Goal: Task Accomplishment & Management: Manage account settings

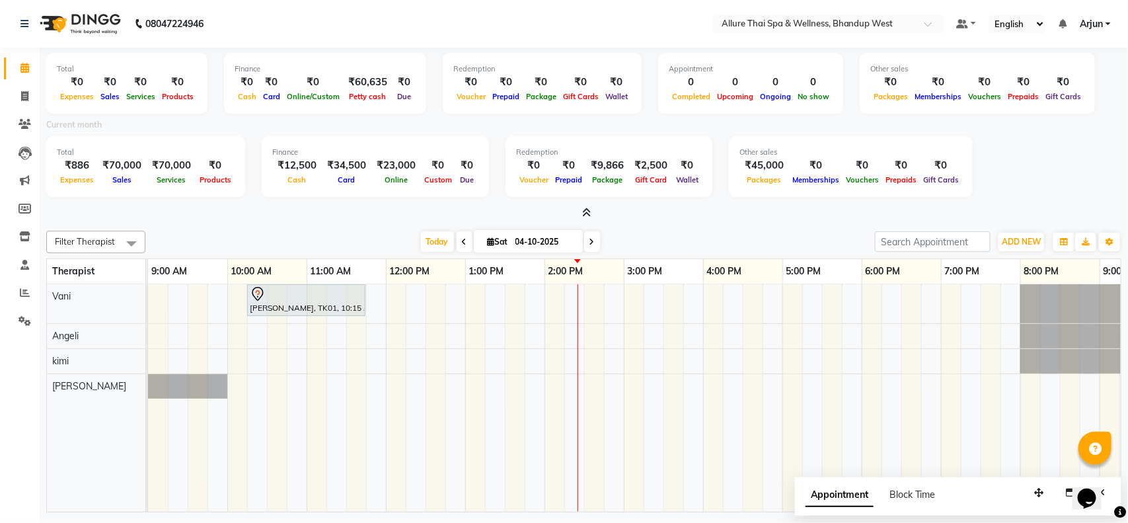
scroll to position [0, 80]
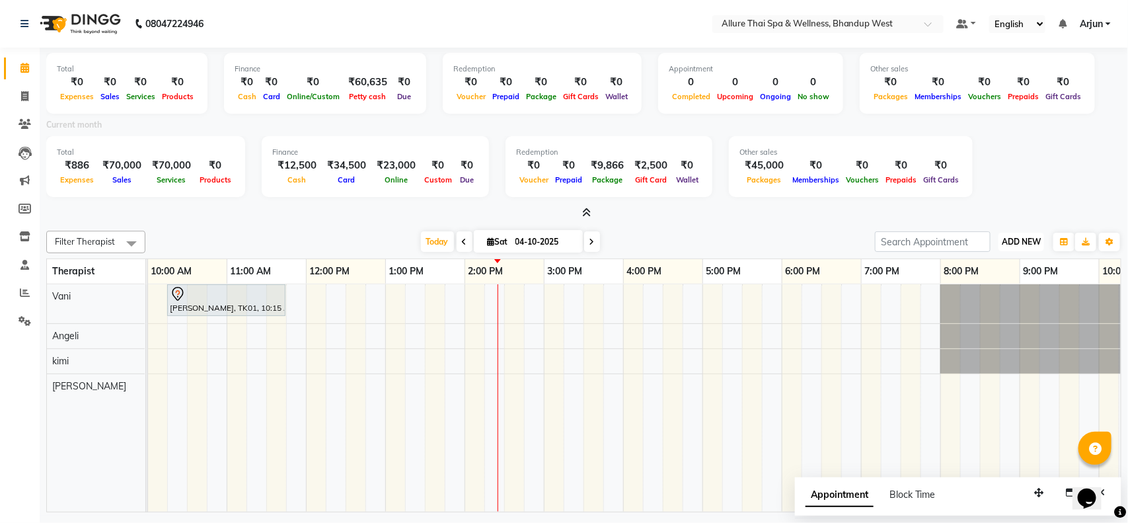
click at [1016, 241] on span "ADD NEW" at bounding box center [1021, 242] width 39 height 10
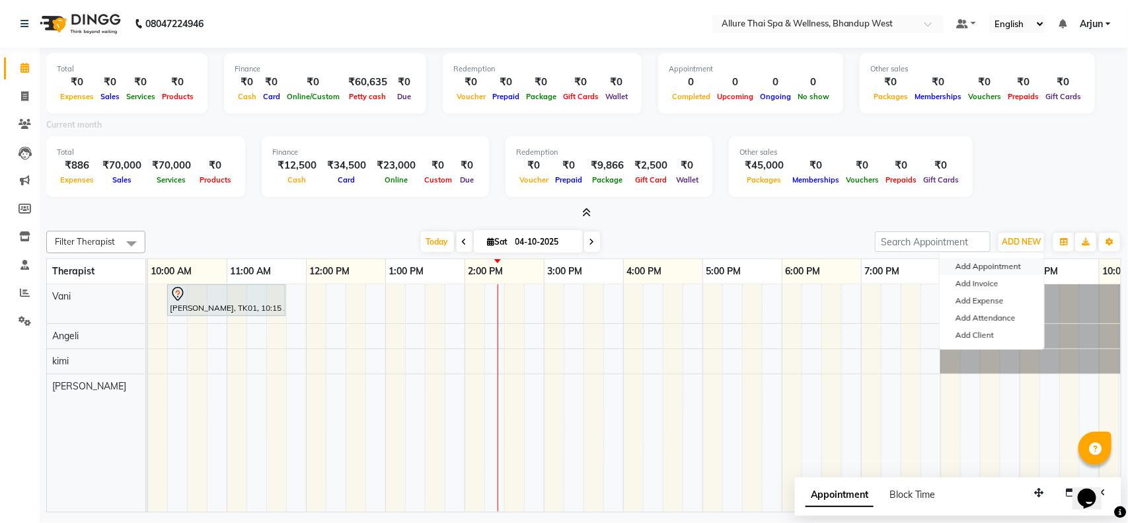
click at [993, 268] on button "Add Appointment" at bounding box center [991, 266] width 104 height 17
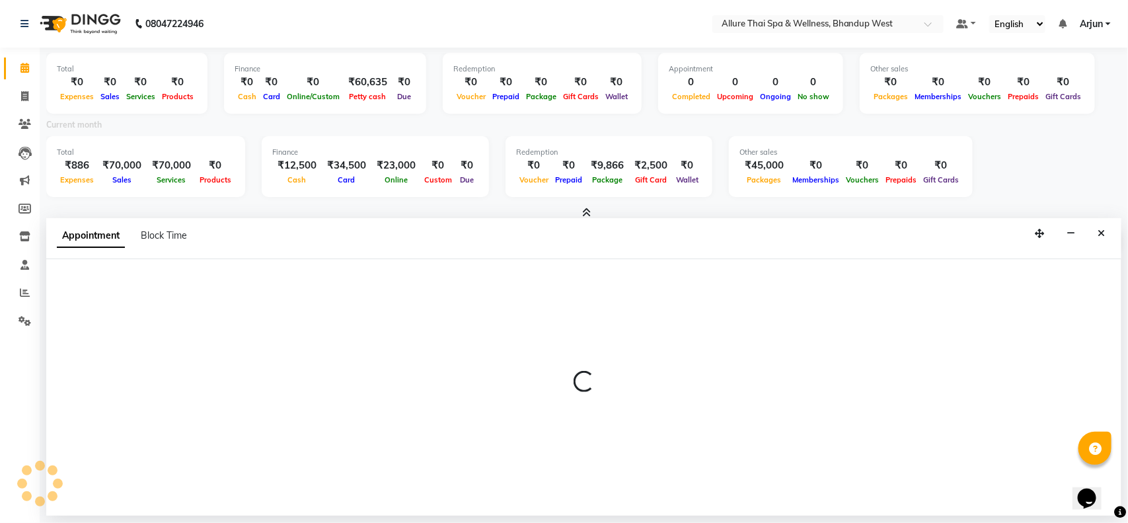
select select "600"
select select "tentative"
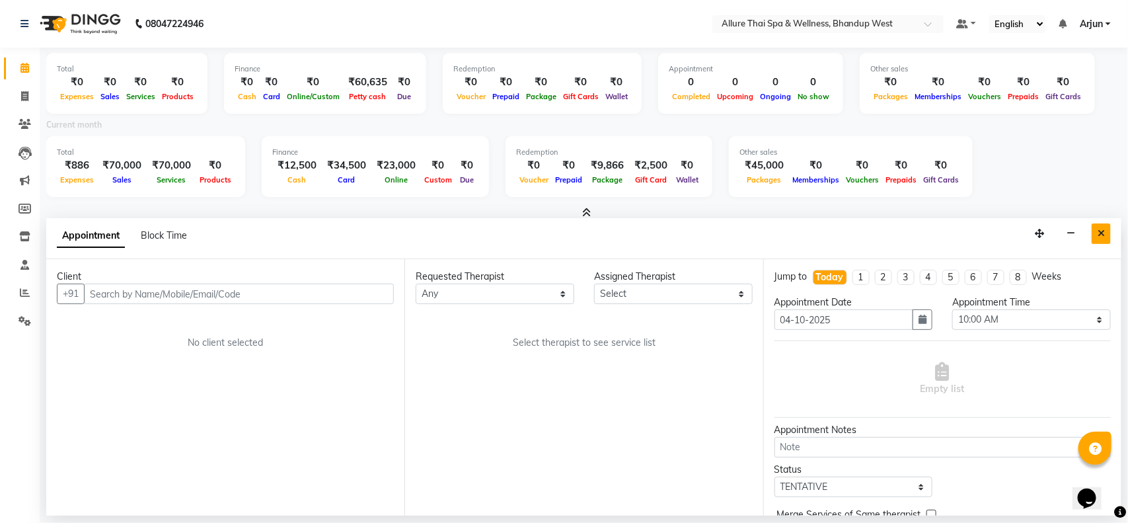
click at [1101, 236] on icon "Close" at bounding box center [1100, 233] width 7 height 9
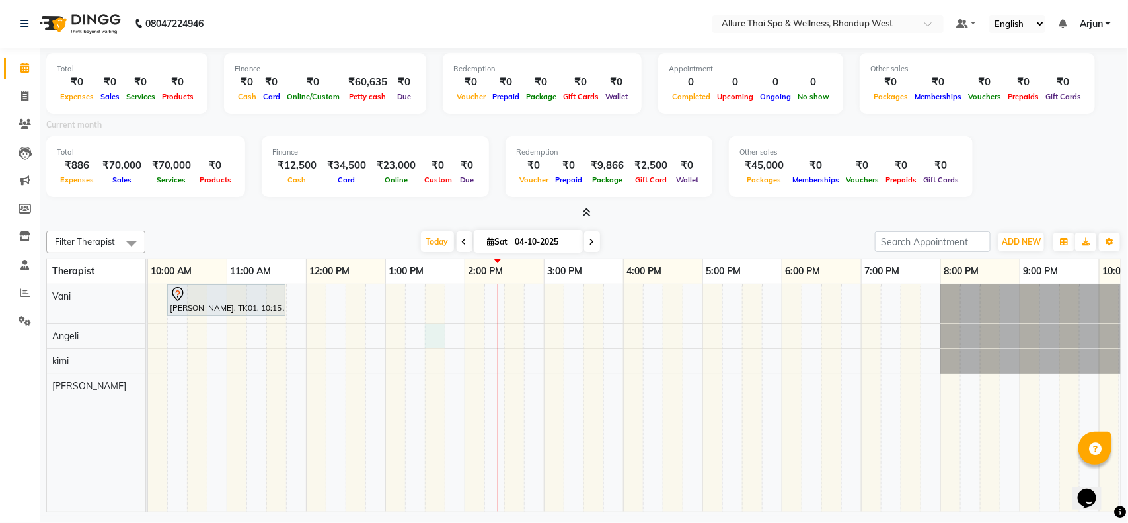
click at [427, 334] on div "[PERSON_NAME], TK01, 10:15 AM-11:45 AM, BALINESE MASSAGE - 90" at bounding box center [662, 398] width 1189 height 228
select select "84287"
select select "810"
select select "tentative"
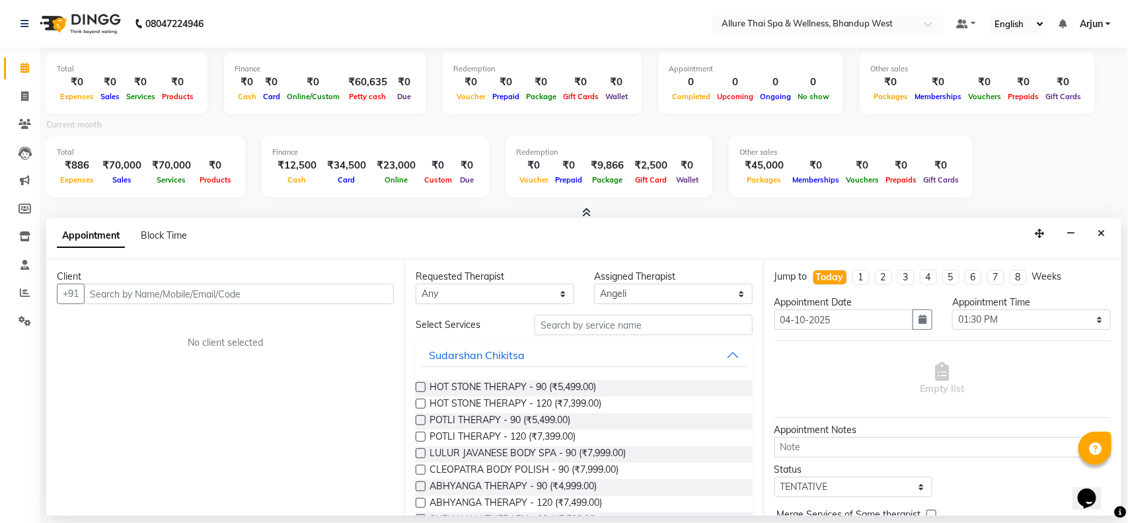
click at [324, 296] on input "text" at bounding box center [239, 293] width 310 height 20
type input "8329490766"
click at [370, 292] on span "Add Client" at bounding box center [366, 293] width 44 height 12
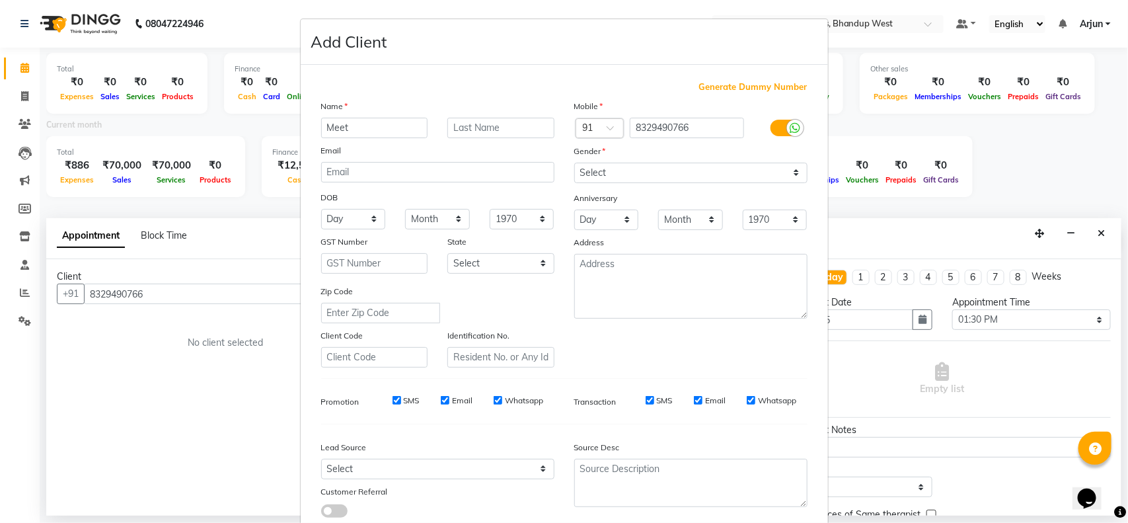
type input "Meet"
drag, startPoint x: 768, startPoint y: 170, endPoint x: 737, endPoint y: 177, distance: 31.2
click at [768, 170] on select "Select [DEMOGRAPHIC_DATA] [DEMOGRAPHIC_DATA] Other Prefer Not To Say" at bounding box center [690, 173] width 233 height 20
select select "[DEMOGRAPHIC_DATA]"
click at [574, 163] on select "Select [DEMOGRAPHIC_DATA] [DEMOGRAPHIC_DATA] Other Prefer Not To Say" at bounding box center [690, 173] width 233 height 20
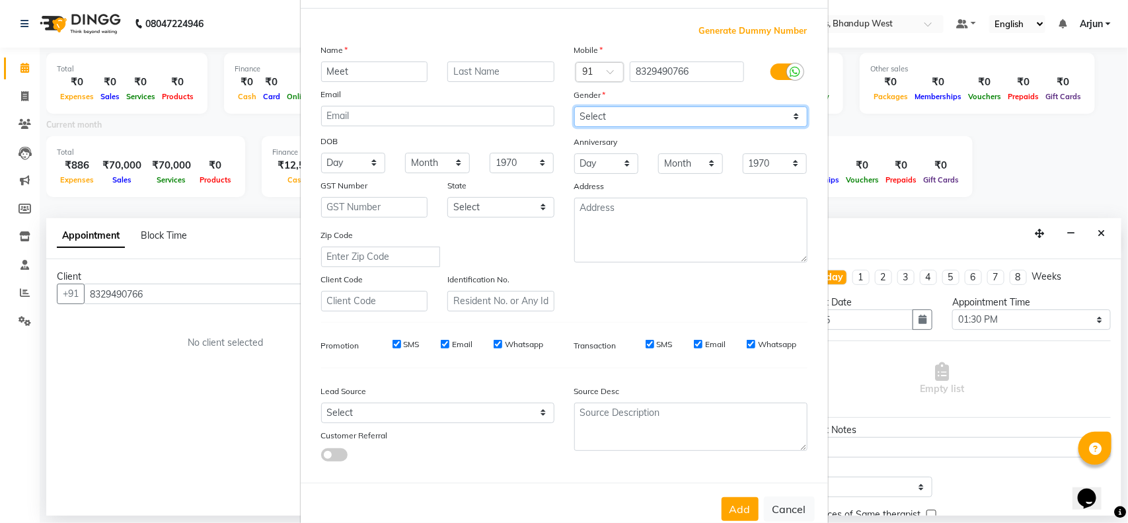
scroll to position [83, 0]
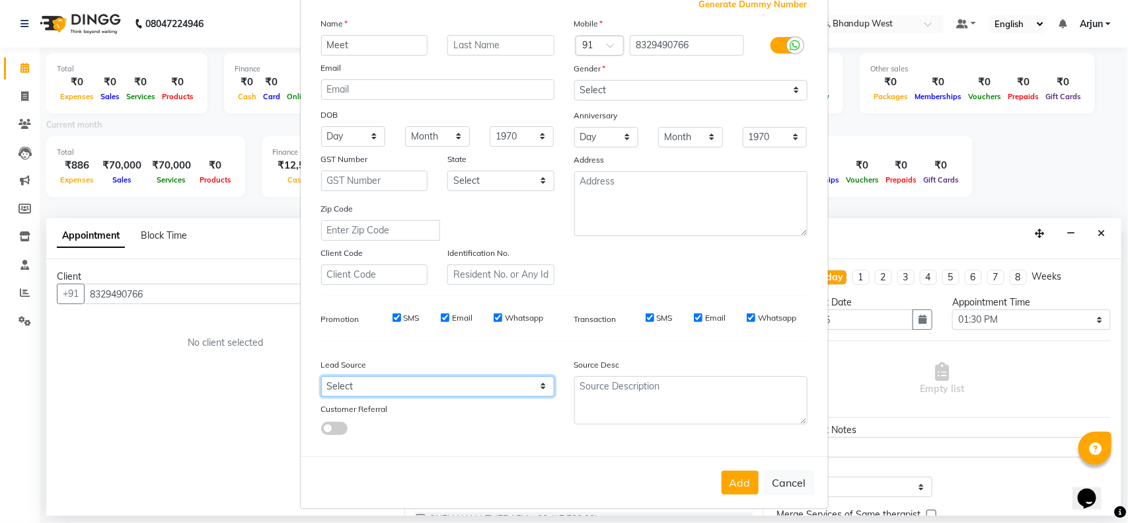
click at [530, 384] on select "Select Walk-in Referral Internet Friend Word of Mouth Advertisement Facebook Ju…" at bounding box center [437, 386] width 233 height 20
select select "55736"
click at [321, 376] on select "Select Walk-in Referral Internet Friend Word of Mouth Advertisement Facebook Ju…" at bounding box center [437, 386] width 233 height 20
click at [734, 480] on button "Add" at bounding box center [739, 482] width 37 height 24
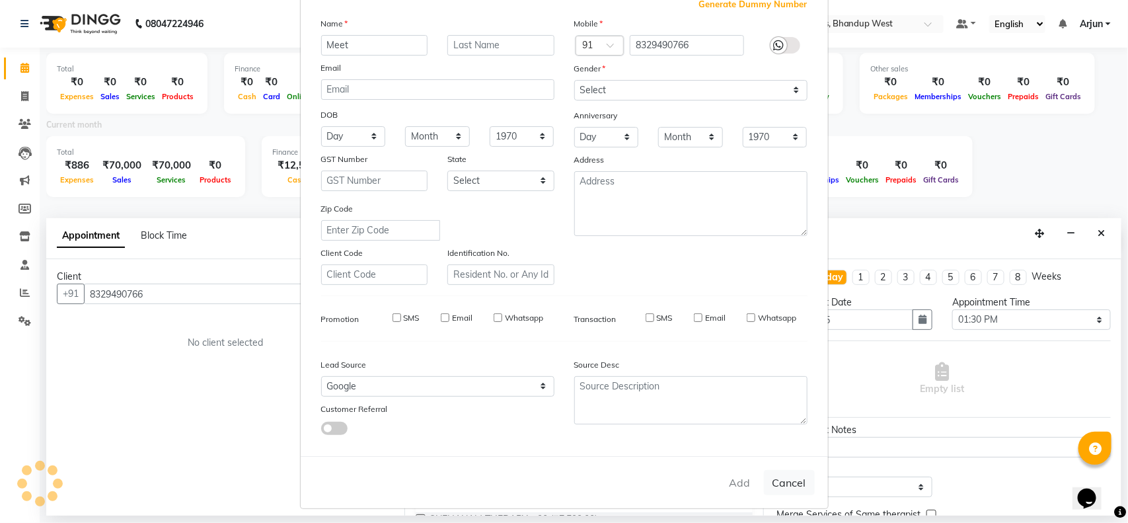
select select
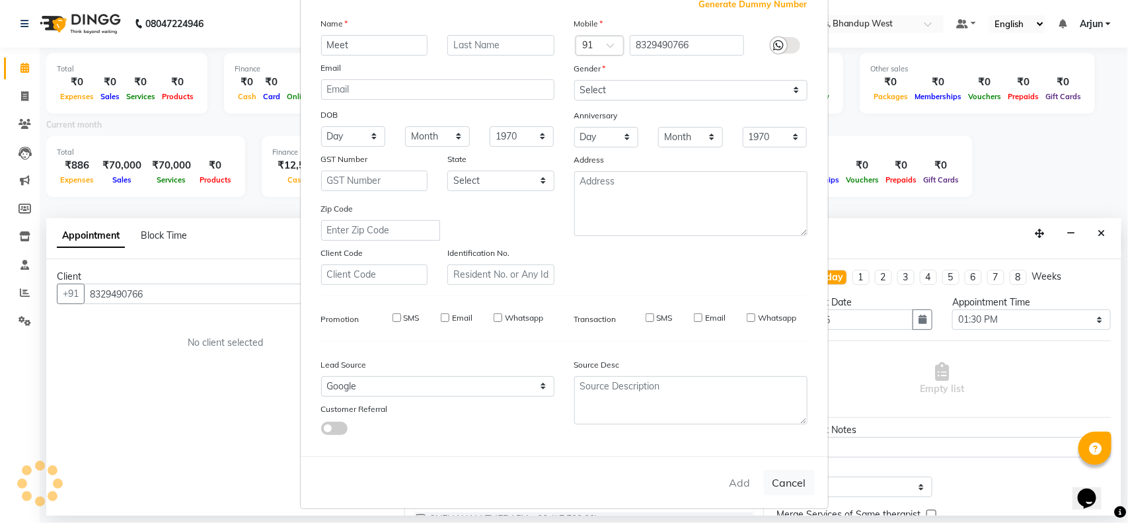
select select
checkbox input "false"
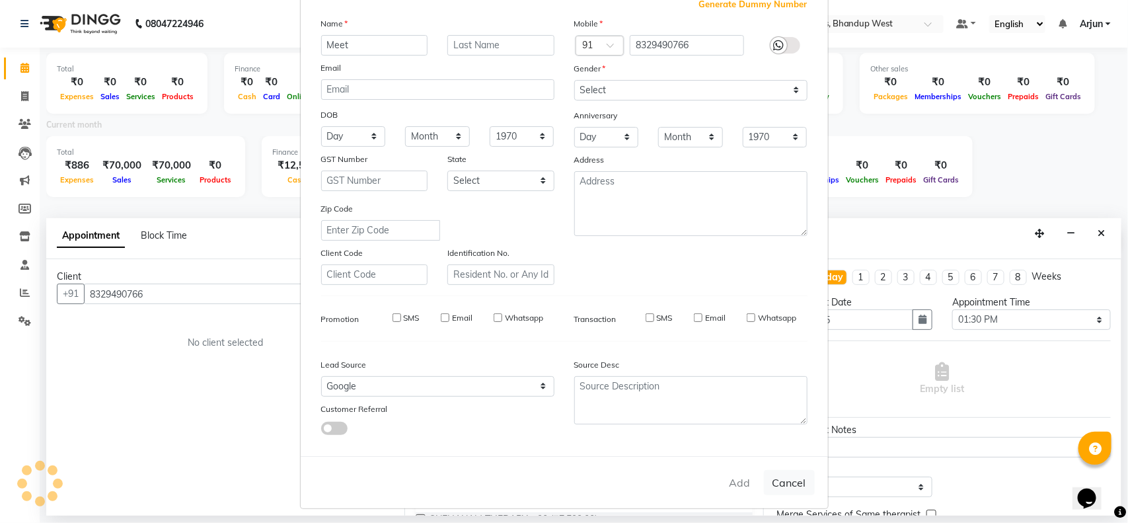
checkbox input "false"
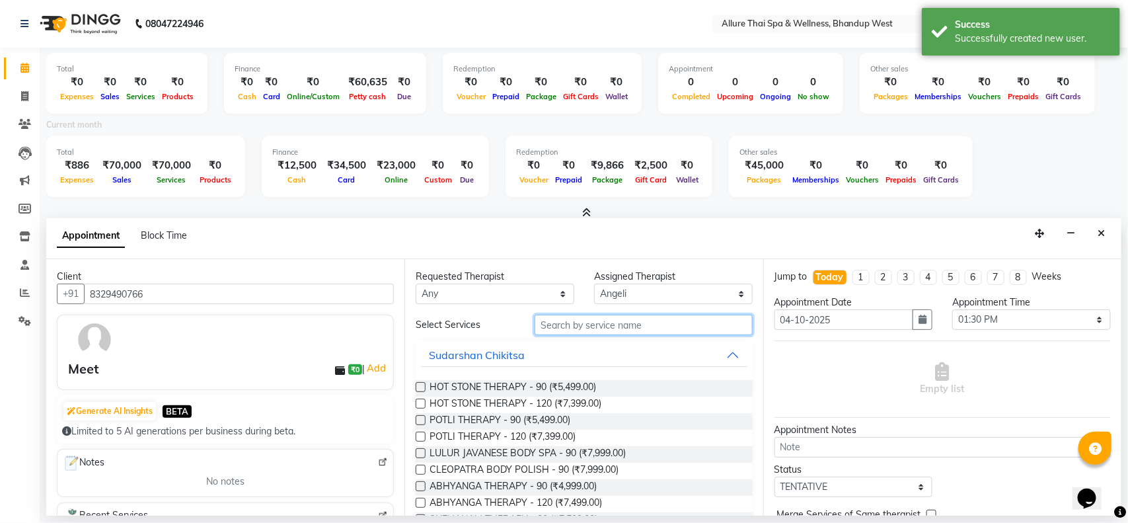
click at [682, 318] on input "text" at bounding box center [643, 324] width 218 height 20
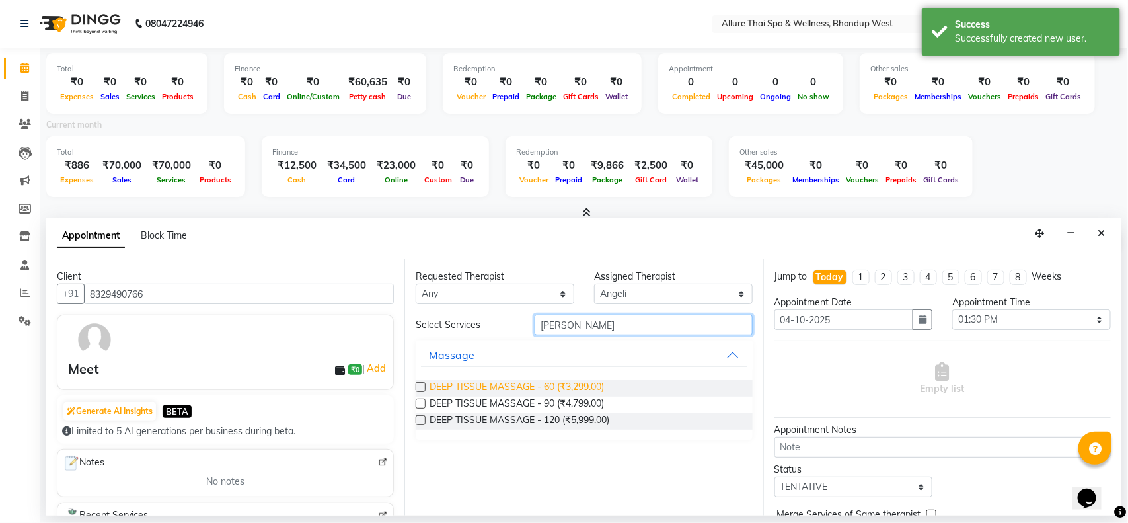
type input "[PERSON_NAME]"
click at [597, 385] on span "DEEP TISSUE MASSAGE - 60 (₹3,299.00)" at bounding box center [516, 388] width 174 height 17
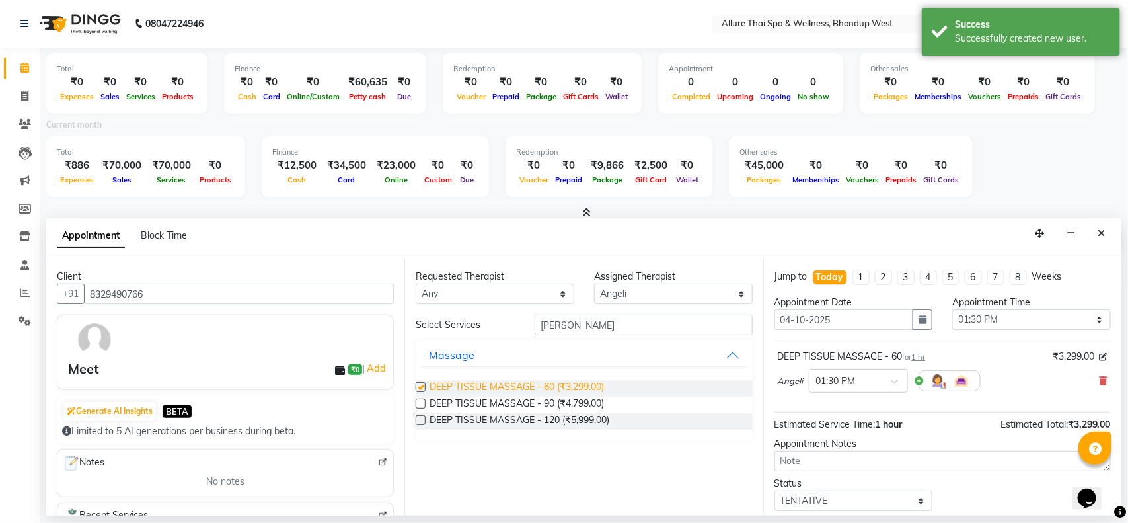
checkbox input "false"
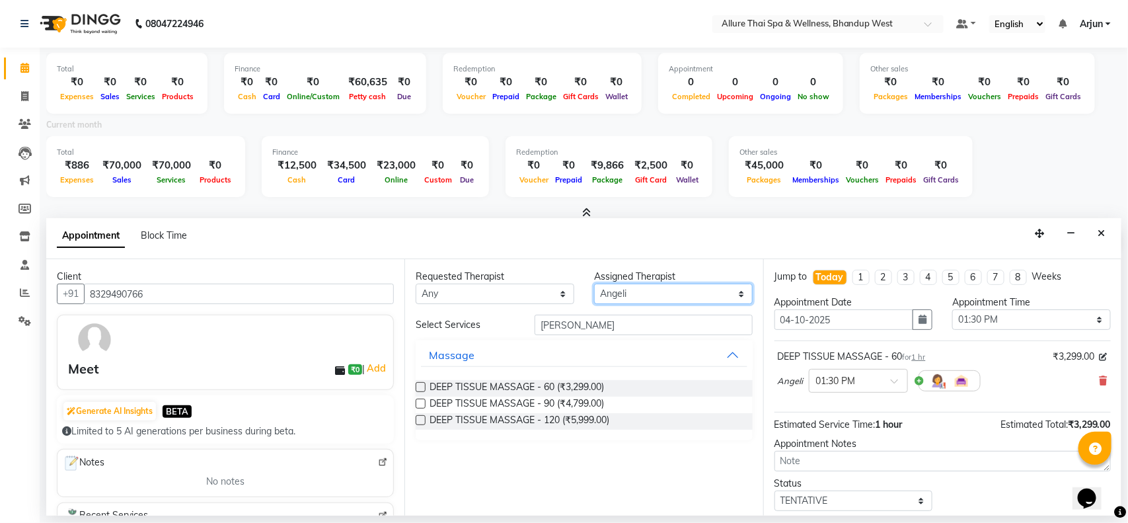
click at [740, 291] on select "Select [PERSON_NAME] [PERSON_NAME]" at bounding box center [673, 293] width 159 height 20
click at [594, 283] on select "Select [PERSON_NAME] [PERSON_NAME]" at bounding box center [673, 293] width 159 height 20
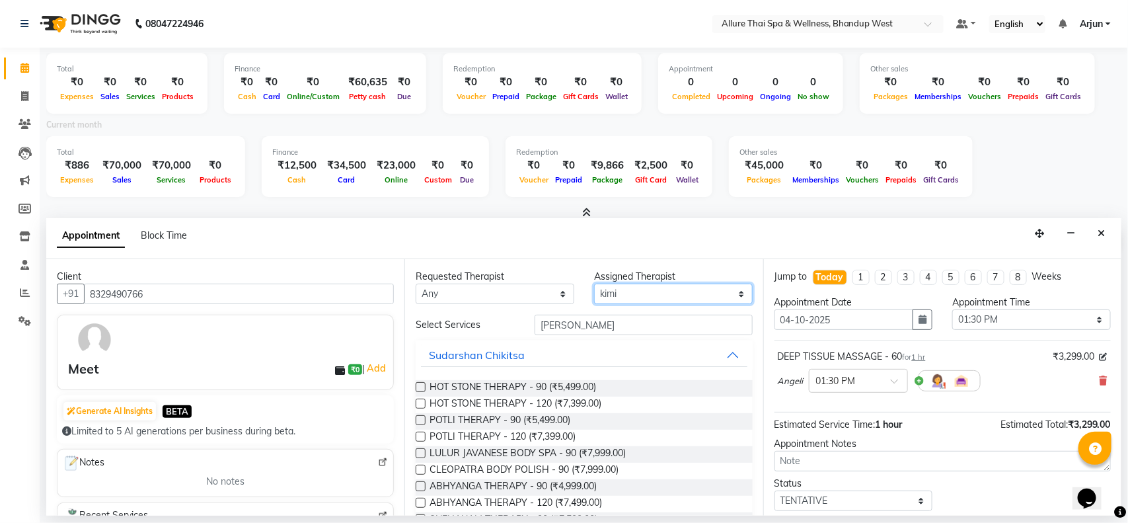
click at [731, 295] on select "Select [PERSON_NAME] [PERSON_NAME]" at bounding box center [673, 293] width 159 height 20
select select "89385"
click at [594, 283] on select "Select [PERSON_NAME] [PERSON_NAME]" at bounding box center [673, 293] width 159 height 20
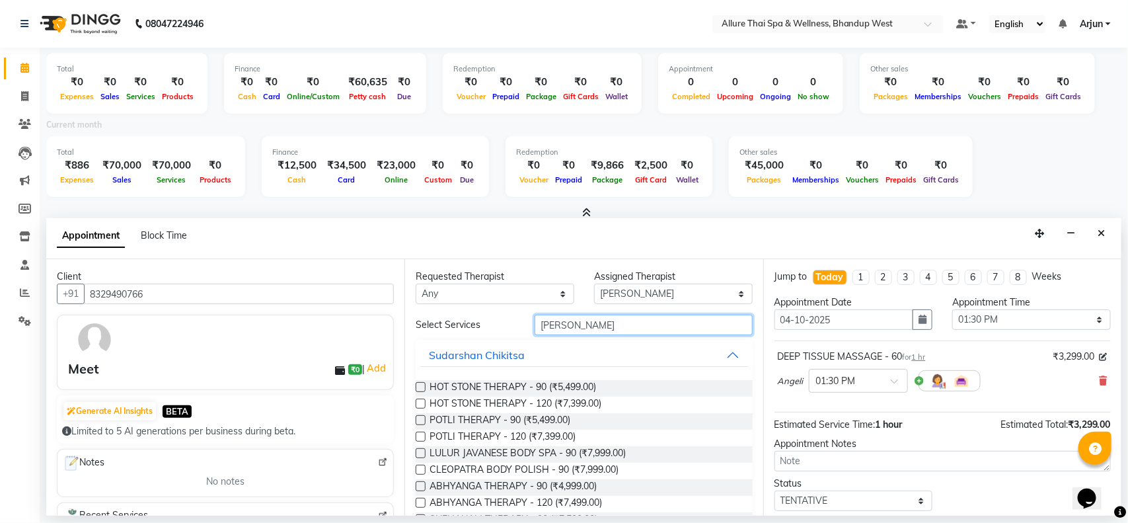
click at [583, 322] on input "[PERSON_NAME]" at bounding box center [643, 324] width 218 height 20
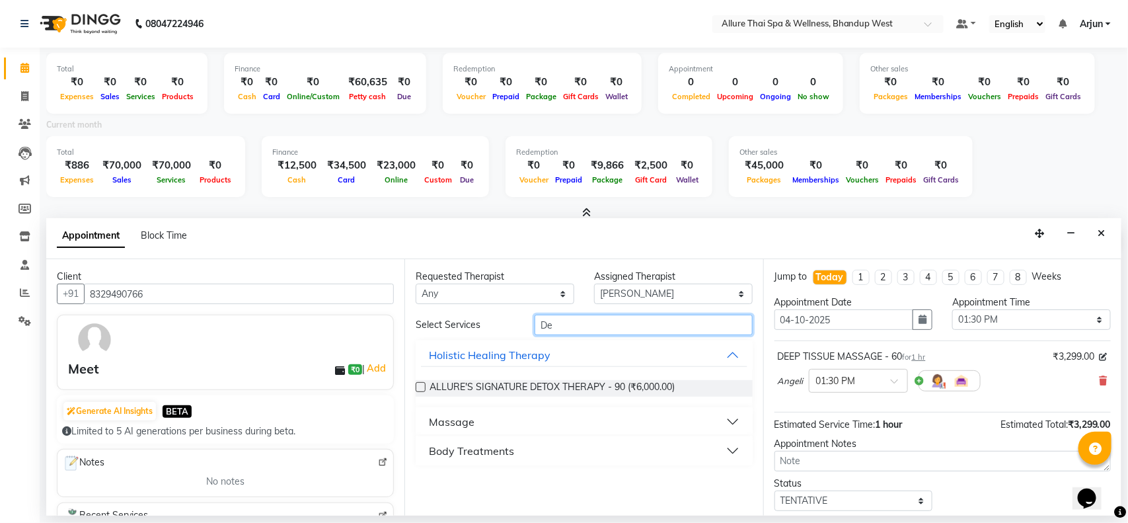
type input "De"
click at [536, 418] on button "Massage" at bounding box center [584, 422] width 326 height 24
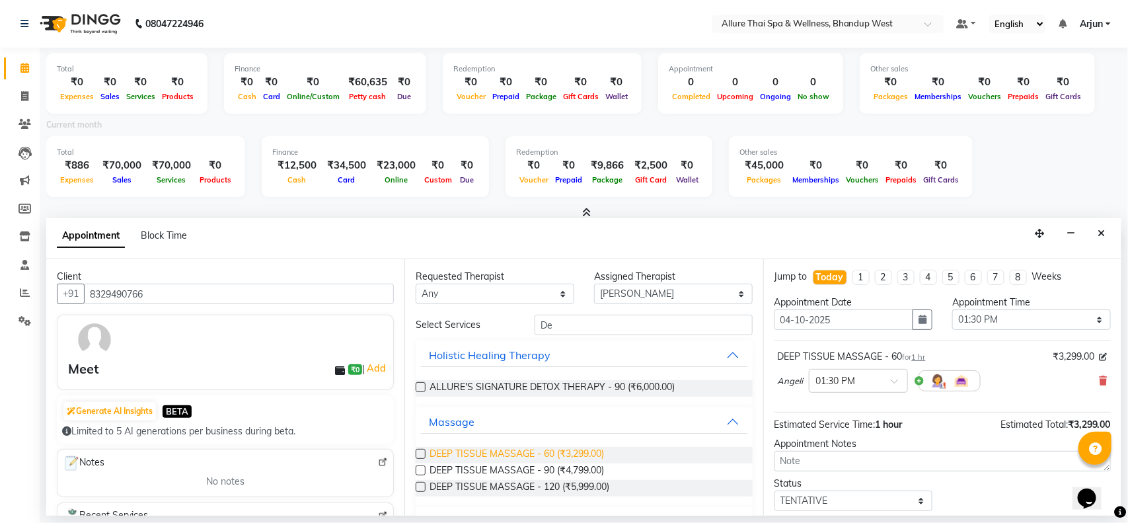
click at [573, 453] on span "DEEP TISSUE MASSAGE - 60 (₹3,299.00)" at bounding box center [516, 455] width 174 height 17
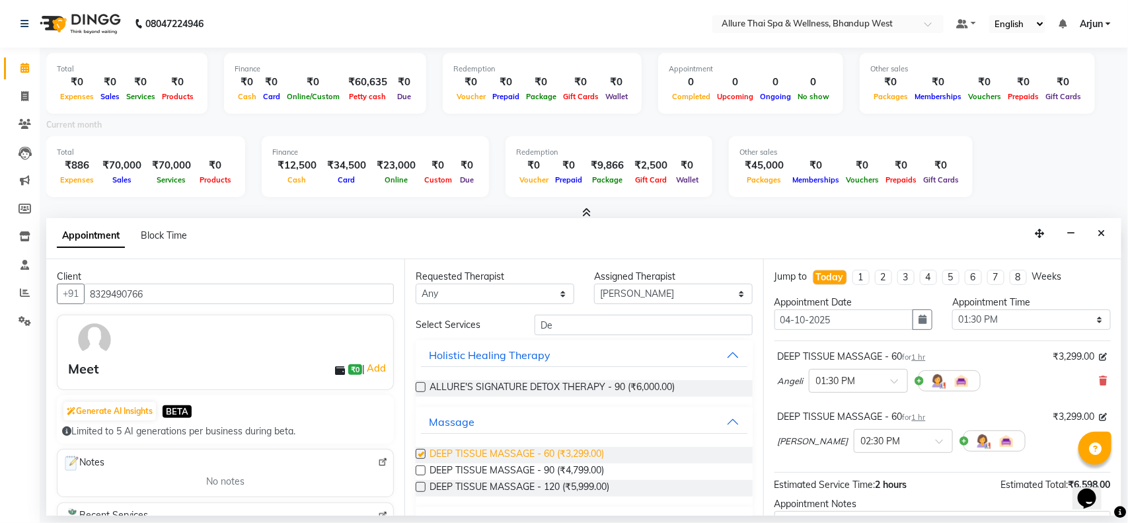
checkbox input "false"
click at [935, 443] on span at bounding box center [943, 445] width 17 height 14
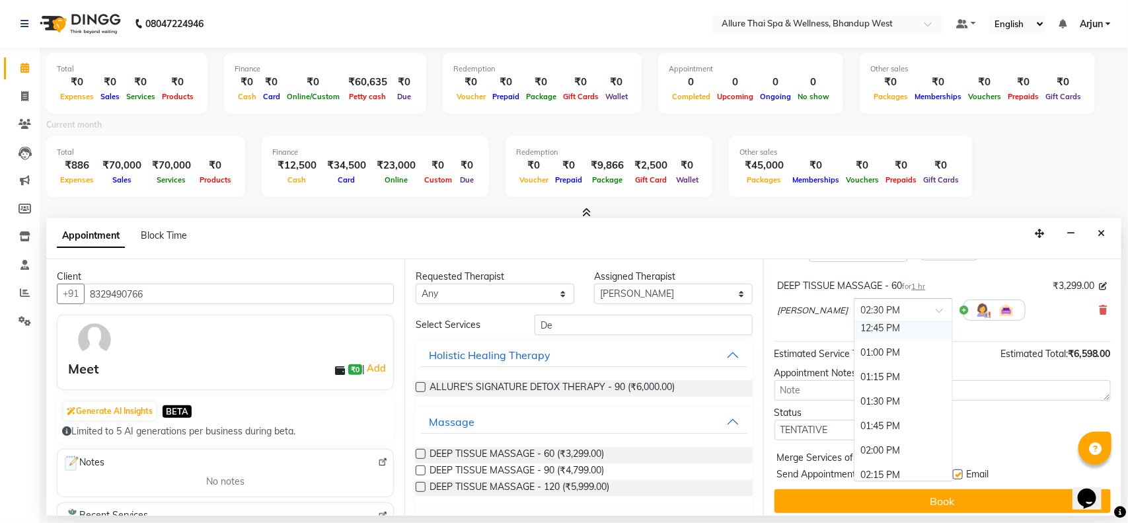
scroll to position [139, 0]
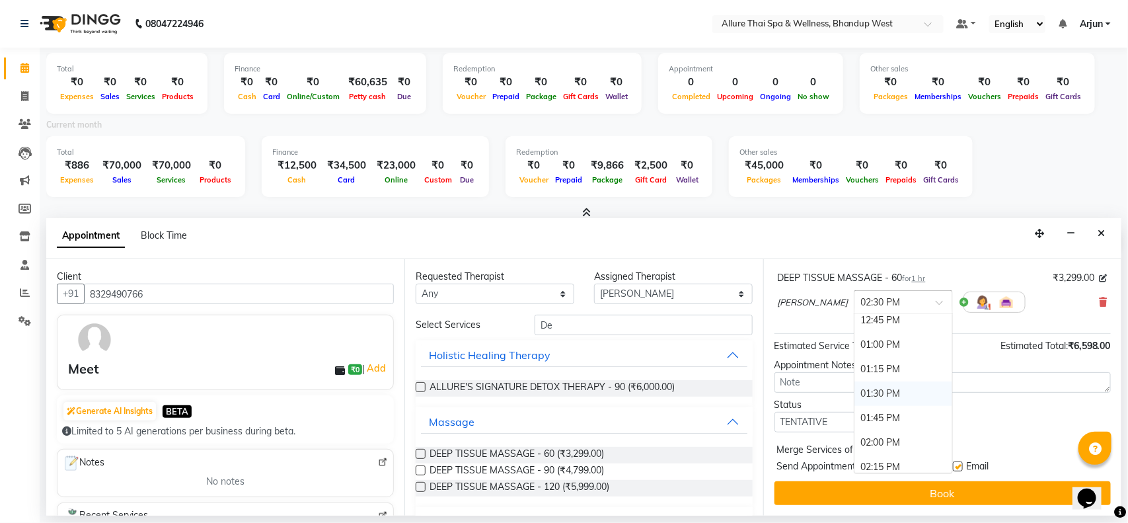
click at [854, 388] on div "01:30 PM" at bounding box center [903, 393] width 98 height 24
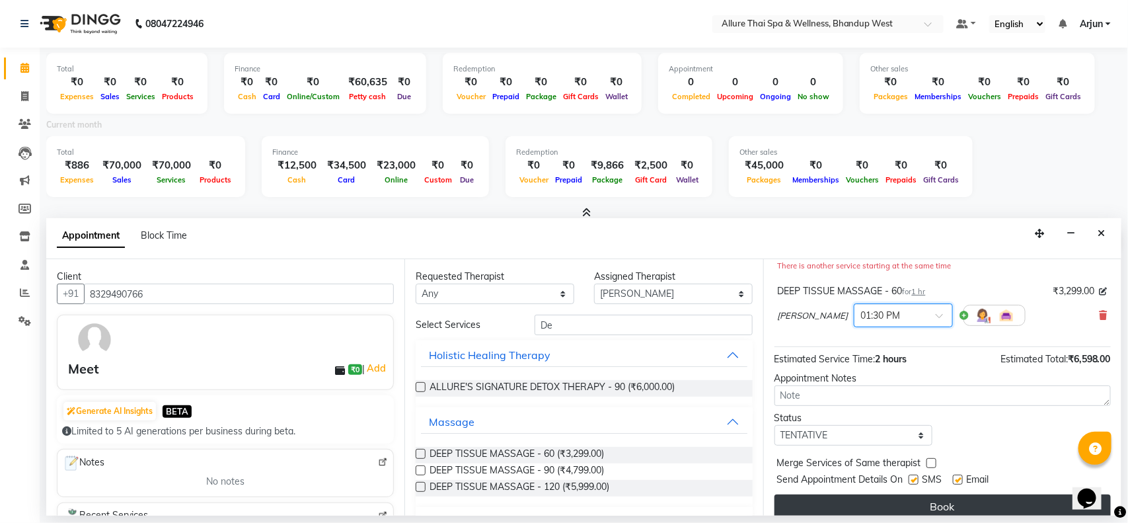
drag, startPoint x: 912, startPoint y: 480, endPoint x: 912, endPoint y: 503, distance: 23.8
click at [912, 480] on label at bounding box center [913, 479] width 10 height 10
click at [912, 480] on input "checkbox" at bounding box center [912, 480] width 9 height 9
checkbox input "false"
click at [912, 503] on button "Book" at bounding box center [942, 506] width 336 height 24
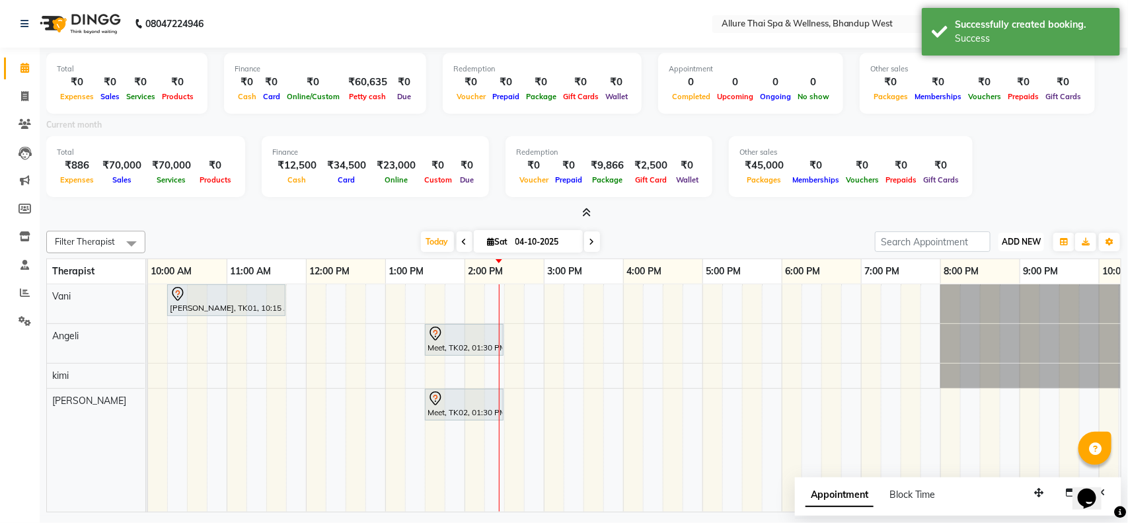
click at [1003, 238] on span "ADD NEW" at bounding box center [1021, 242] width 39 height 10
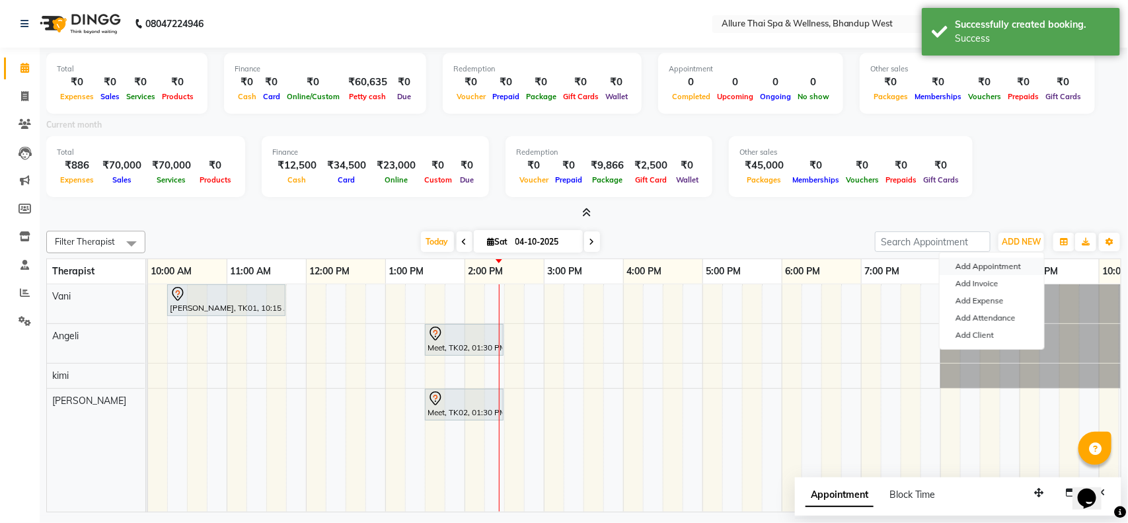
click at [966, 260] on button "Add Appointment" at bounding box center [991, 266] width 104 height 17
select select "600"
select select "tentative"
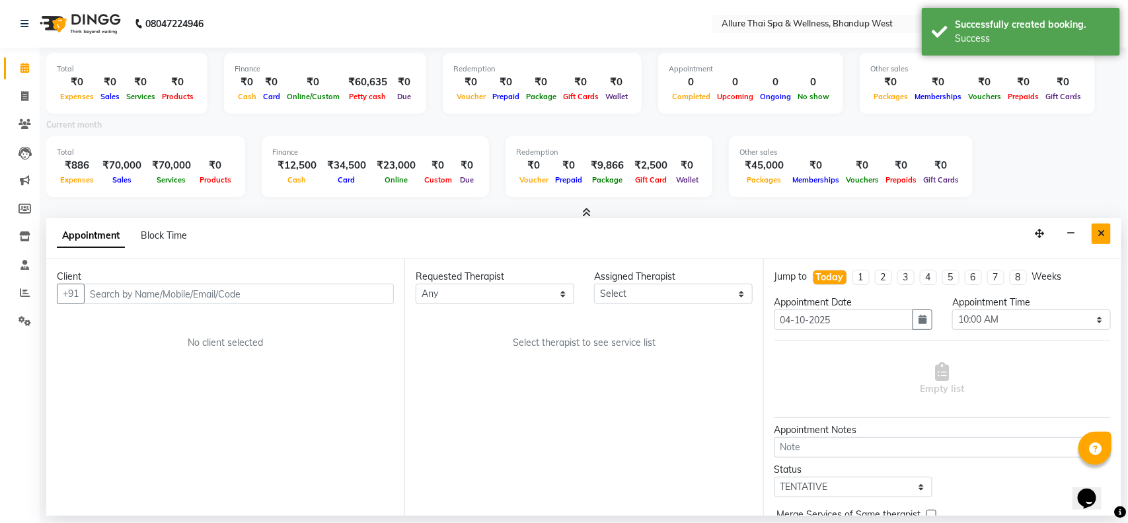
click at [1094, 238] on button "Close" at bounding box center [1100, 233] width 19 height 20
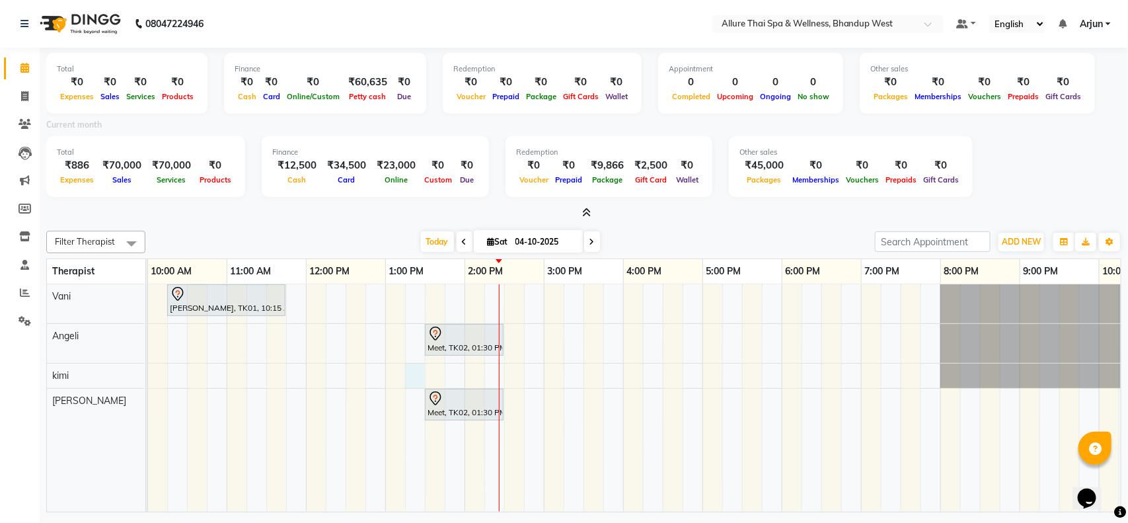
click at [418, 372] on div "[PERSON_NAME], TK01, 10:15 AM-11:45 AM, BALINESE MASSAGE - 90 Meet, TK02, 01:30…" at bounding box center [662, 398] width 1189 height 228
select select "86274"
select select "795"
select select "tentative"
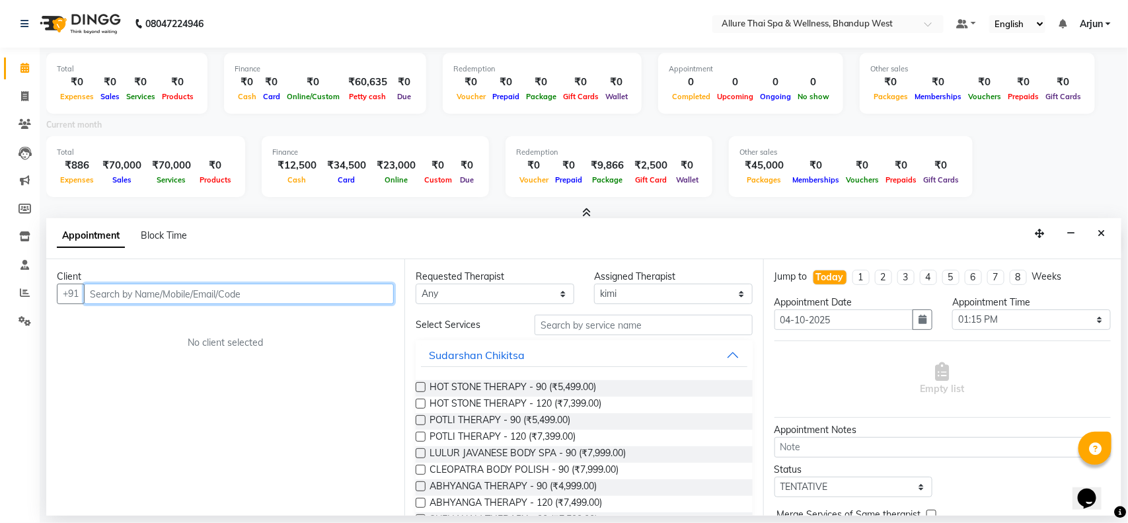
click at [360, 286] on input "text" at bounding box center [239, 293] width 310 height 20
paste input "9768344692"
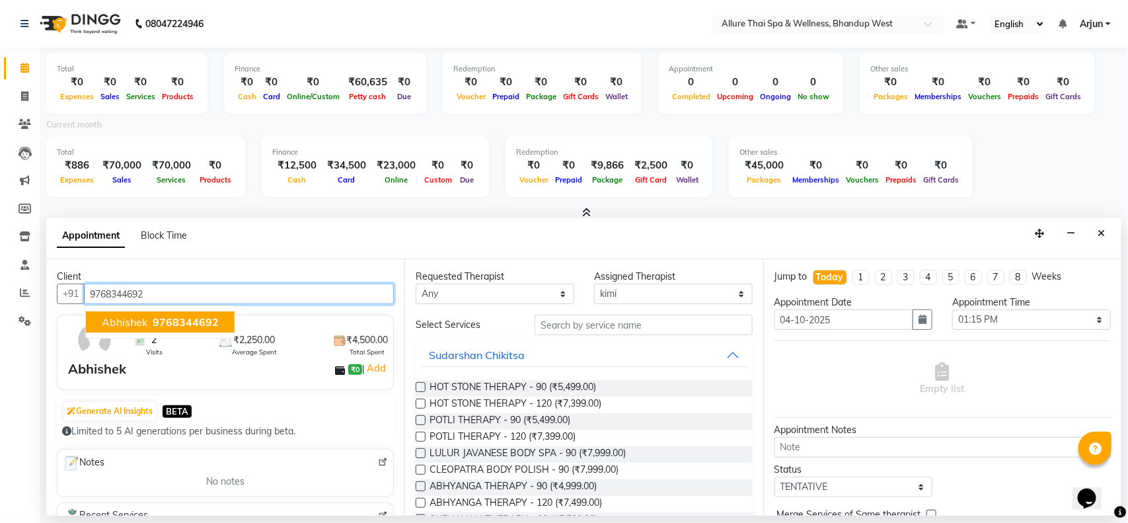
type input "9768344692"
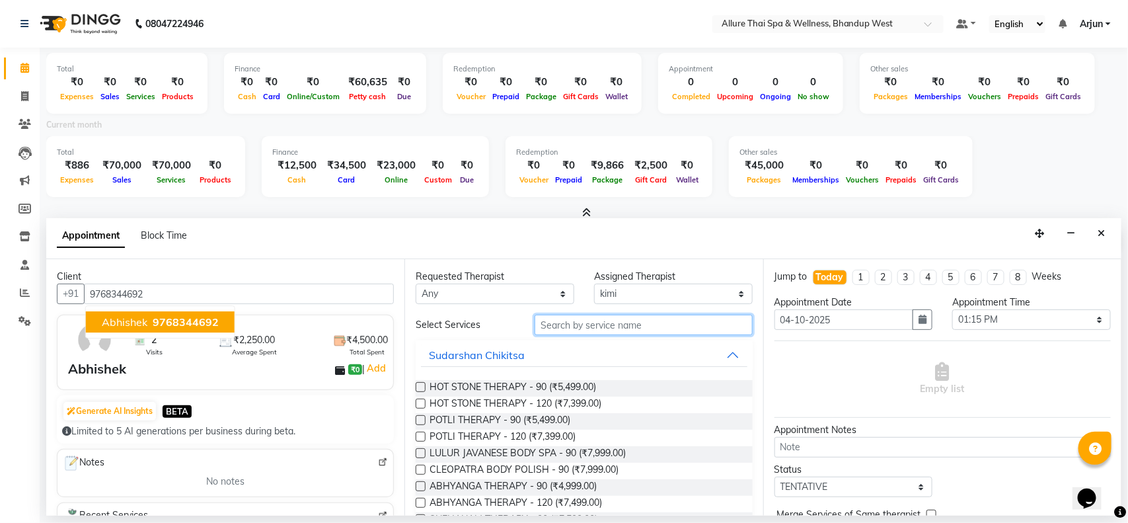
click at [692, 326] on input "text" at bounding box center [643, 324] width 218 height 20
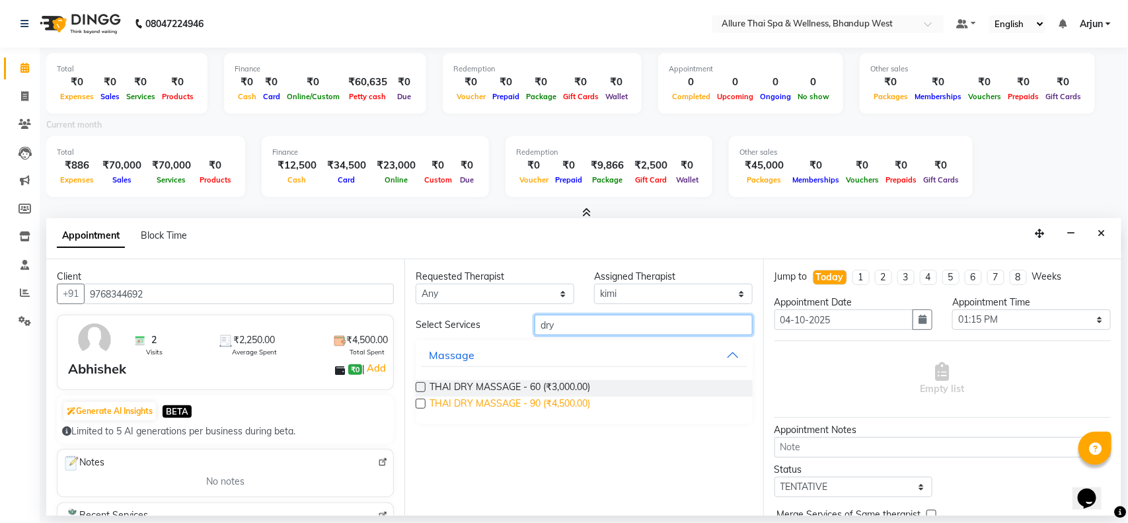
type input "dry"
click at [575, 404] on span "THAI DRY MASSAGE - 90 (₹4,500.00)" at bounding box center [509, 404] width 161 height 17
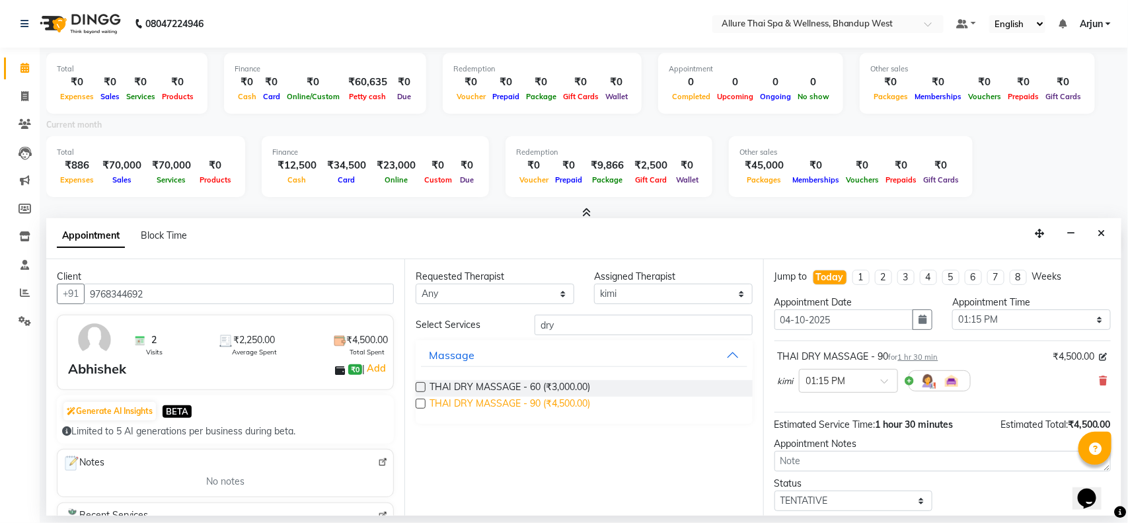
click at [569, 403] on span "THAI DRY MASSAGE - 90 (₹4,500.00)" at bounding box center [509, 404] width 161 height 17
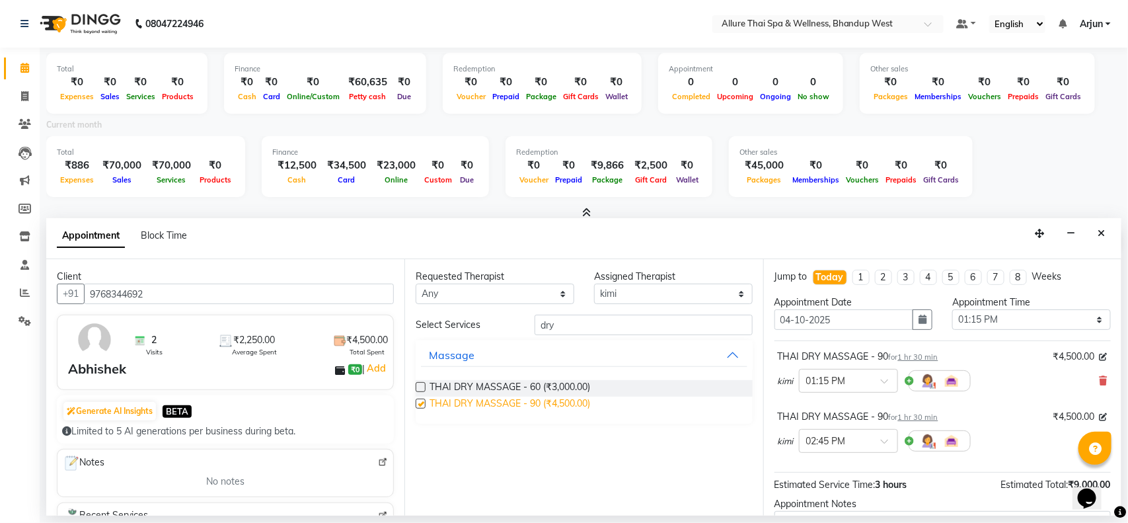
checkbox input "false"
click at [1099, 378] on icon at bounding box center [1103, 380] width 8 height 9
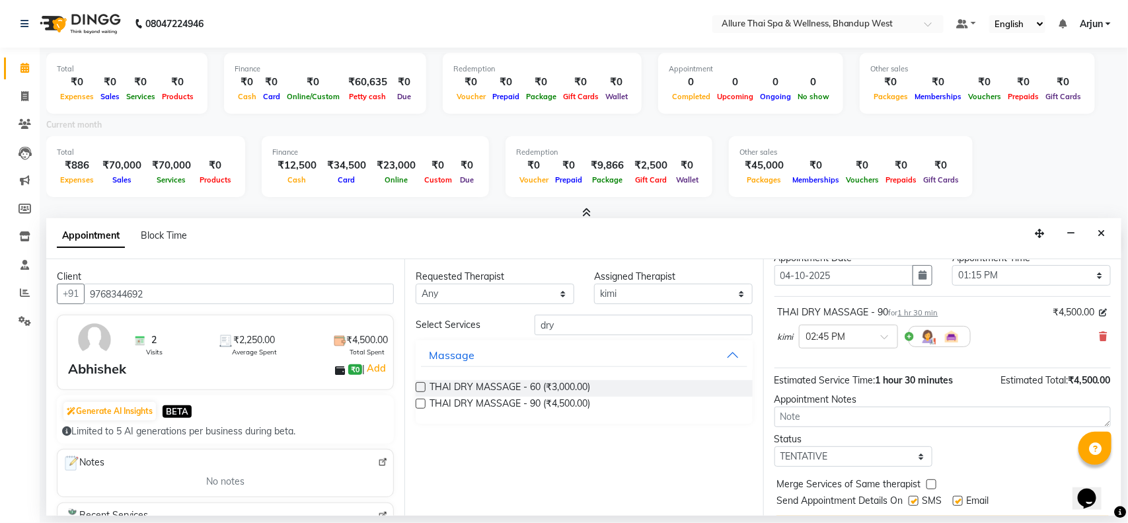
scroll to position [80, 0]
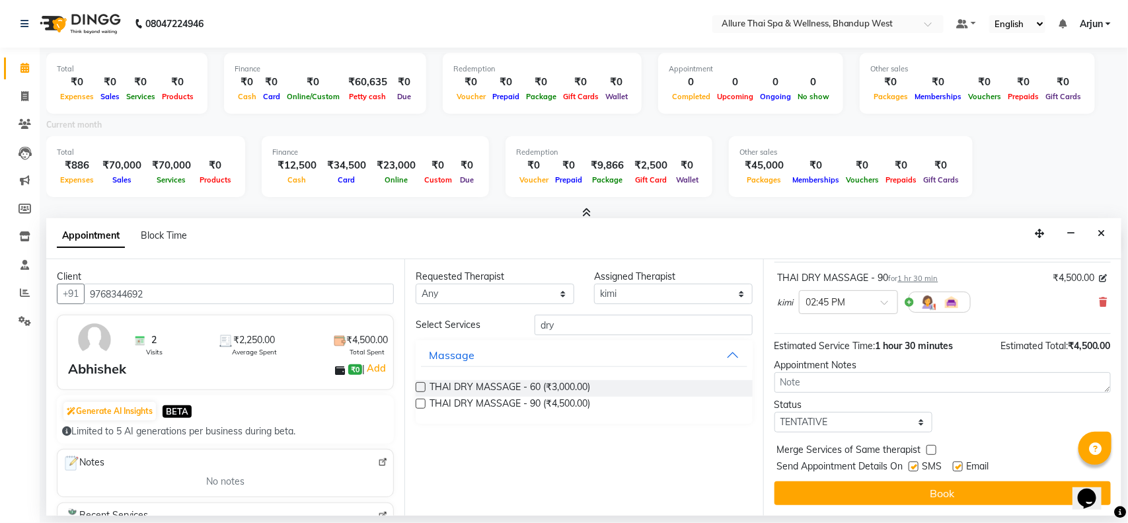
click at [913, 466] on label at bounding box center [913, 466] width 10 height 10
click at [913, 466] on input "checkbox" at bounding box center [912, 467] width 9 height 9
checkbox input "false"
click at [879, 303] on div at bounding box center [848, 301] width 98 height 14
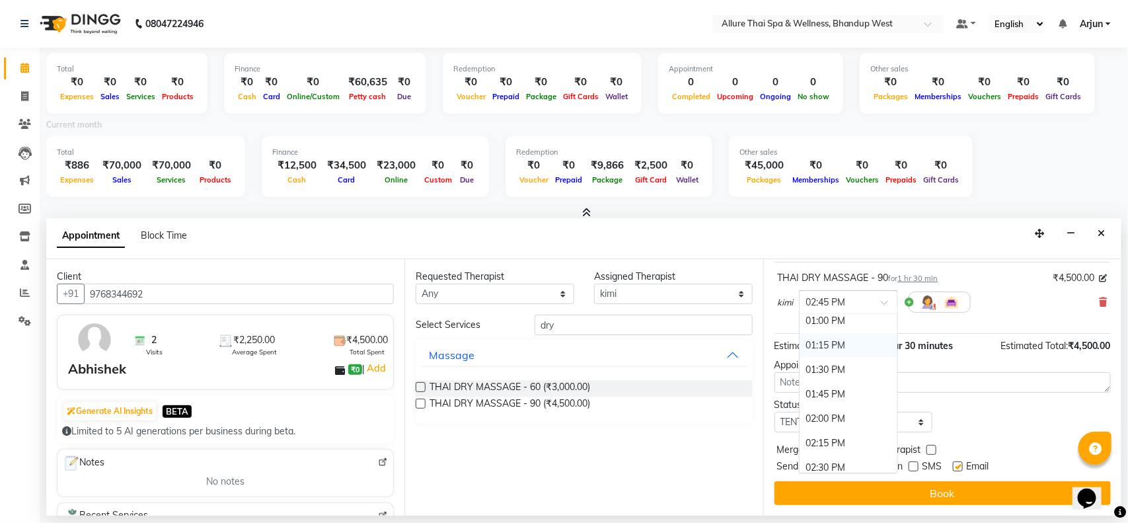
click at [837, 346] on div "01:15 PM" at bounding box center [848, 345] width 98 height 24
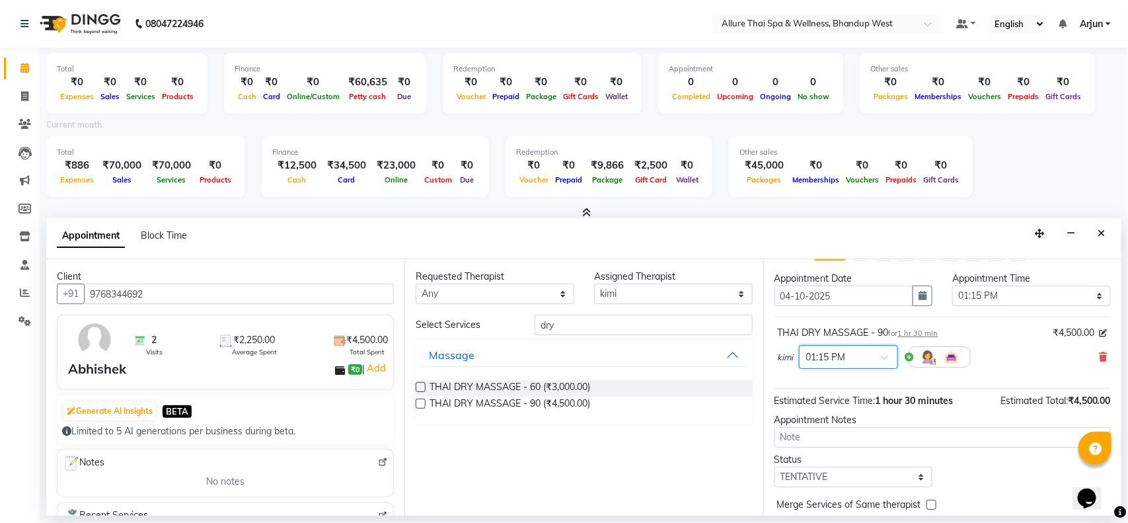
scroll to position [0, 0]
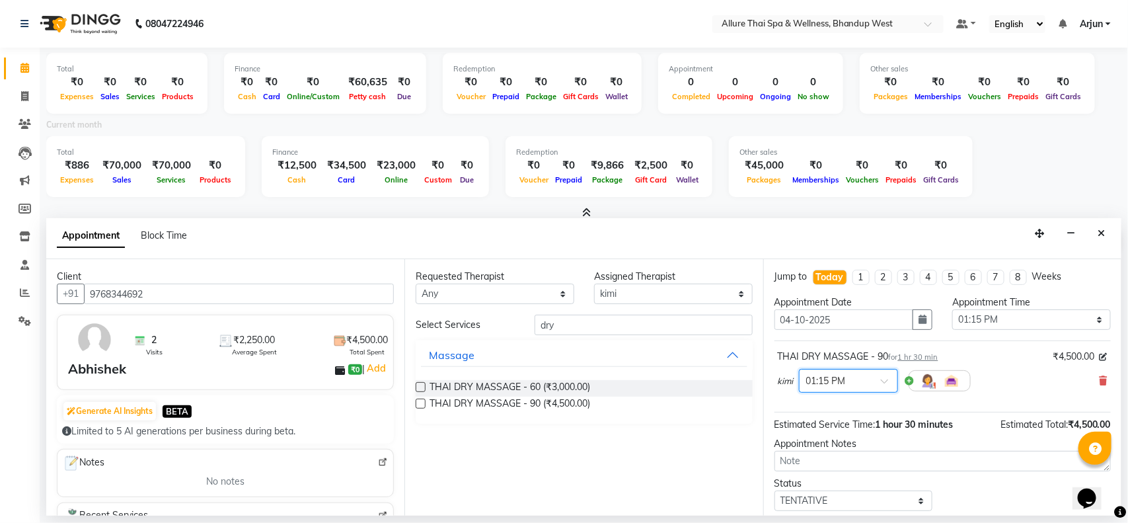
click at [976, 170] on div "Total ₹886 Expenses ₹70,000 Sales ₹70,000 Services ₹0 Products Finance ₹12,500 …" at bounding box center [583, 168] width 1075 height 65
click at [1018, 159] on div "Total ₹886 Expenses ₹70,000 Sales ₹70,000 Services ₹0 Products Finance ₹12,500 …" at bounding box center [583, 168] width 1075 height 65
click at [1070, 231] on icon "button" at bounding box center [1070, 233] width 9 height 9
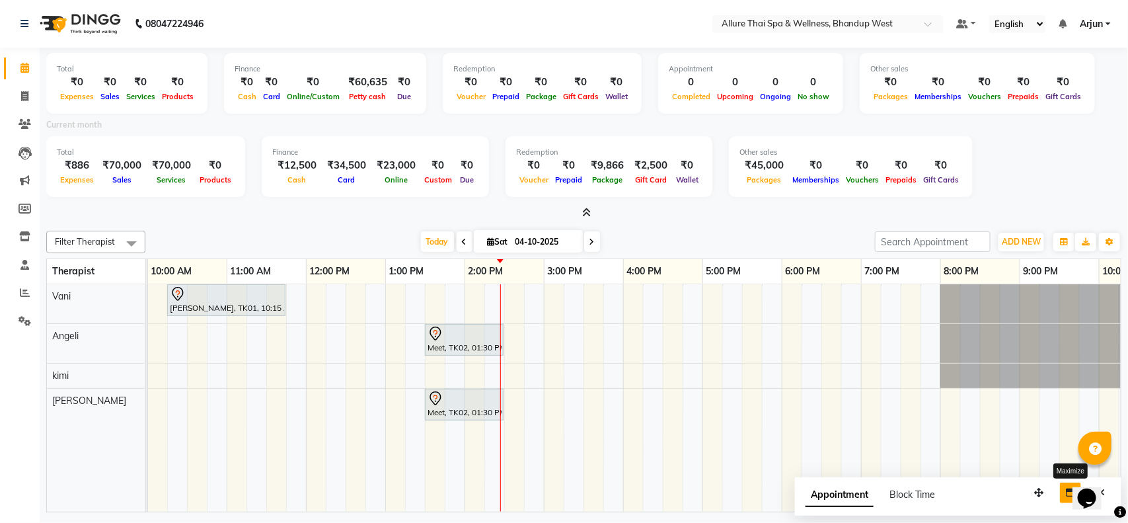
click at [1070, 497] on button "button" at bounding box center [1070, 492] width 21 height 20
select select "86274"
select select "tentative"
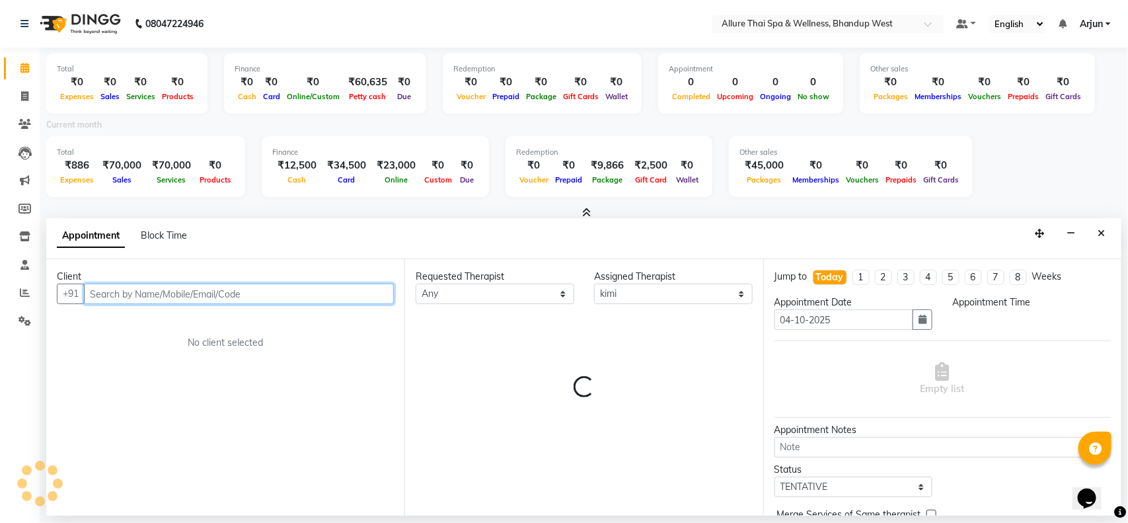
select select "795"
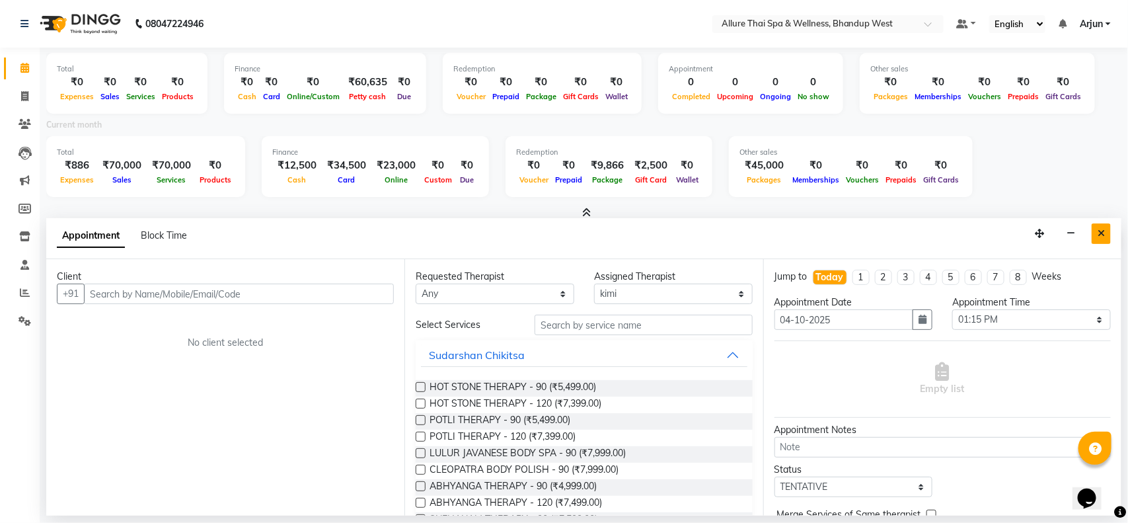
click at [1098, 233] on icon "Close" at bounding box center [1100, 233] width 7 height 9
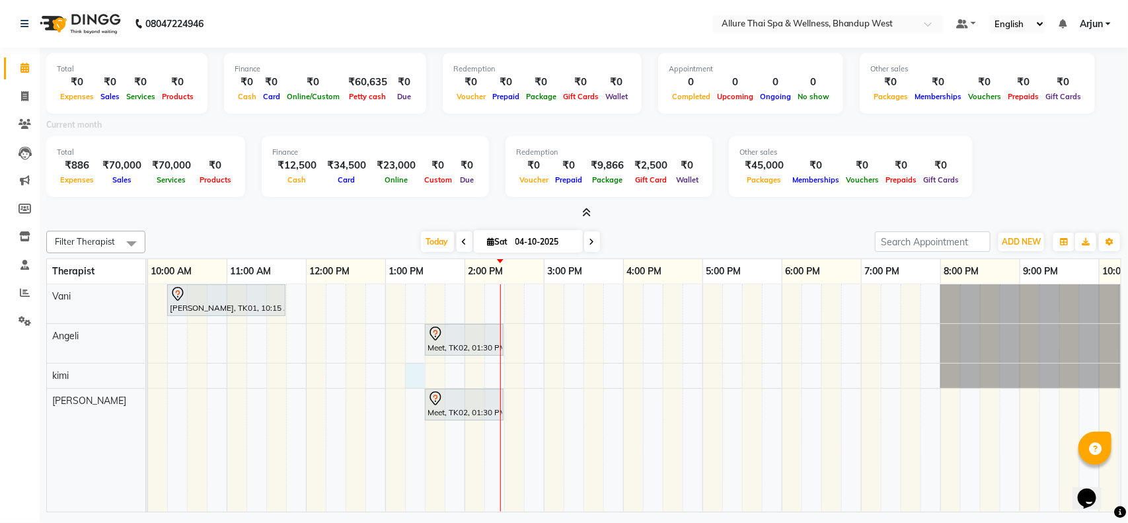
click at [414, 386] on div "[PERSON_NAME], TK01, 10:15 AM-11:45 AM, BALINESE MASSAGE - 90 Meet, TK02, 01:30…" at bounding box center [662, 398] width 1189 height 228
select select "86274"
select select "795"
select select "tentative"
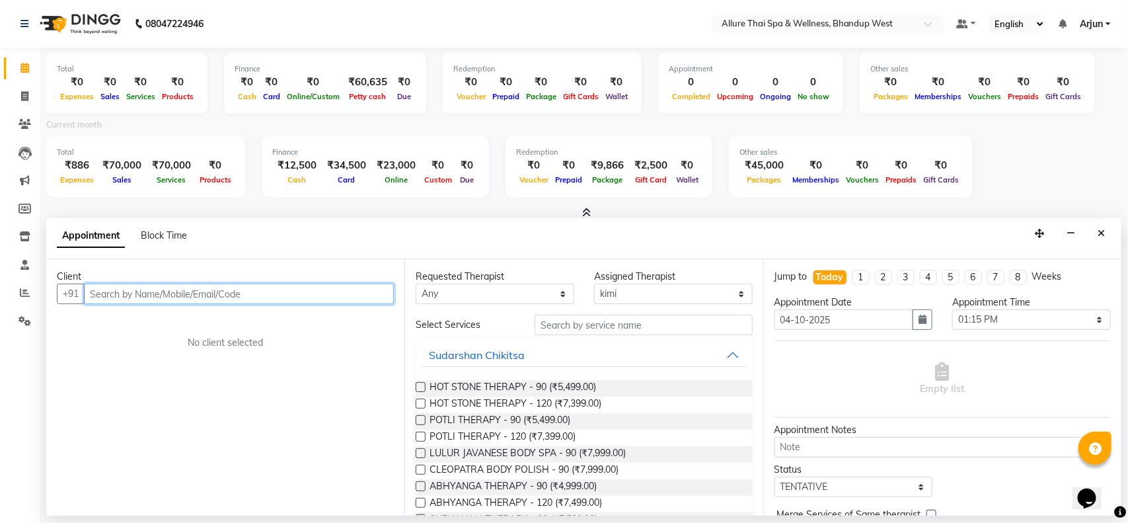
click at [364, 292] on input "text" at bounding box center [239, 293] width 310 height 20
paste input "9768344692"
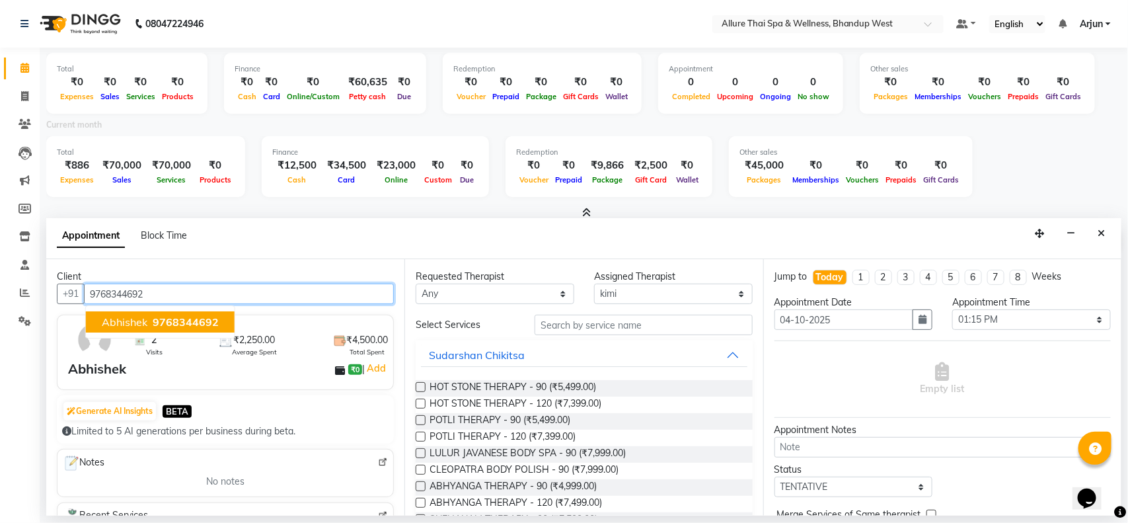
type input "9768344692"
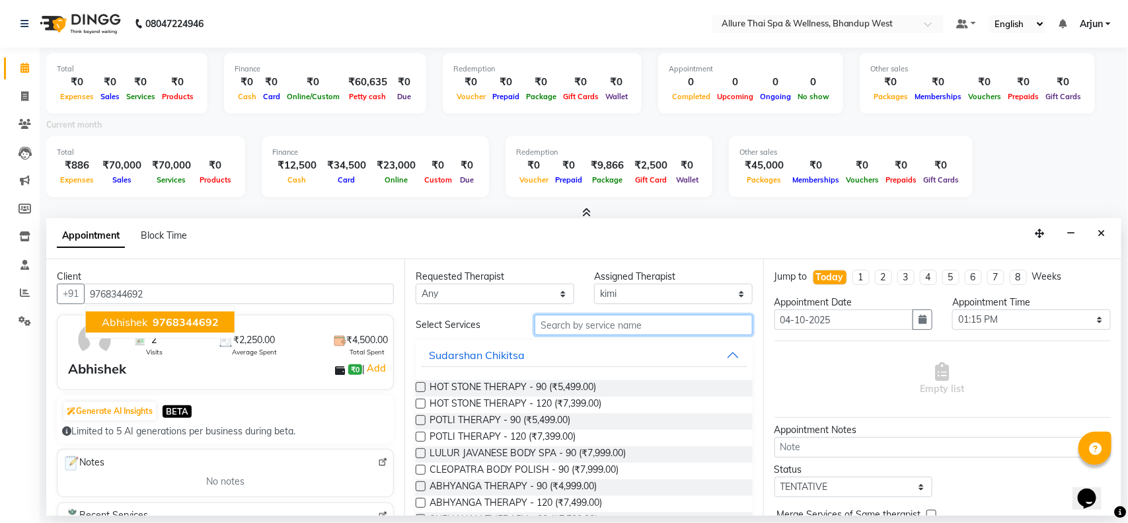
click at [634, 327] on input "text" at bounding box center [643, 324] width 218 height 20
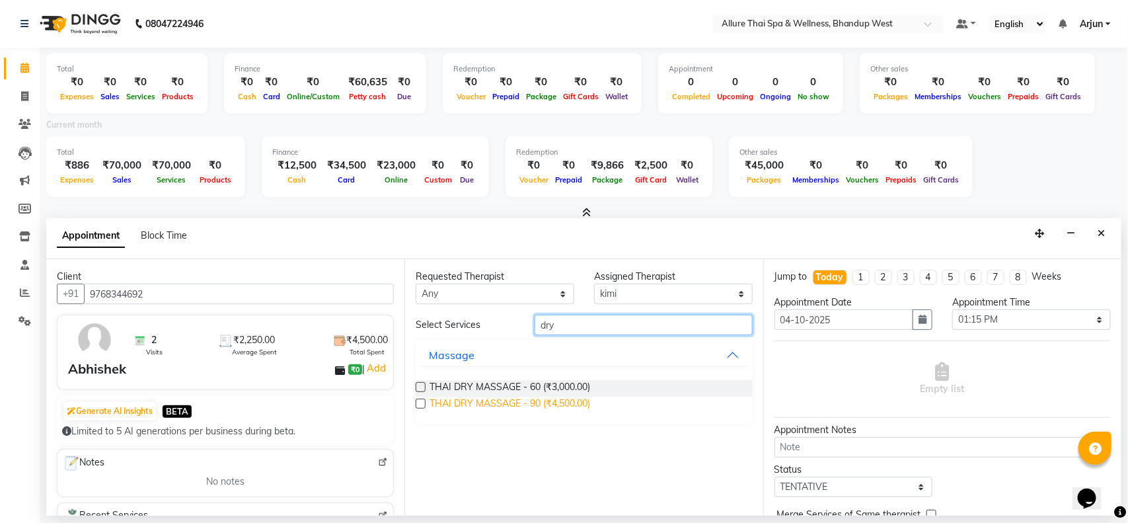
type input "dry"
click at [590, 404] on span "THAI DRY MASSAGE - 90 (₹4,500.00)" at bounding box center [509, 404] width 161 height 17
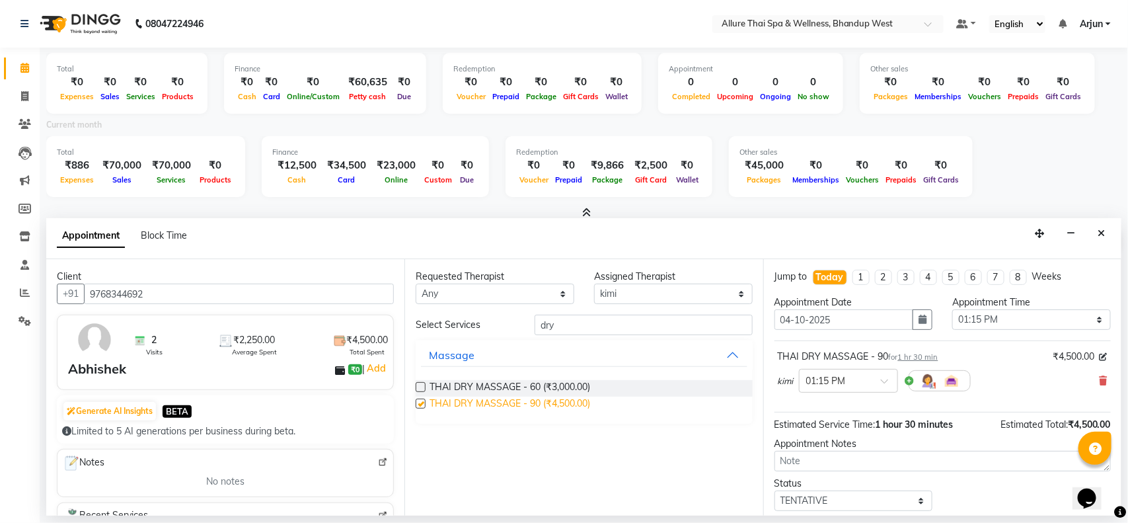
checkbox input "false"
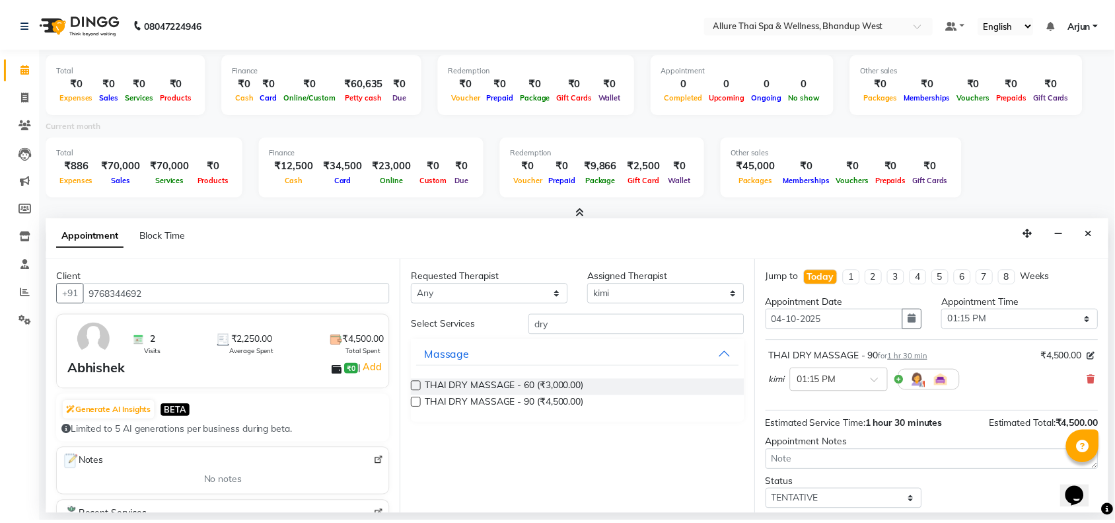
scroll to position [80, 0]
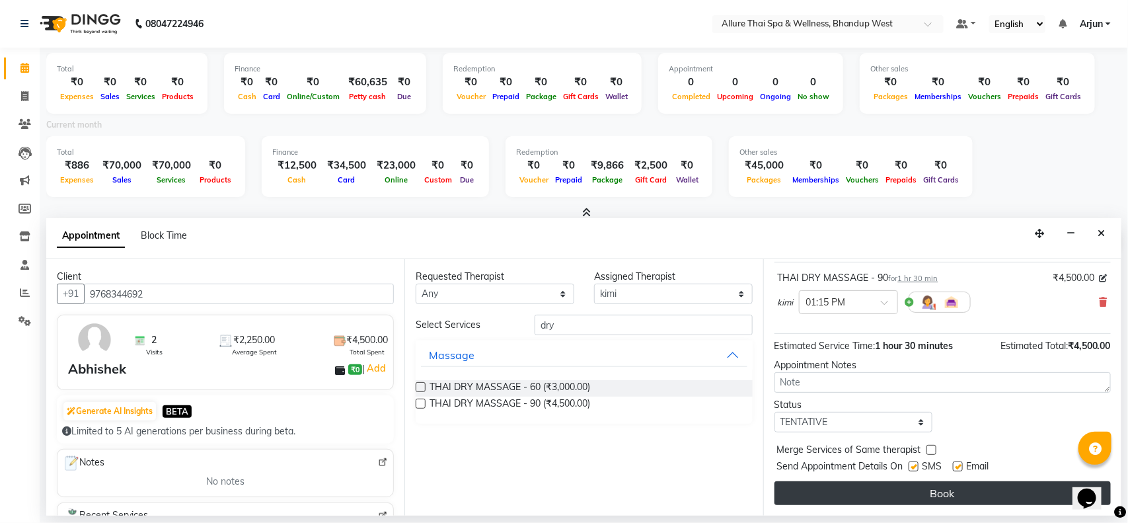
drag, startPoint x: 917, startPoint y: 460, endPoint x: 916, endPoint y: 482, distance: 22.5
click at [918, 460] on div "SMS" at bounding box center [930, 467] width 44 height 17
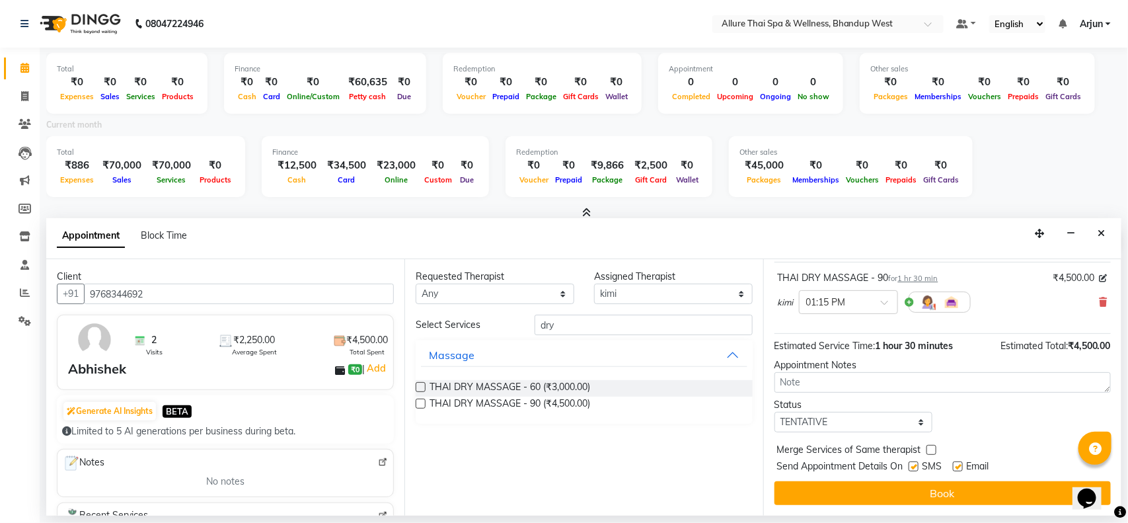
click at [916, 464] on label at bounding box center [913, 466] width 10 height 10
click at [916, 464] on input "checkbox" at bounding box center [912, 467] width 9 height 9
checkbox input "false"
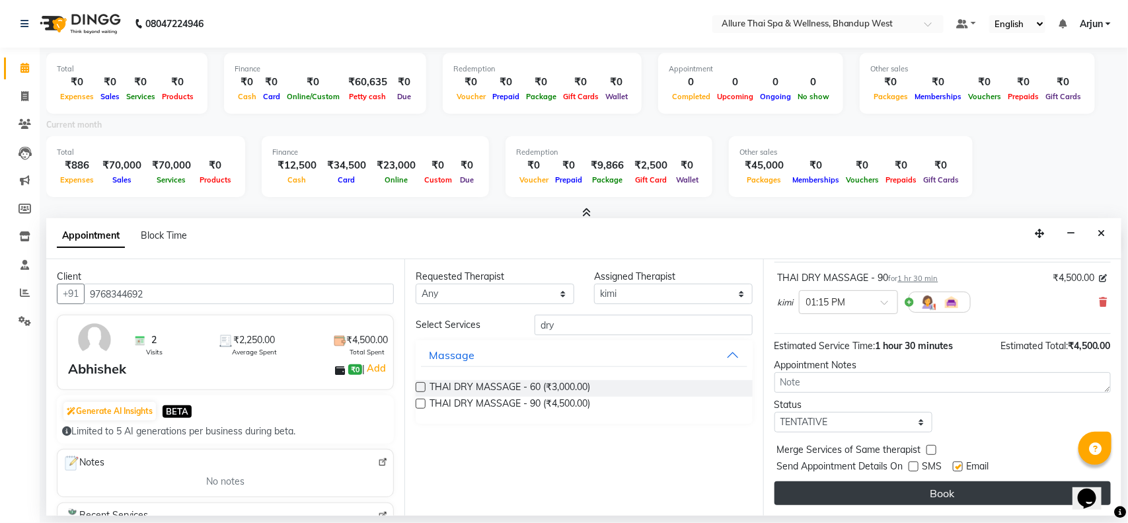
click at [923, 488] on button "Book" at bounding box center [942, 493] width 336 height 24
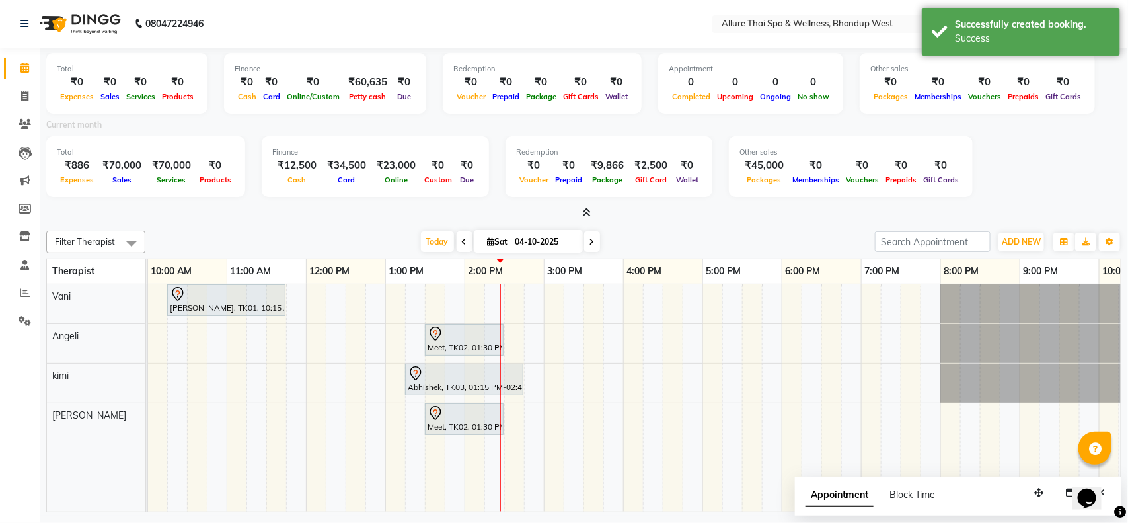
click at [336, 219] on div at bounding box center [583, 213] width 1075 height 14
click at [586, 207] on icon at bounding box center [586, 212] width 9 height 10
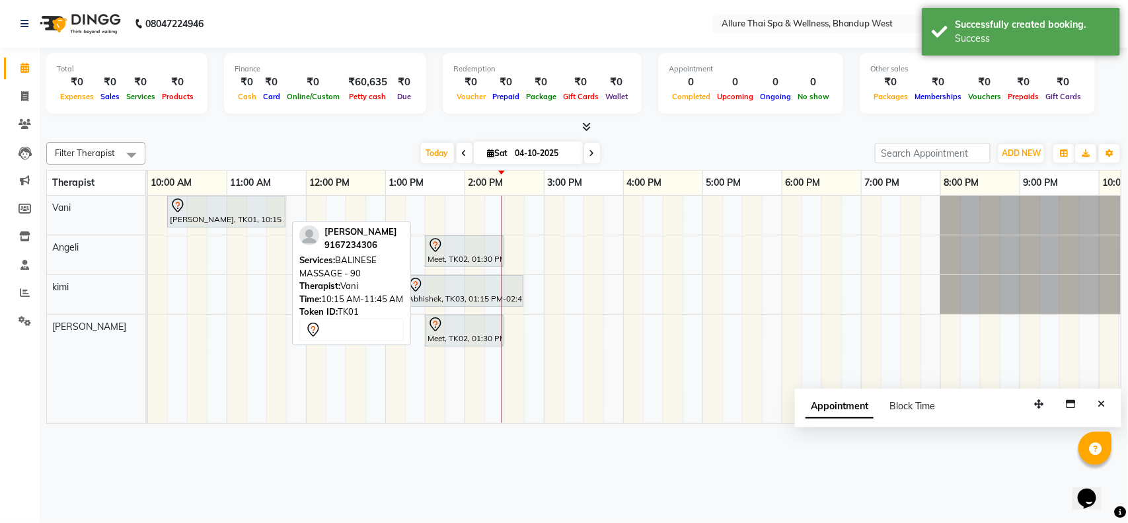
click at [232, 208] on div at bounding box center [226, 206] width 113 height 16
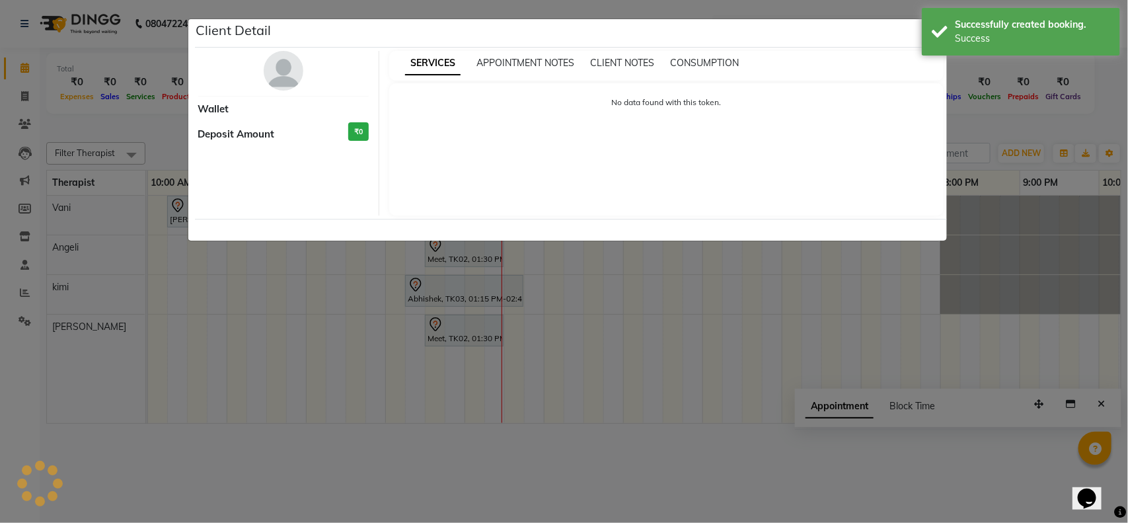
select select "7"
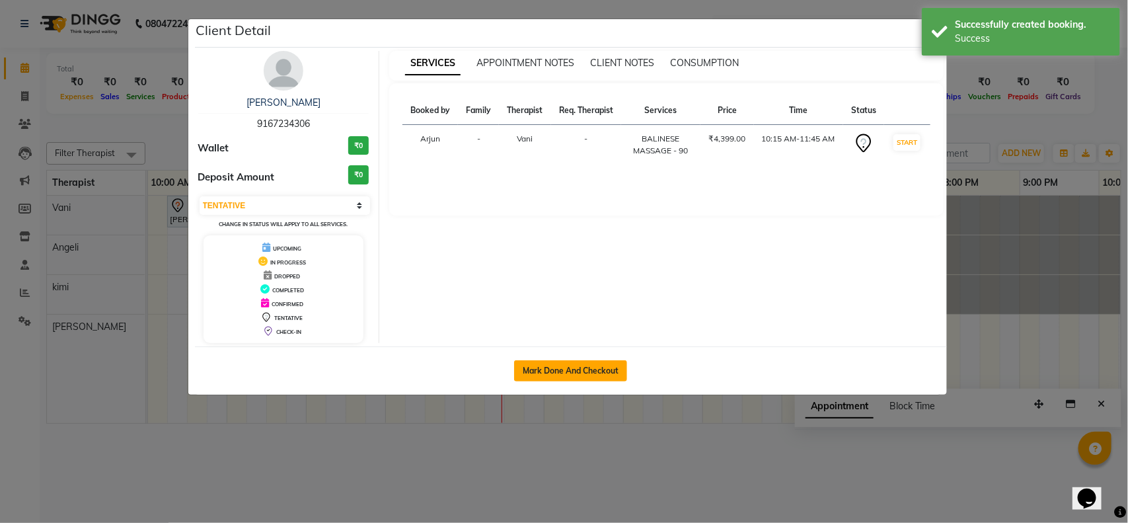
click at [575, 371] on button "Mark Done And Checkout" at bounding box center [570, 370] width 113 height 21
select select "8527"
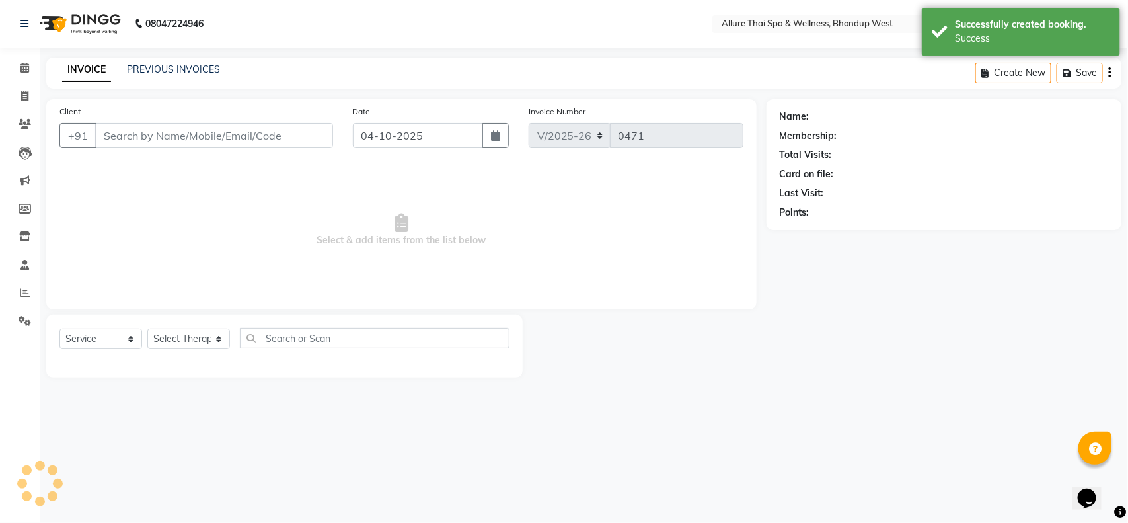
select select "package"
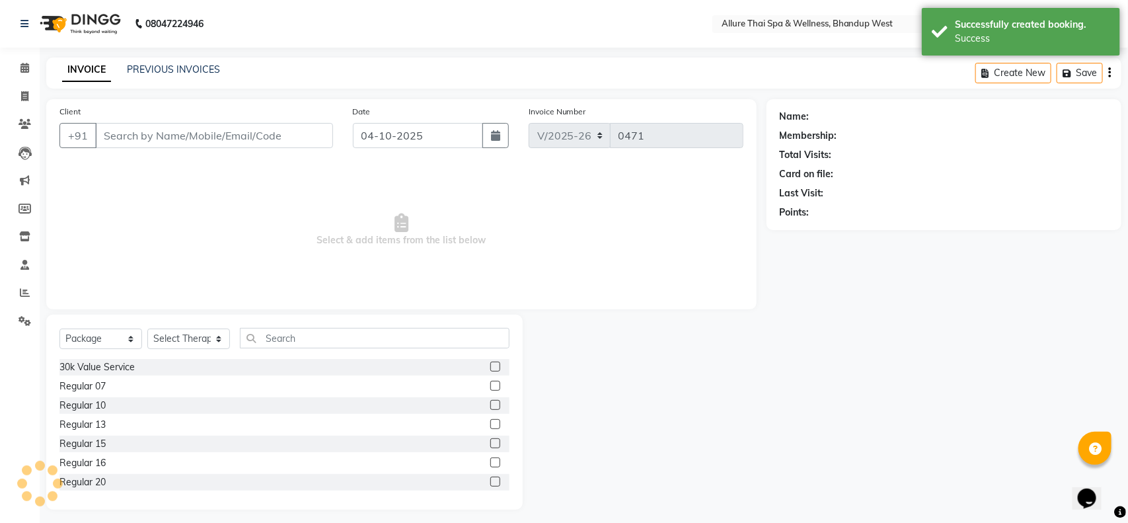
type input "9167234306"
select select "84286"
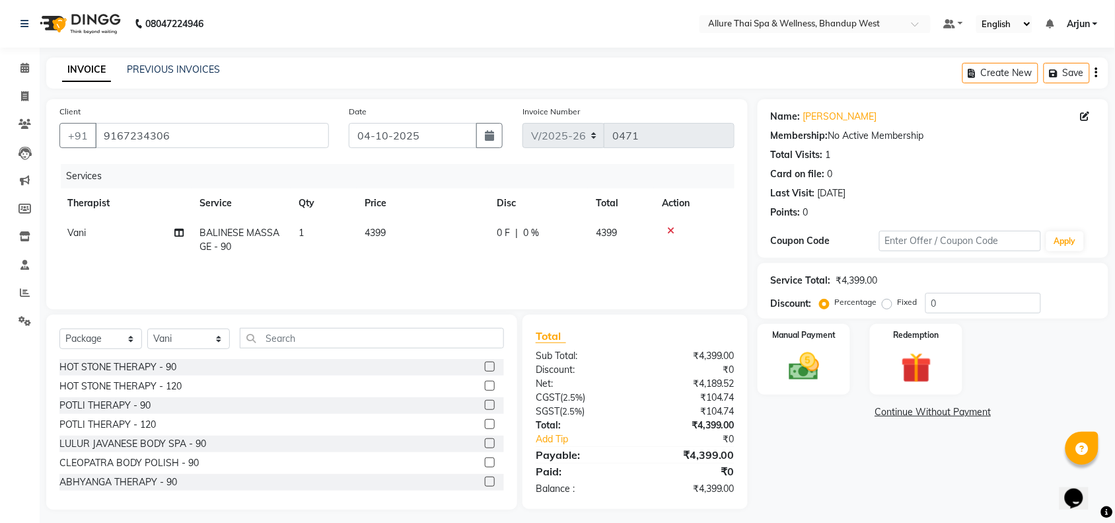
click at [892, 309] on div "Fixed" at bounding box center [901, 302] width 32 height 16
click at [880, 301] on div "Percentage Fixed" at bounding box center [873, 302] width 103 height 17
click at [898, 305] on label "Fixed" at bounding box center [908, 302] width 20 height 12
click at [885, 305] on input "Fixed" at bounding box center [889, 301] width 9 height 9
radio input "true"
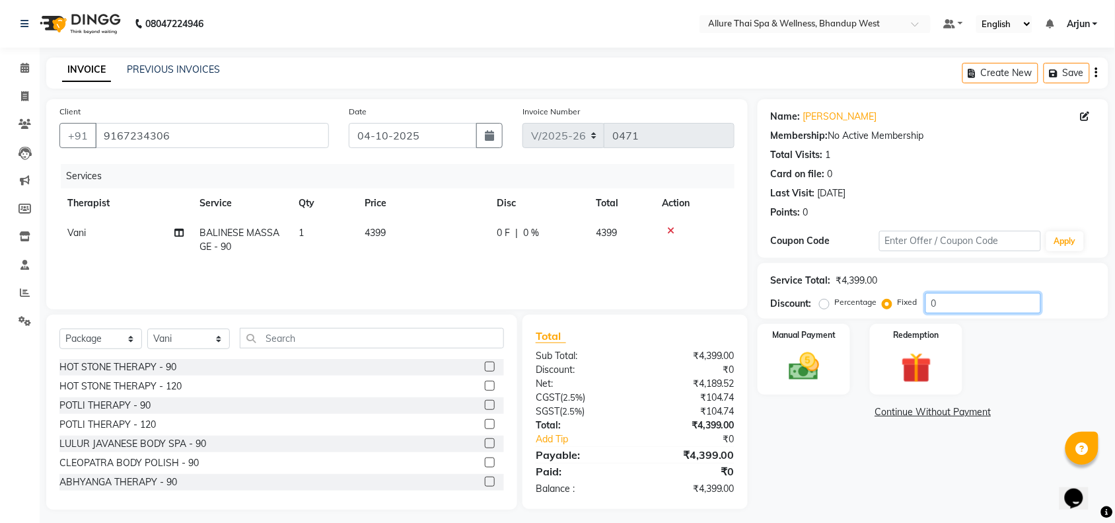
click at [937, 299] on input "0" at bounding box center [984, 303] width 116 height 20
type input "0599"
click at [830, 378] on img at bounding box center [804, 366] width 52 height 36
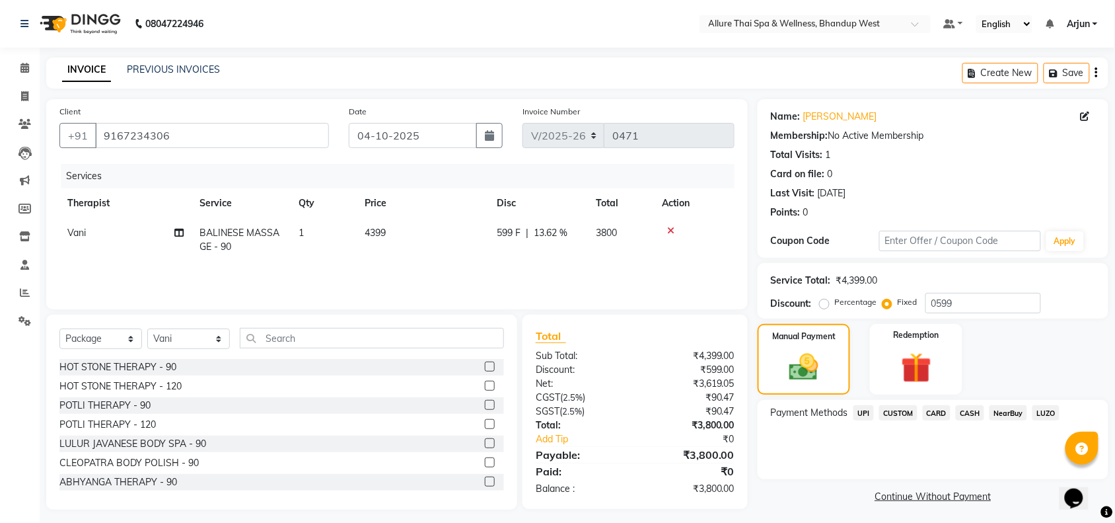
click at [862, 410] on span "UPI" at bounding box center [864, 412] width 20 height 15
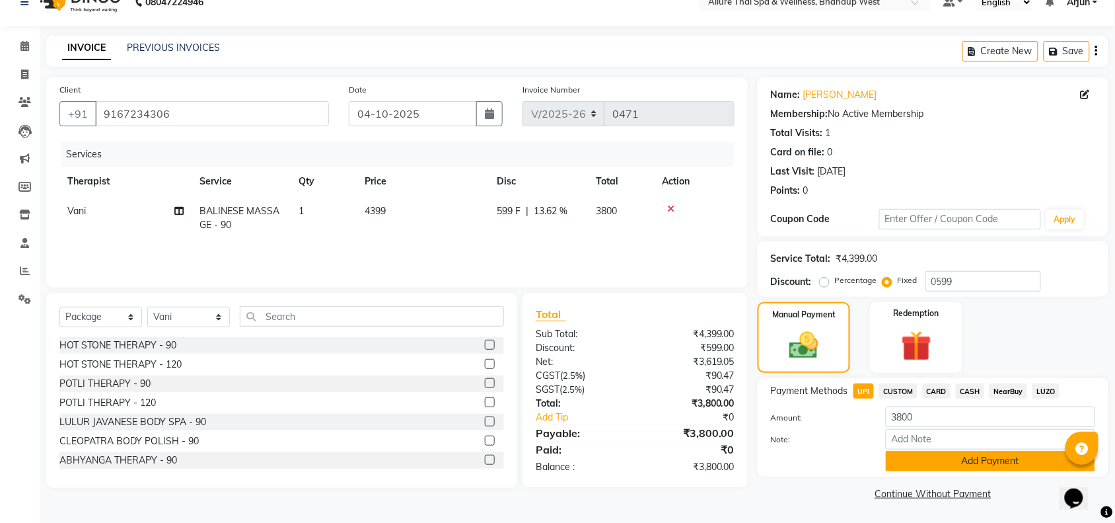
click at [927, 460] on button "Add Payment" at bounding box center [990, 461] width 209 height 20
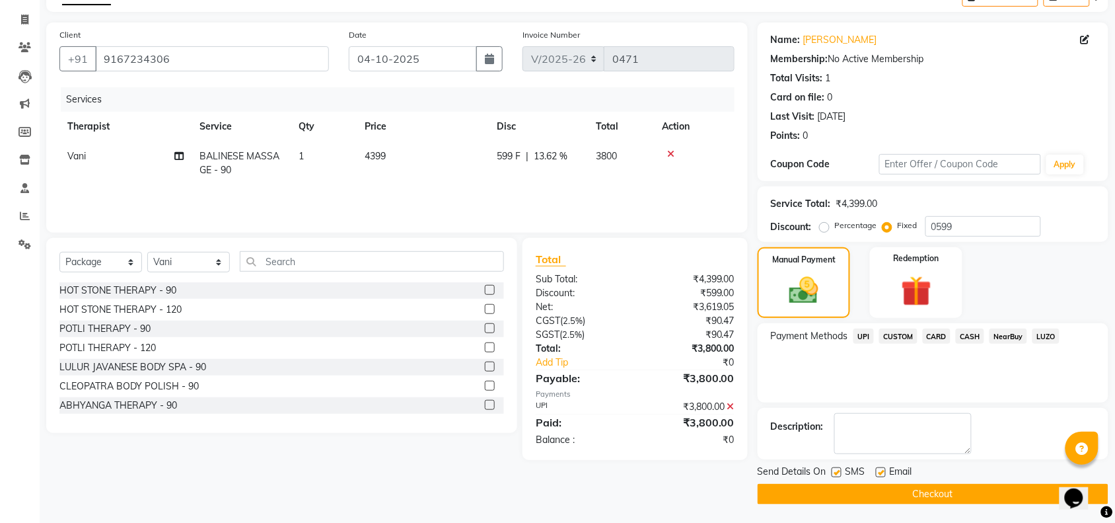
scroll to position [78, 0]
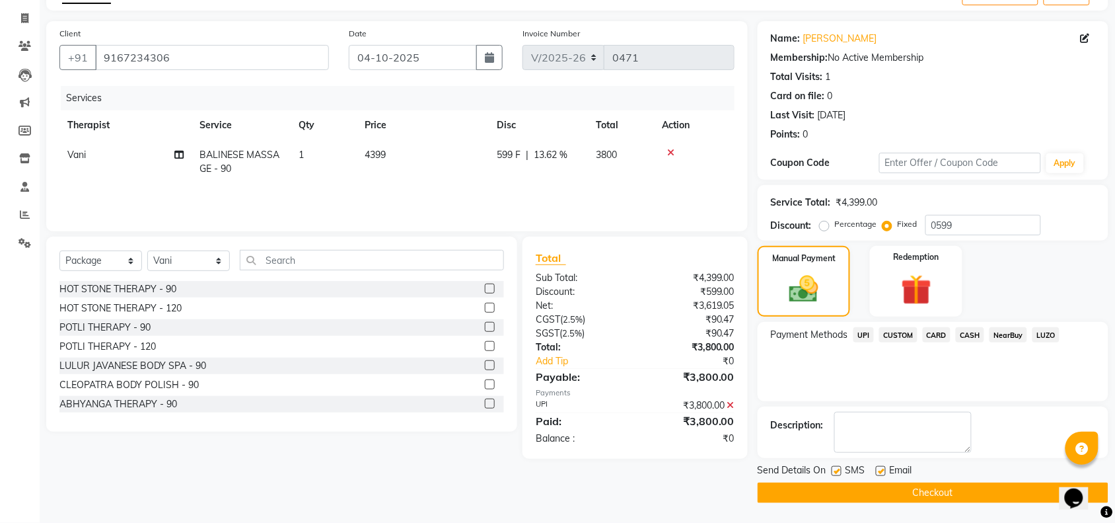
click at [834, 472] on label at bounding box center [837, 471] width 10 height 10
click at [834, 472] on input "checkbox" at bounding box center [836, 471] width 9 height 9
checkbox input "false"
click at [849, 490] on button "Checkout" at bounding box center [933, 492] width 351 height 20
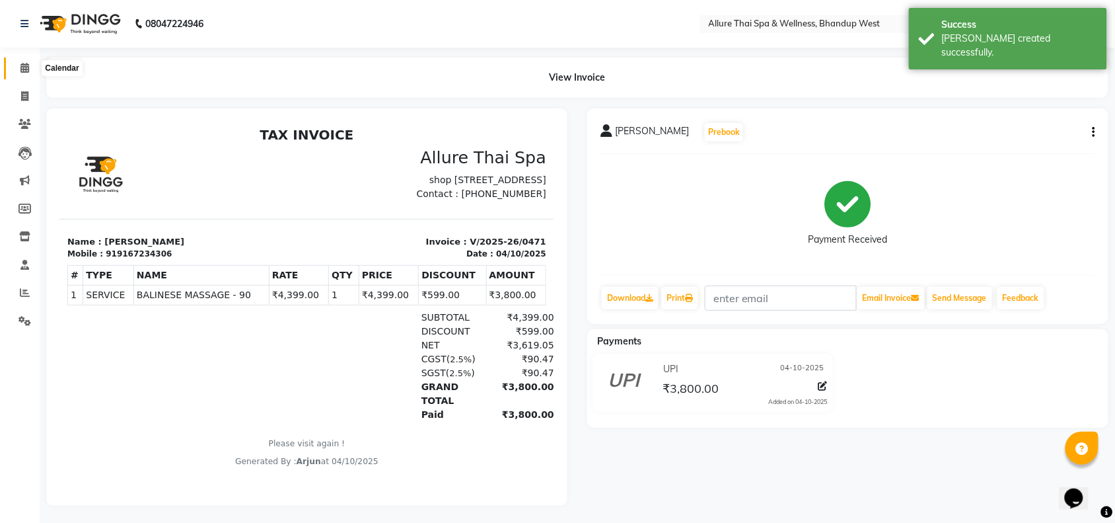
click at [26, 71] on icon at bounding box center [24, 68] width 9 height 10
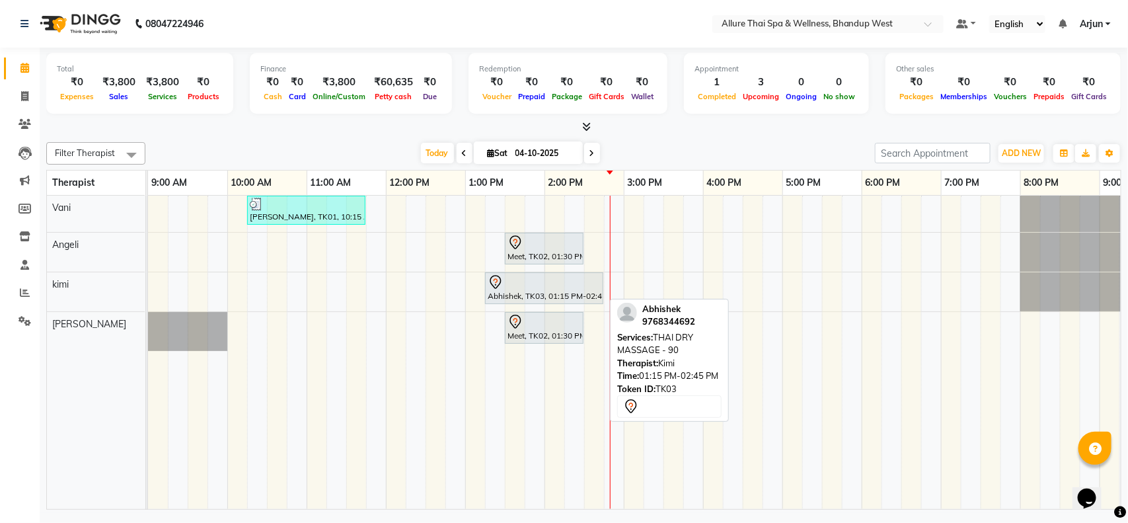
click at [542, 291] on div "Abhishek, TK03, 01:15 PM-02:45 PM, THAI DRY MASSAGE - 90" at bounding box center [544, 288] width 116 height 28
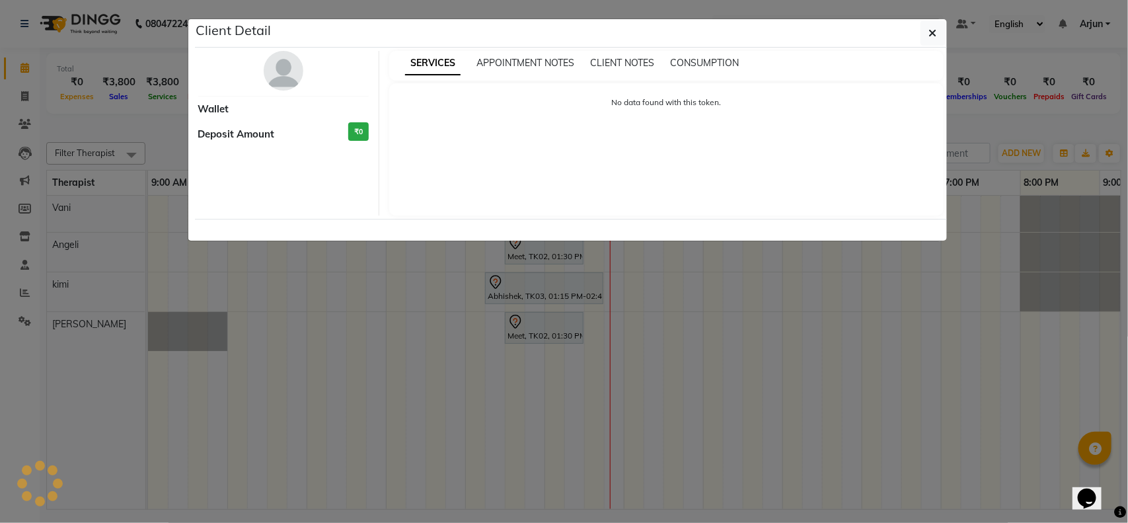
select select "7"
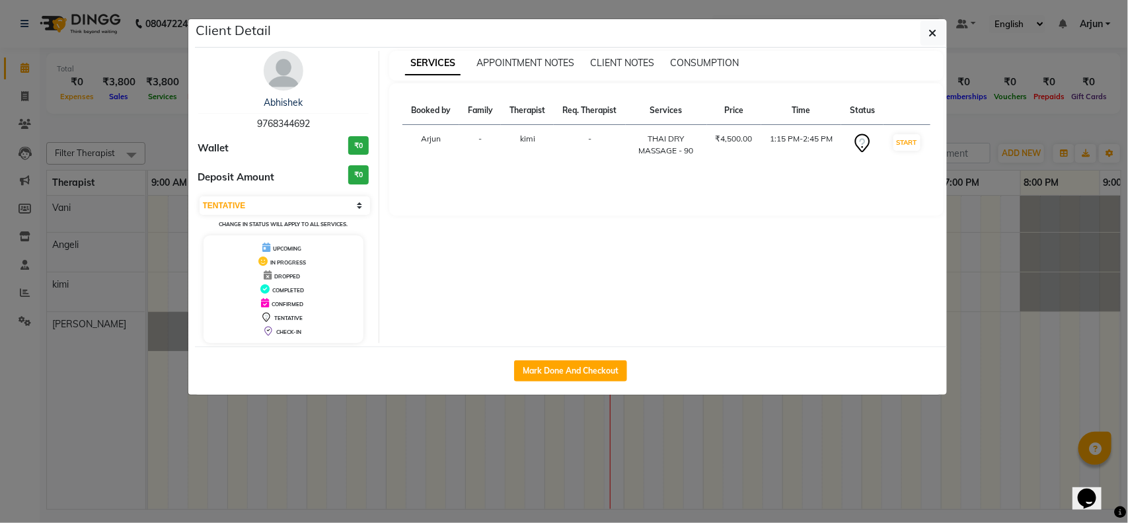
click at [993, 213] on ngb-modal-window "Client Detail Abhishek 9768344692 Wallet ₹0 Deposit Amount ₹0 Select IN SERVICE…" at bounding box center [564, 261] width 1128 height 523
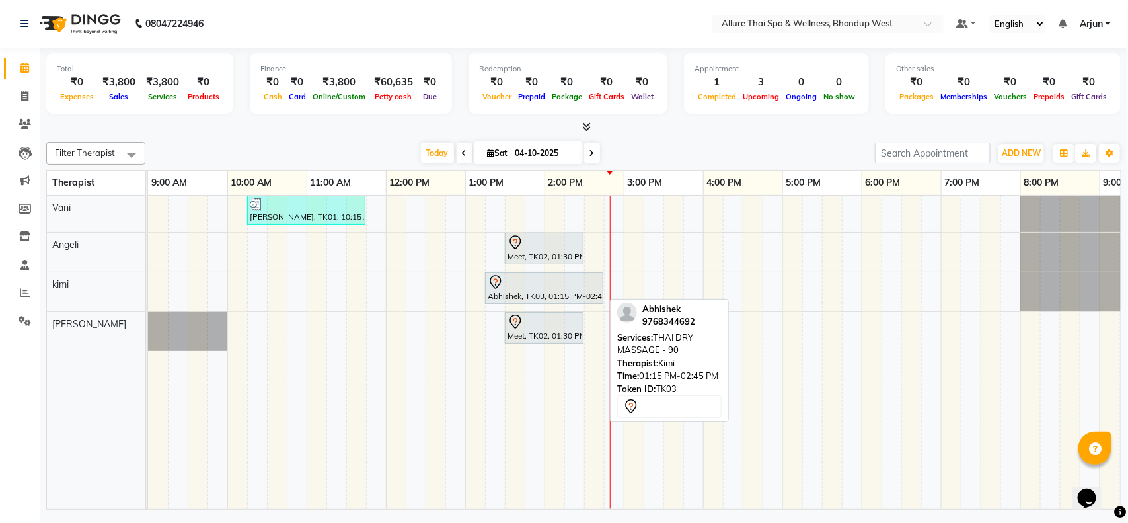
click at [579, 299] on div "Abhishek, TK03, 01:15 PM-02:45 PM, THAI DRY MASSAGE - 90" at bounding box center [544, 288] width 116 height 28
select select "7"
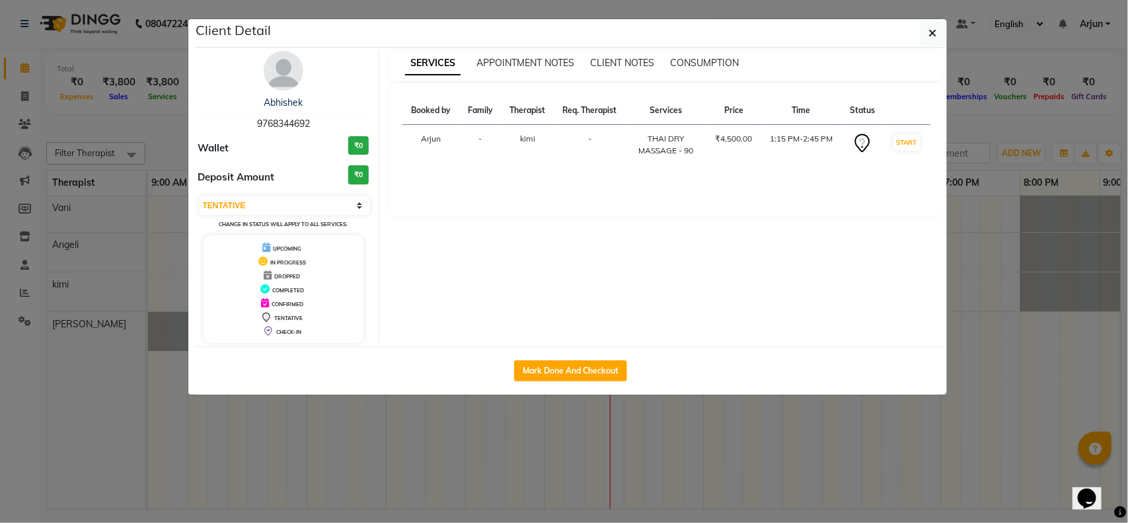
click at [976, 222] on ngb-modal-window "Client Detail Abhishek 9768344692 Wallet ₹0 Deposit Amount ₹0 Select IN SERVICE…" at bounding box center [564, 261] width 1128 height 523
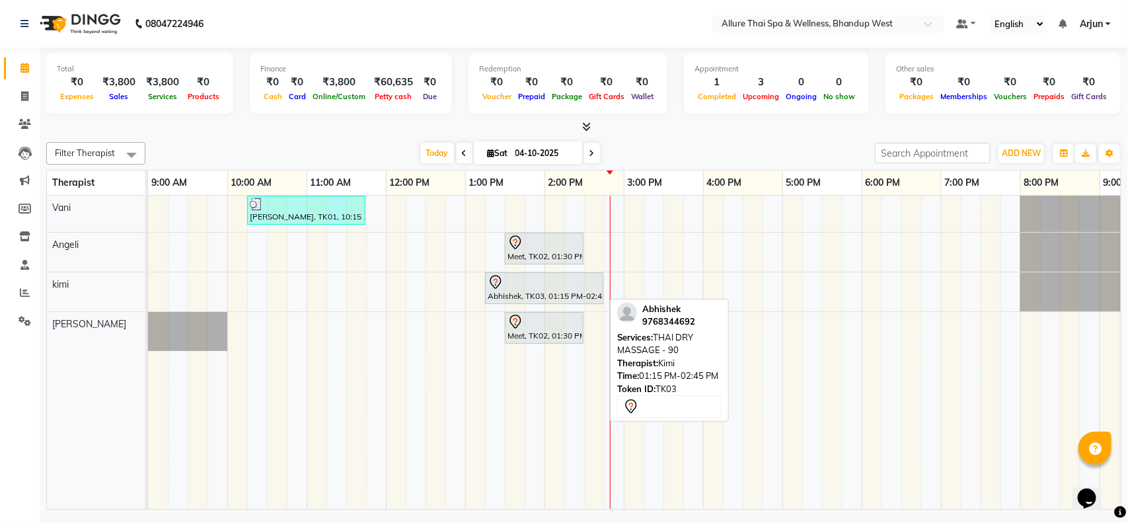
click at [550, 289] on div at bounding box center [544, 282] width 113 height 16
select select "7"
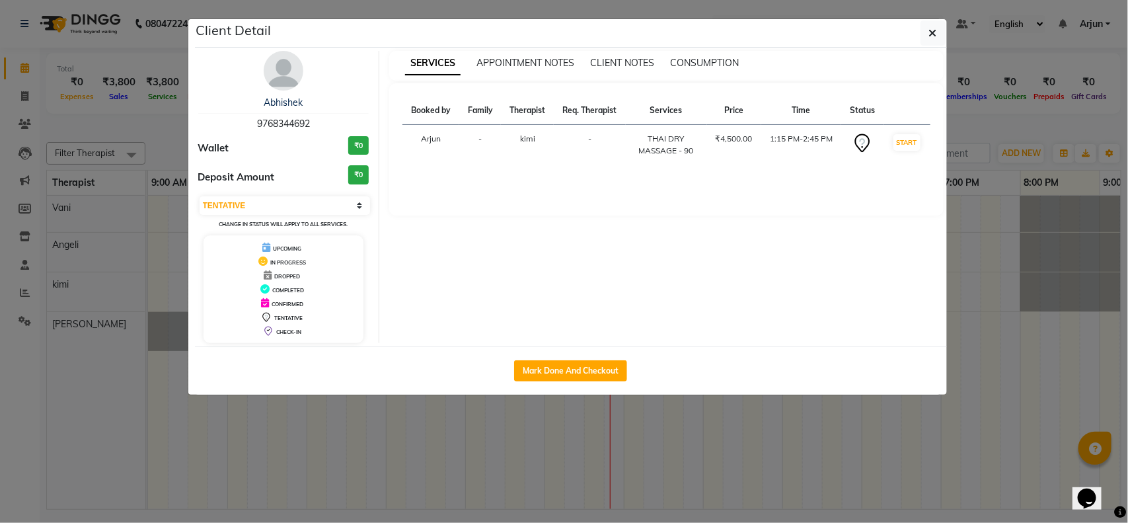
click at [999, 213] on ngb-modal-window "Client Detail Abhishek 9768344692 Wallet ₹0 Deposit Amount ₹0 Select IN SERVICE…" at bounding box center [564, 261] width 1128 height 523
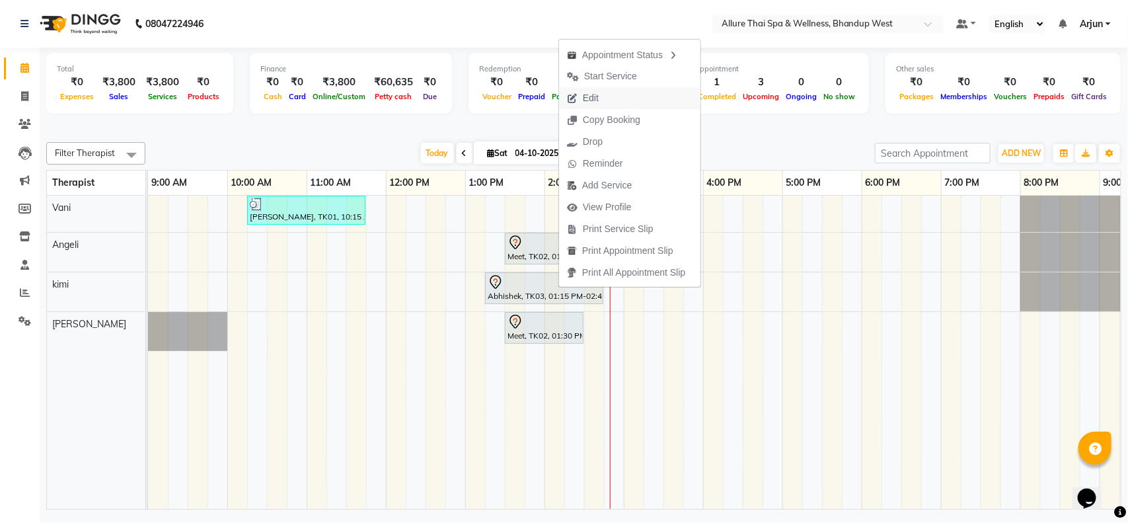
click at [603, 98] on span "Edit" at bounding box center [583, 98] width 48 height 22
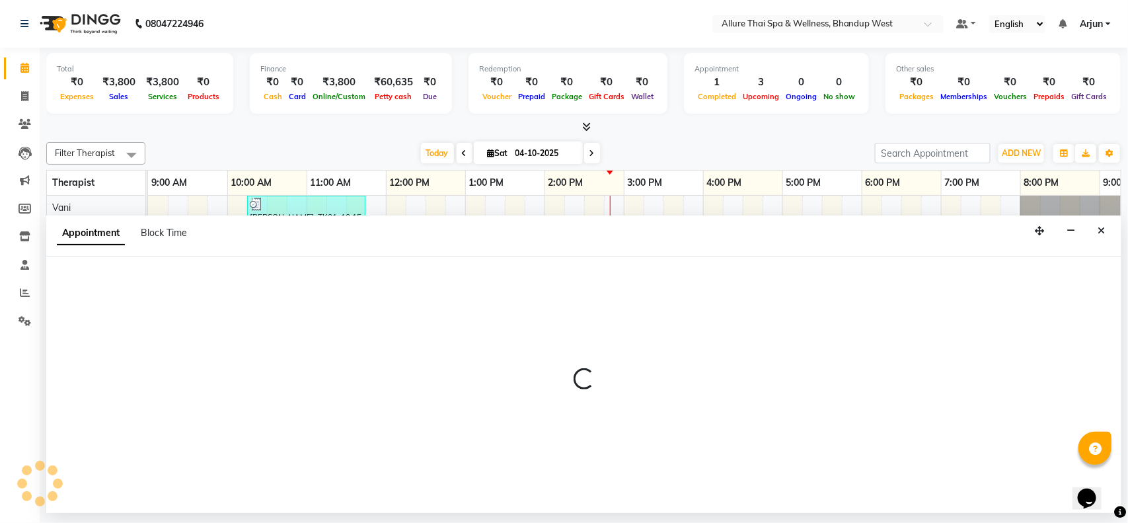
select select "tentative"
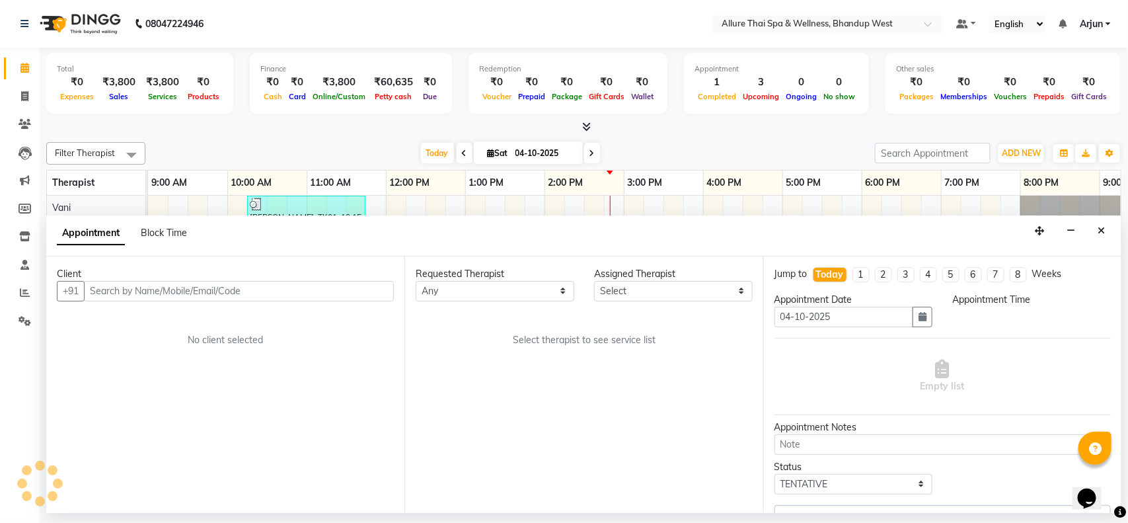
select select "86274"
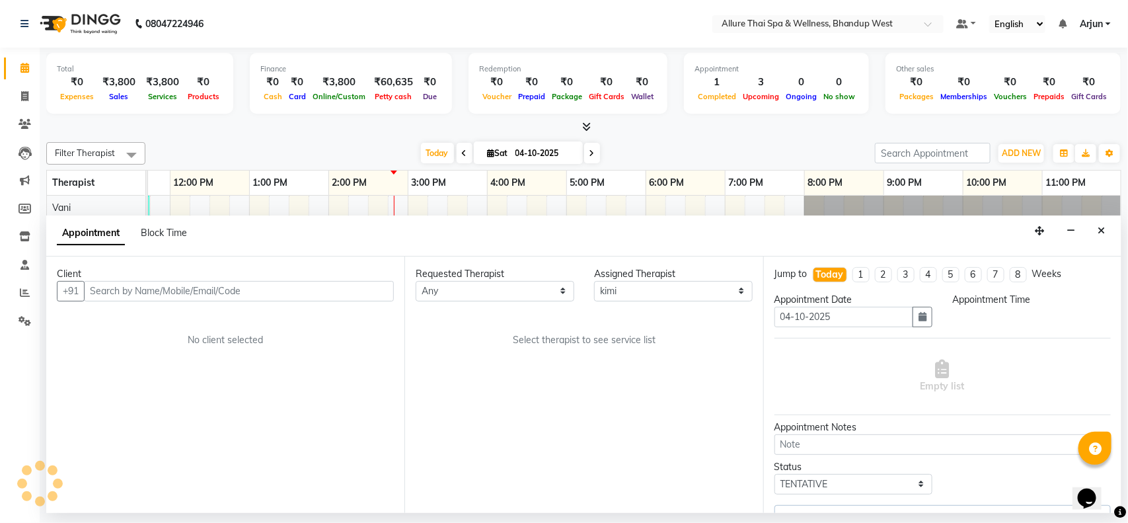
select select "795"
select select "4340"
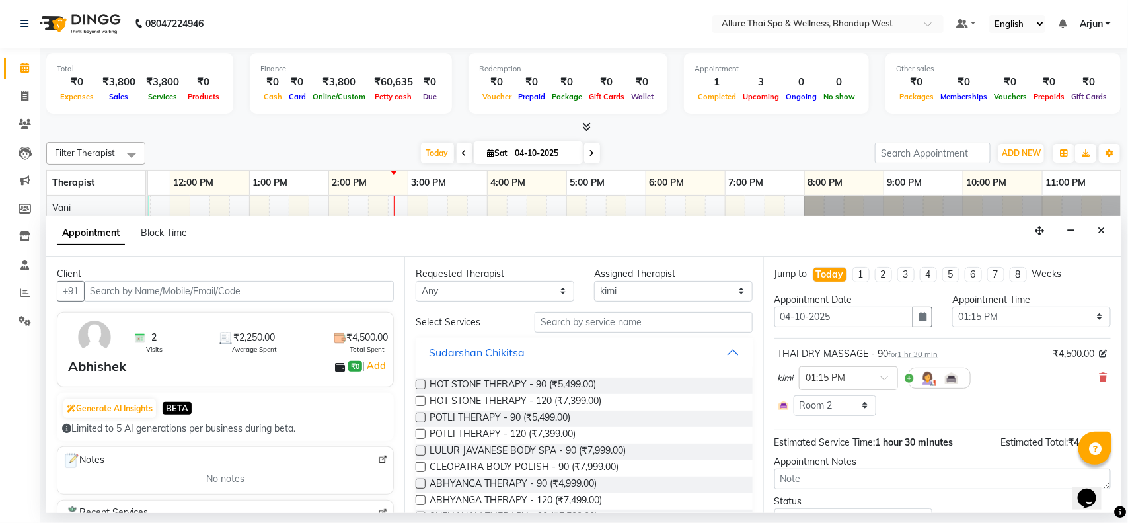
click at [1084, 379] on div "kimi × 01:15 PM" at bounding box center [943, 378] width 330 height 34
click at [1099, 377] on icon at bounding box center [1103, 377] width 8 height 9
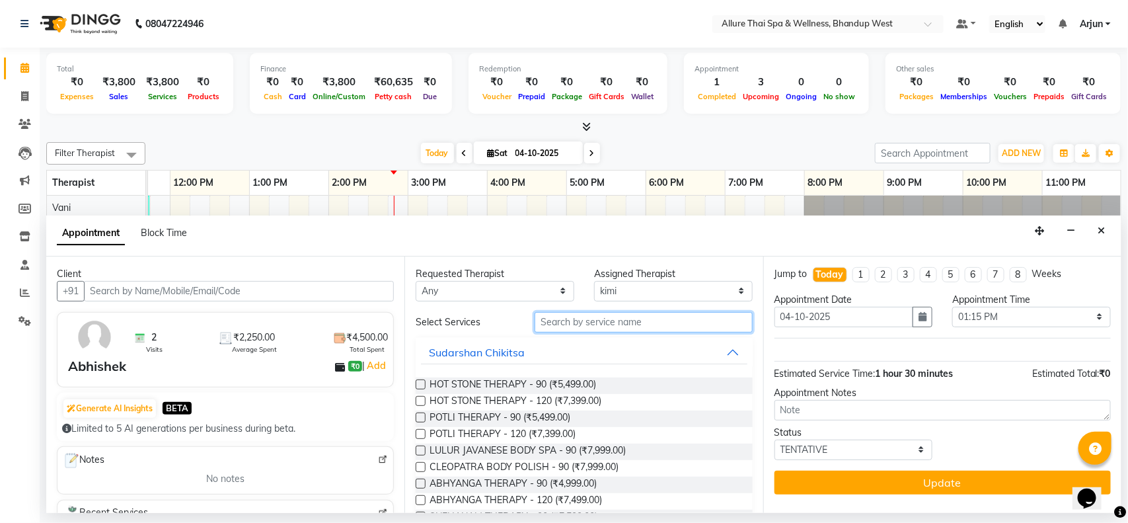
click at [618, 314] on input "text" at bounding box center [643, 322] width 218 height 20
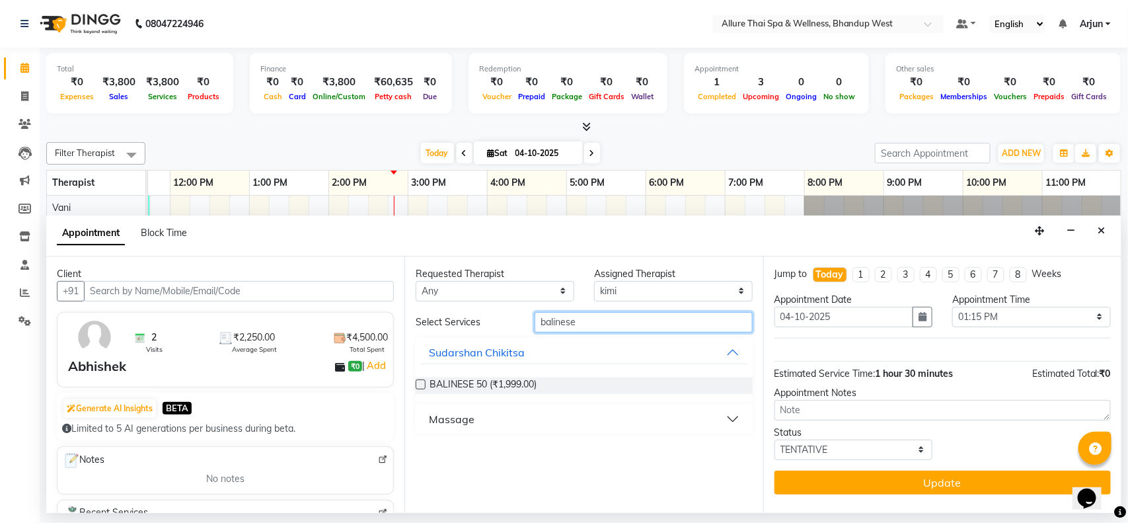
type input "balinese"
click at [738, 421] on button "Massage" at bounding box center [584, 419] width 326 height 24
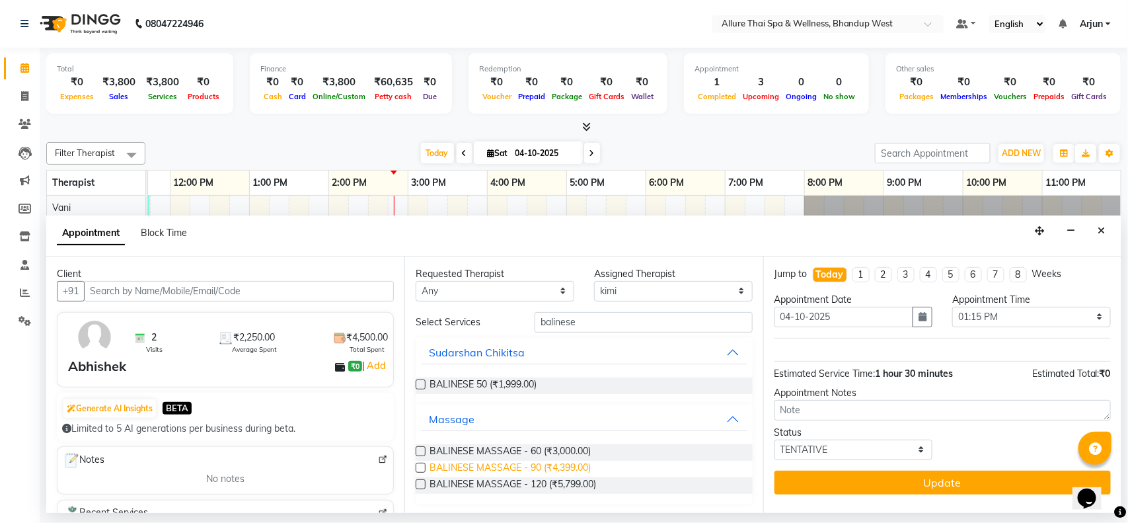
click at [560, 464] on span "BALINESE MASSAGE - 90 (₹4,399.00)" at bounding box center [509, 468] width 161 height 17
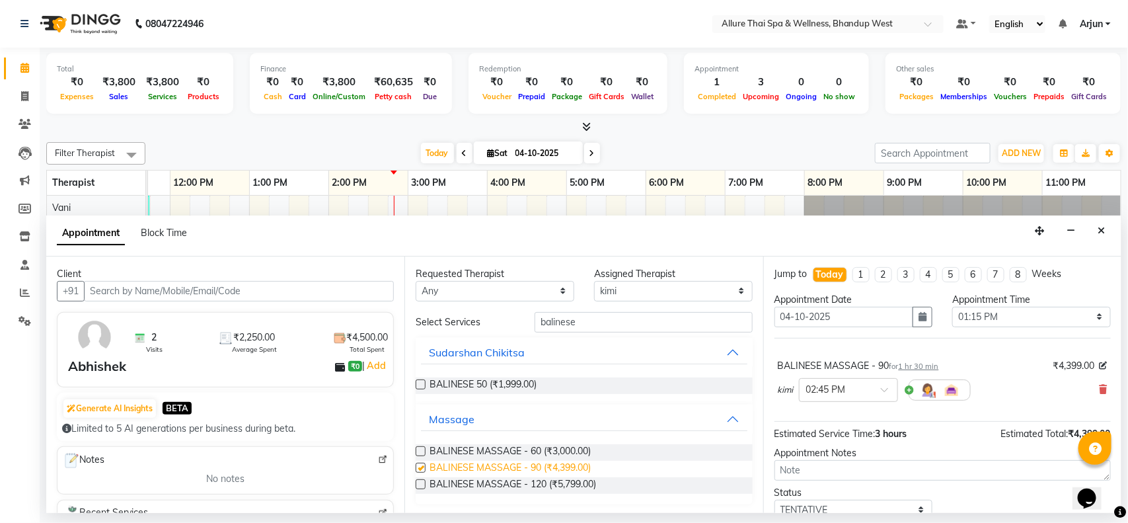
checkbox input "false"
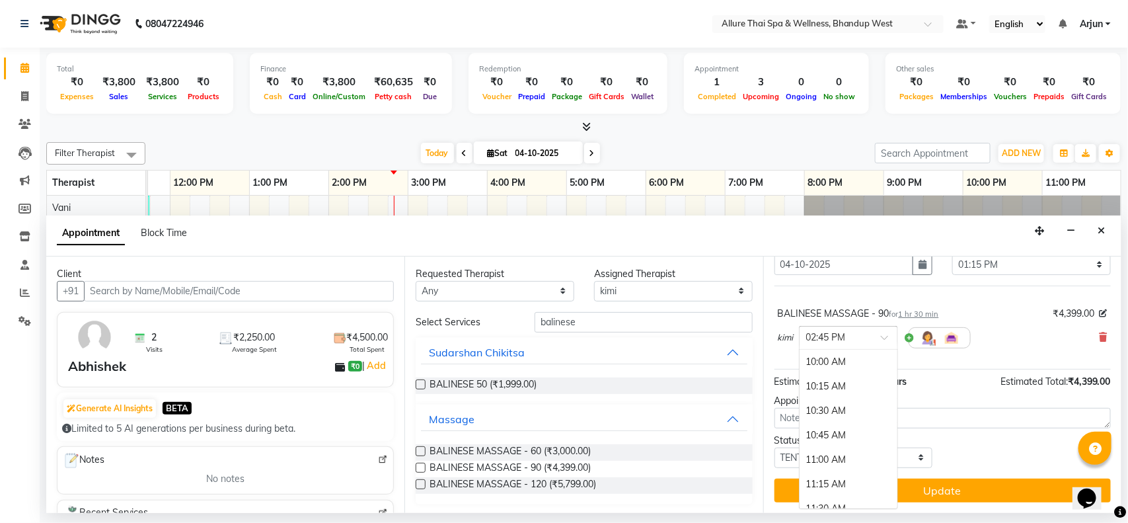
click at [879, 330] on div at bounding box center [848, 337] width 98 height 14
click at [834, 383] on div "01:15 PM" at bounding box center [848, 381] width 98 height 24
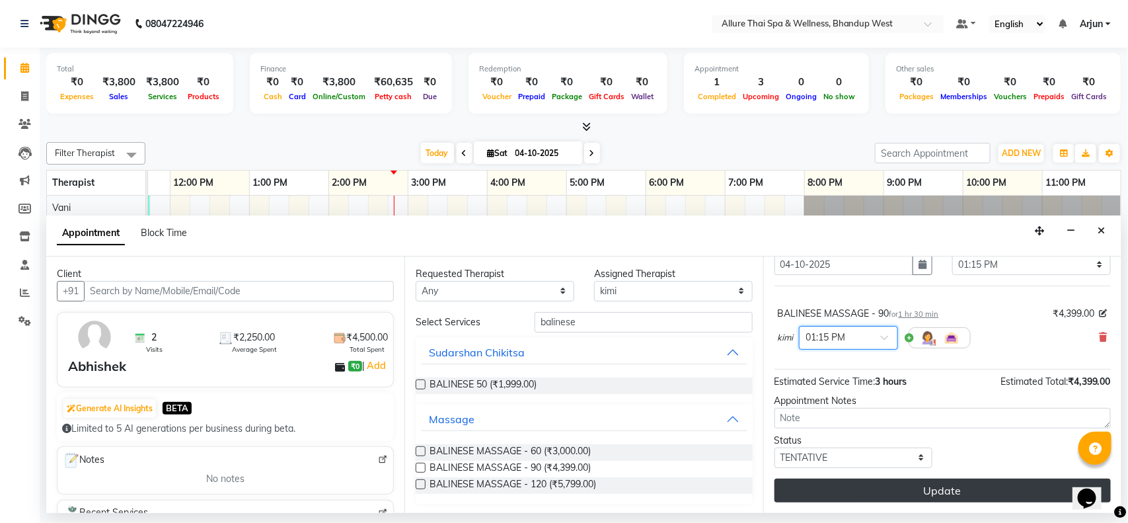
click at [935, 492] on button "Update" at bounding box center [942, 490] width 336 height 24
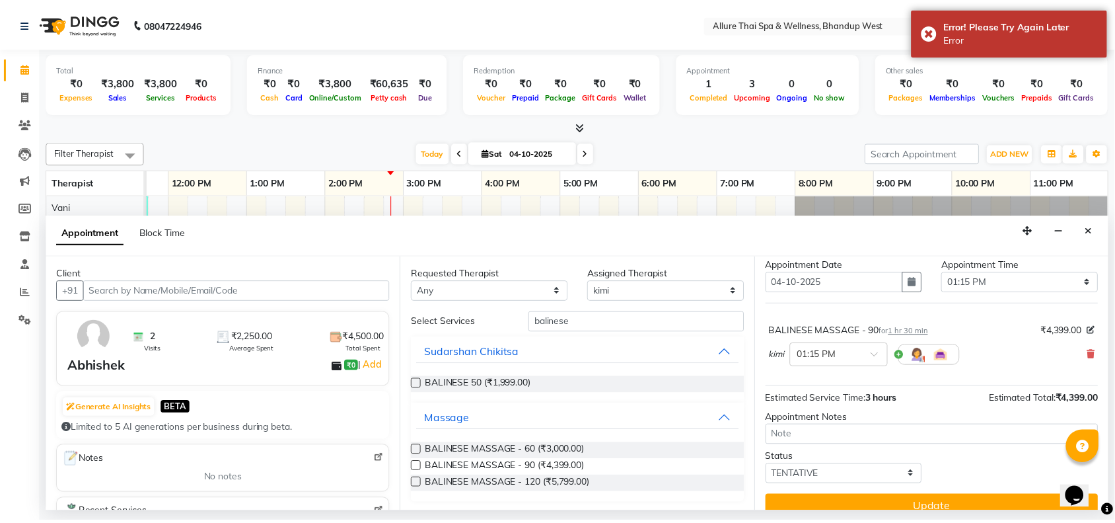
scroll to position [54, 0]
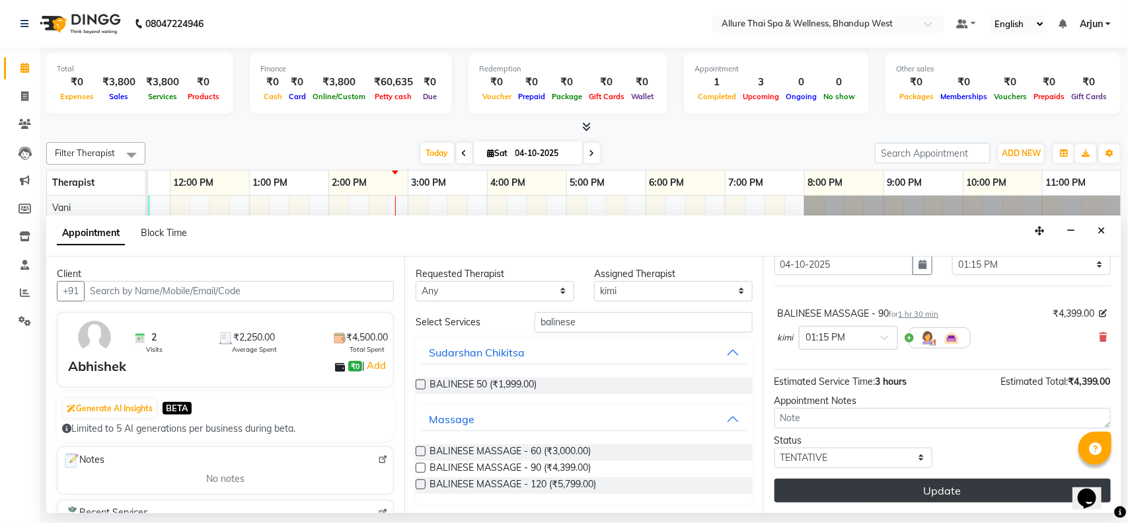
click at [902, 486] on button "Update" at bounding box center [942, 490] width 336 height 24
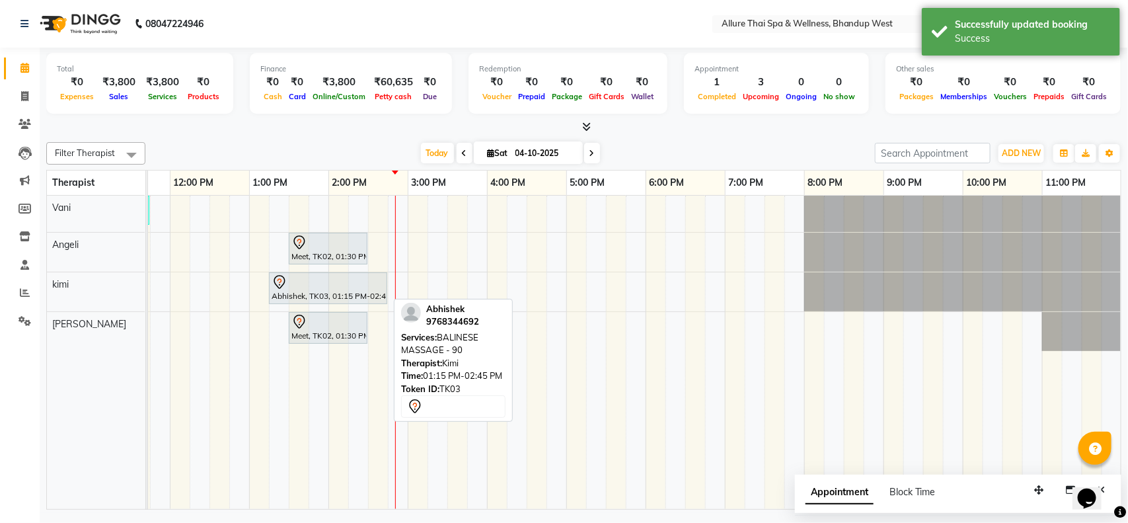
click at [329, 287] on div at bounding box center [328, 282] width 113 height 16
select select "7"
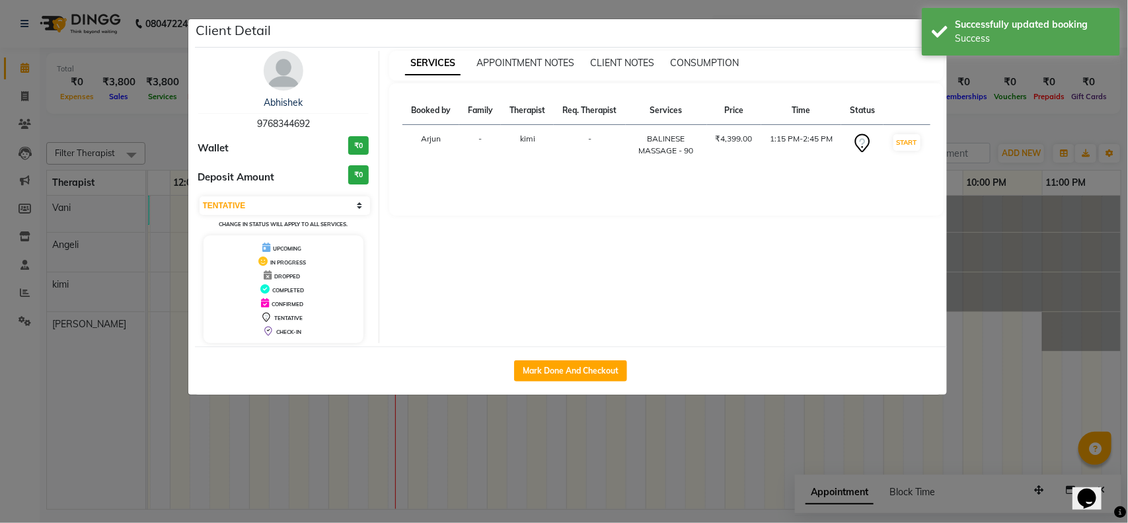
click at [1019, 272] on ngb-modal-window "Client Detail Abhishek 9768344692 Wallet ₹0 Deposit Amount ₹0 Select IN SERVICE…" at bounding box center [564, 261] width 1128 height 523
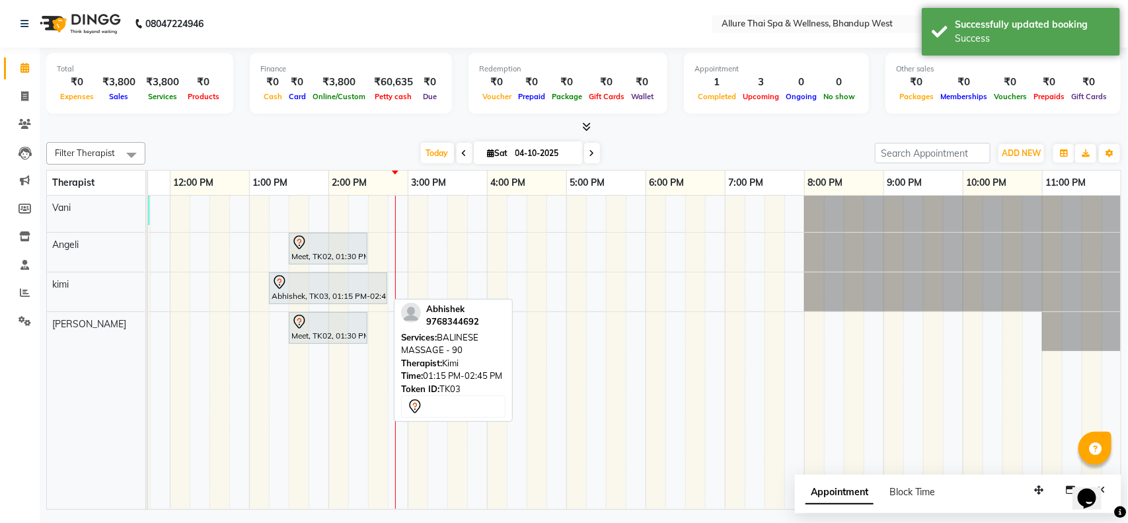
click at [325, 286] on div at bounding box center [328, 282] width 113 height 16
select select "7"
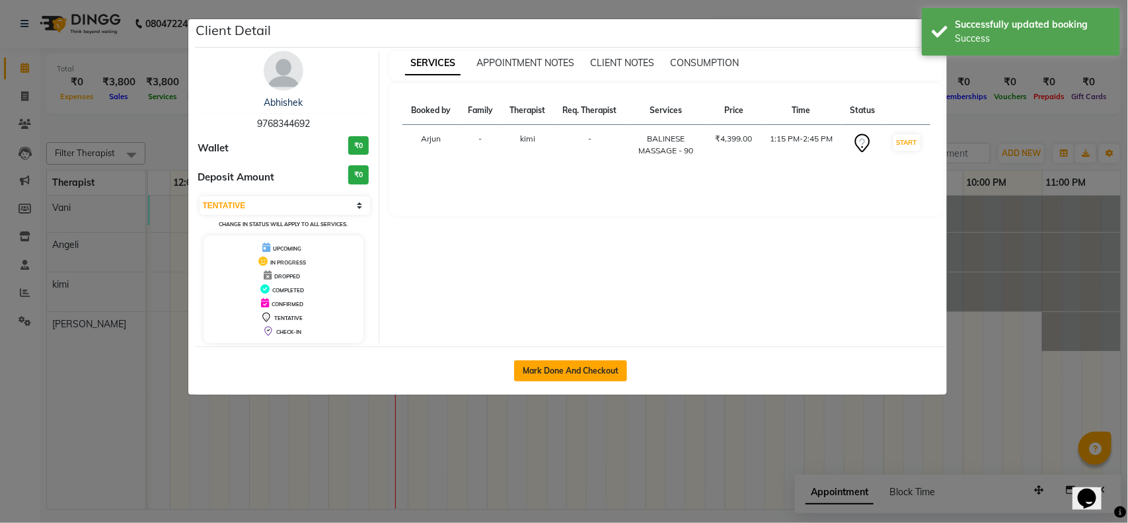
click at [604, 372] on button "Mark Done And Checkout" at bounding box center [570, 370] width 113 height 21
select select "service"
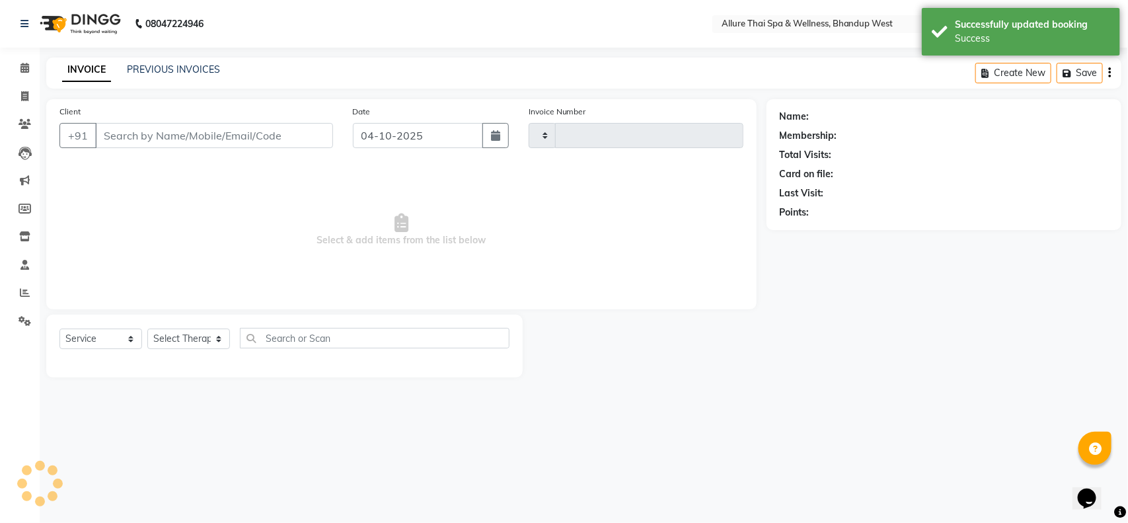
type input "0472"
select select "8527"
select select "package"
type input "9768344692"
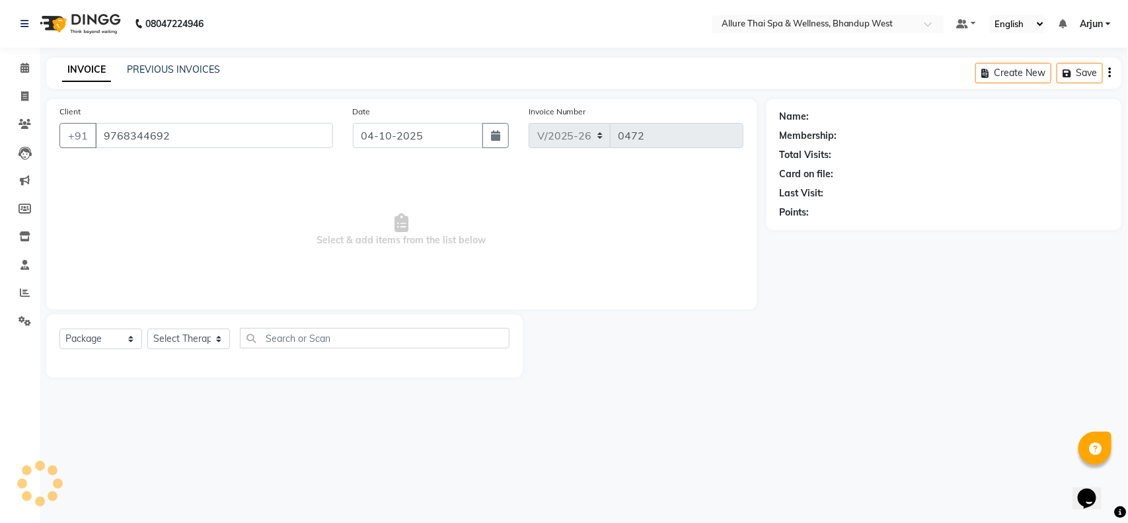
select select "86274"
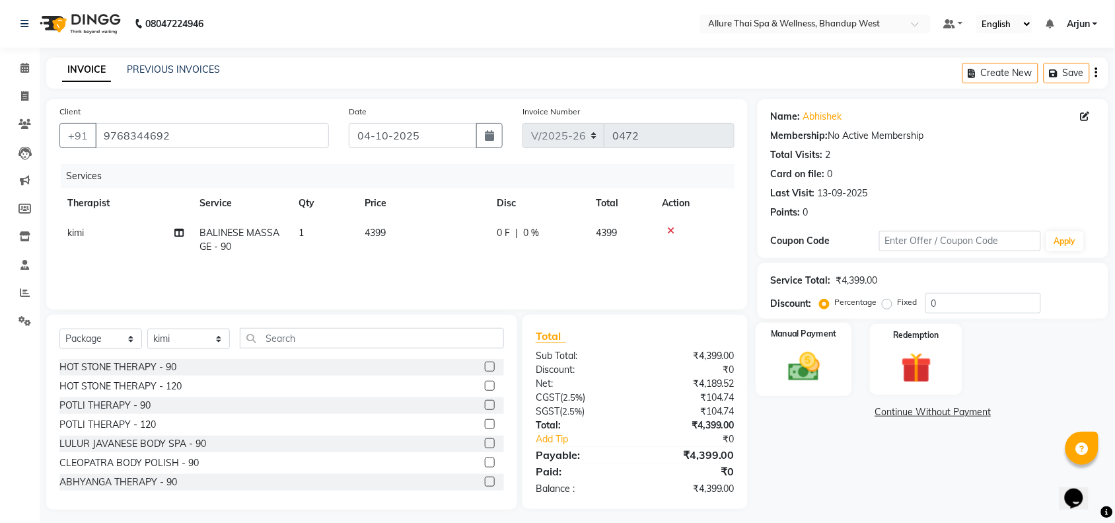
scroll to position [5, 0]
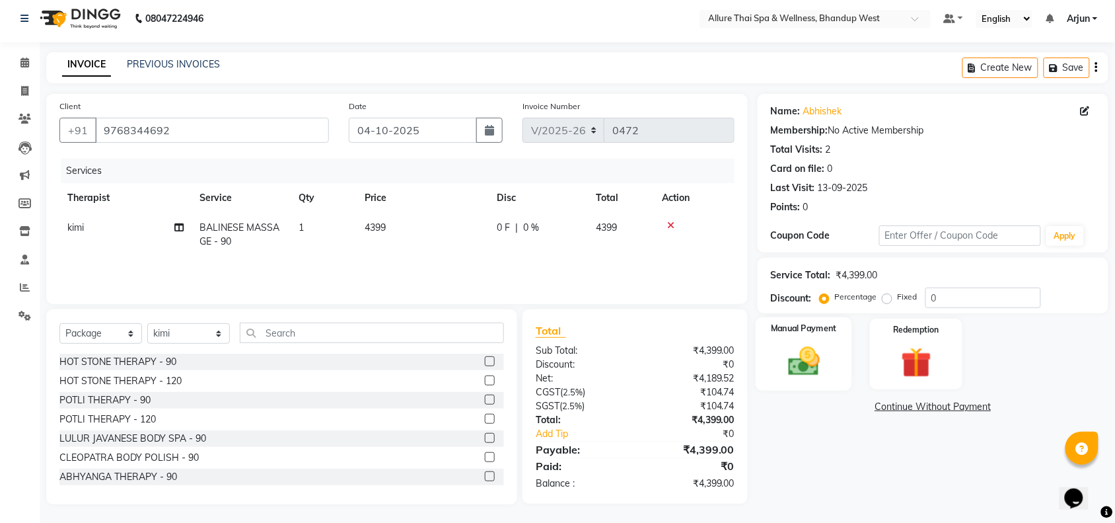
click at [815, 330] on label "Manual Payment" at bounding box center [804, 328] width 66 height 13
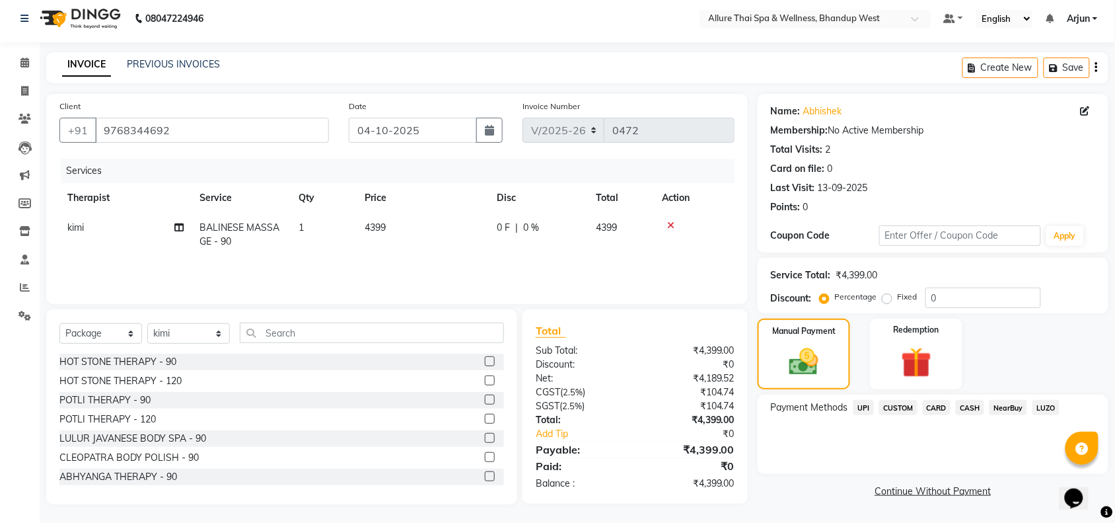
click at [951, 411] on div "CASH" at bounding box center [968, 409] width 34 height 18
click at [945, 411] on span "CARD" at bounding box center [937, 407] width 28 height 15
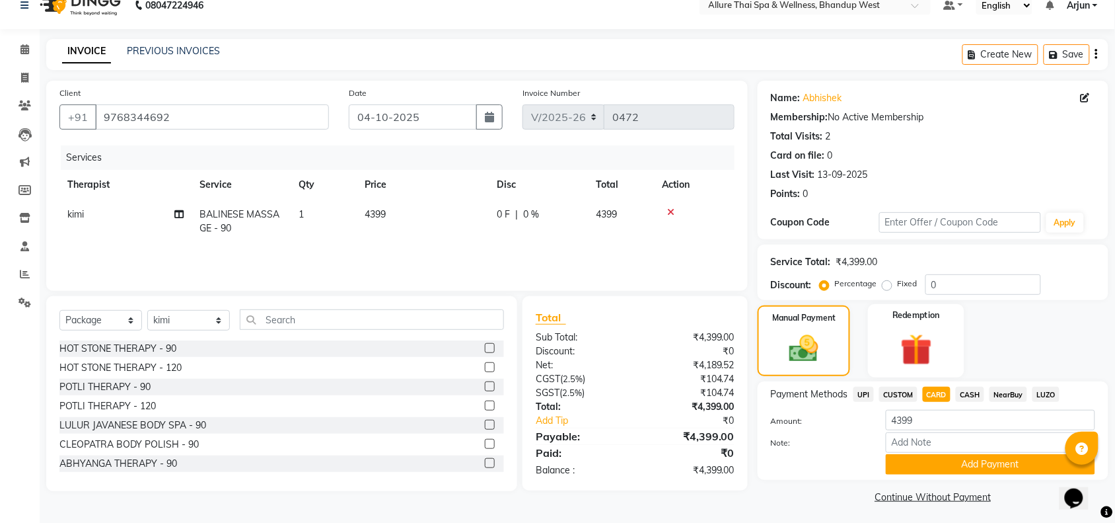
scroll to position [22, 0]
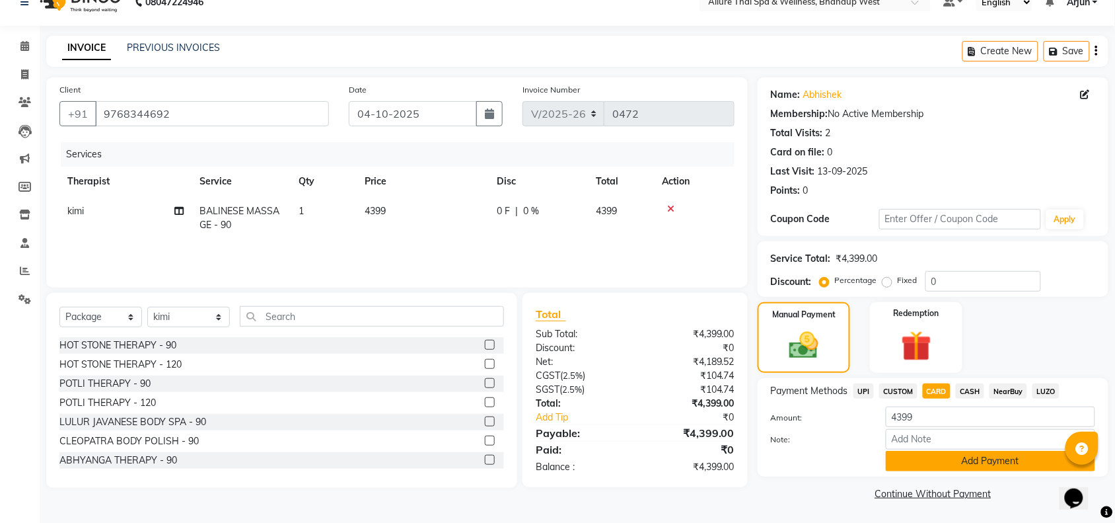
click at [931, 456] on button "Add Payment" at bounding box center [990, 461] width 209 height 20
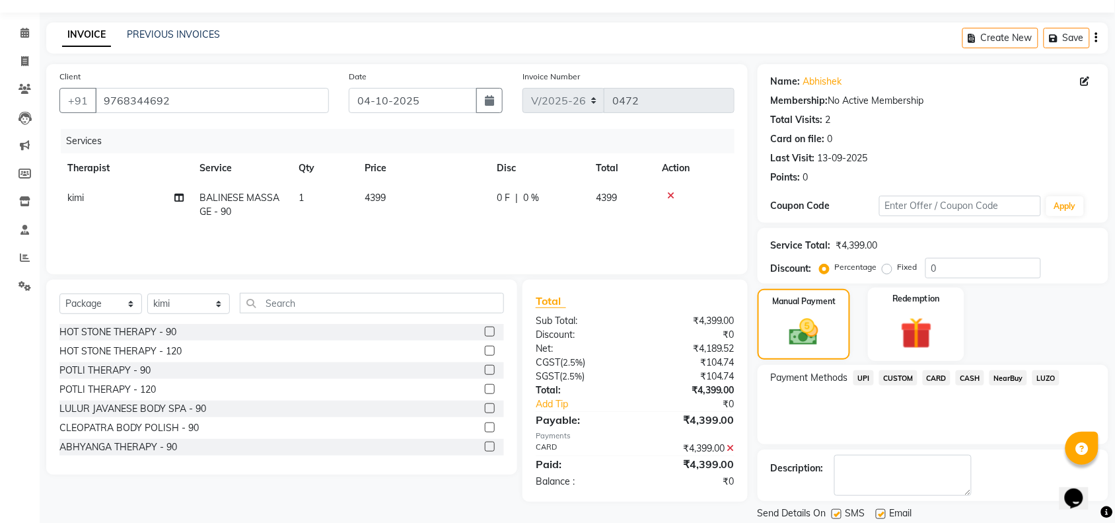
scroll to position [78, 0]
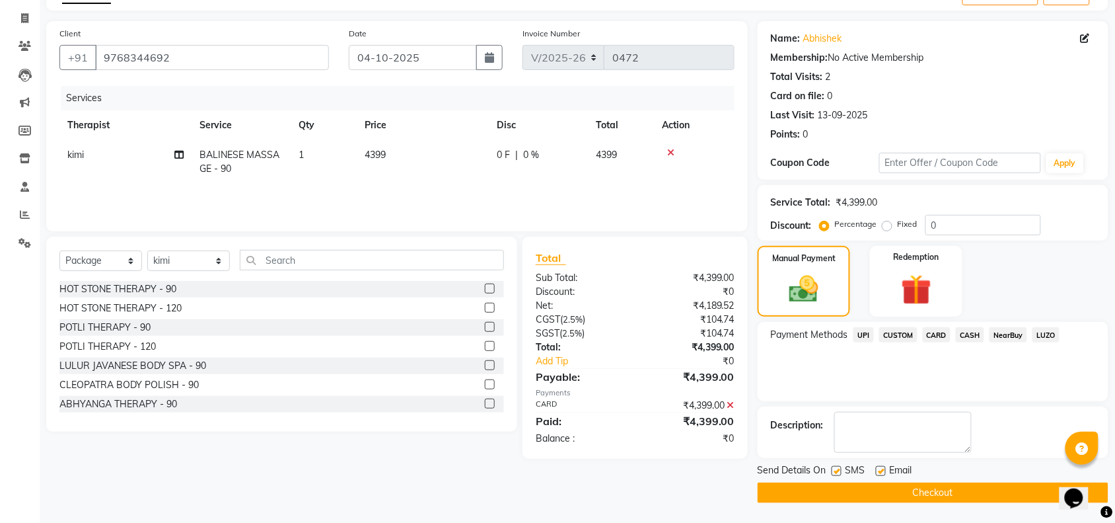
click at [836, 473] on label at bounding box center [837, 471] width 10 height 10
click at [836, 473] on input "checkbox" at bounding box center [836, 471] width 9 height 9
checkbox input "false"
click at [847, 493] on button "Checkout" at bounding box center [933, 492] width 351 height 20
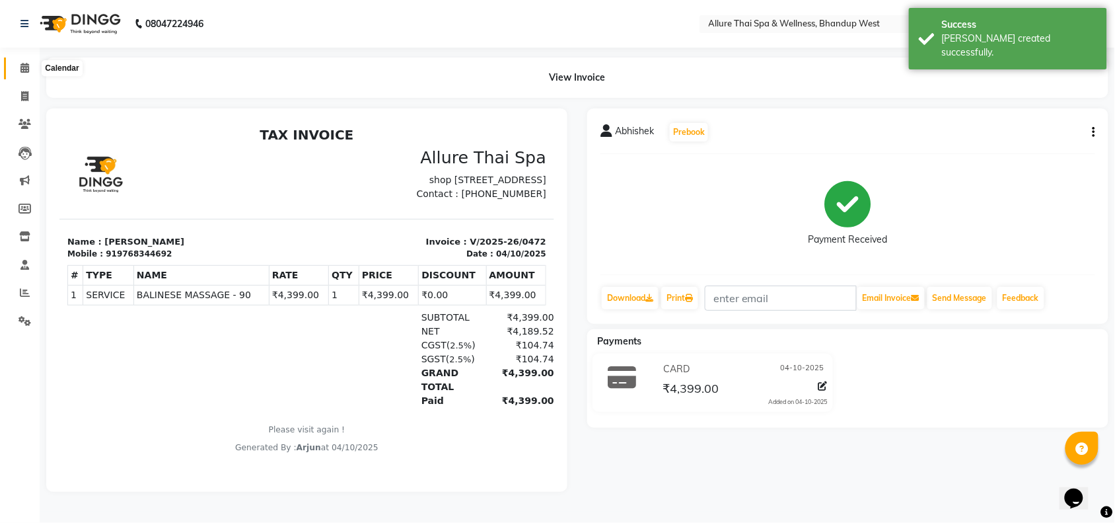
click at [18, 63] on span at bounding box center [24, 68] width 23 height 15
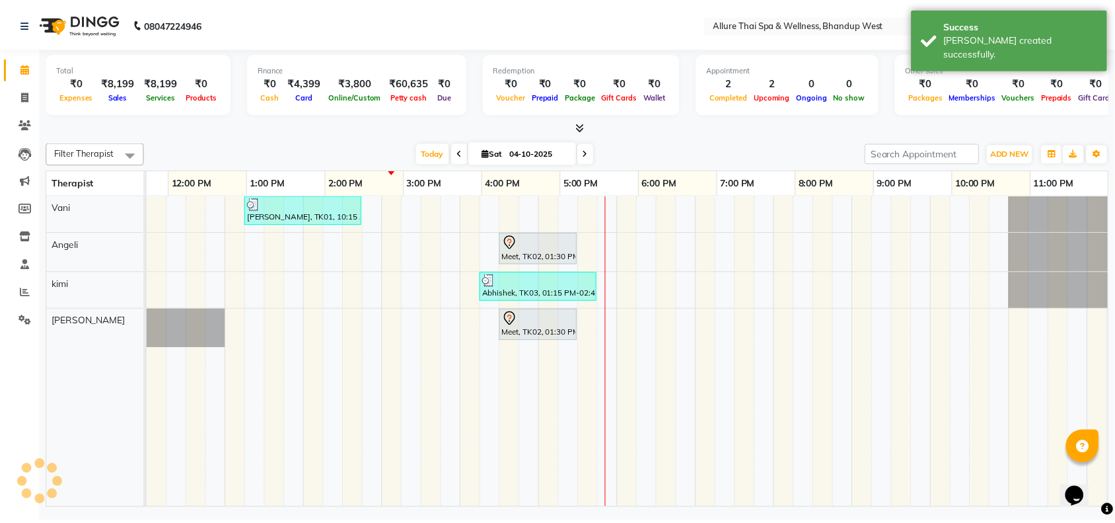
scroll to position [0, 216]
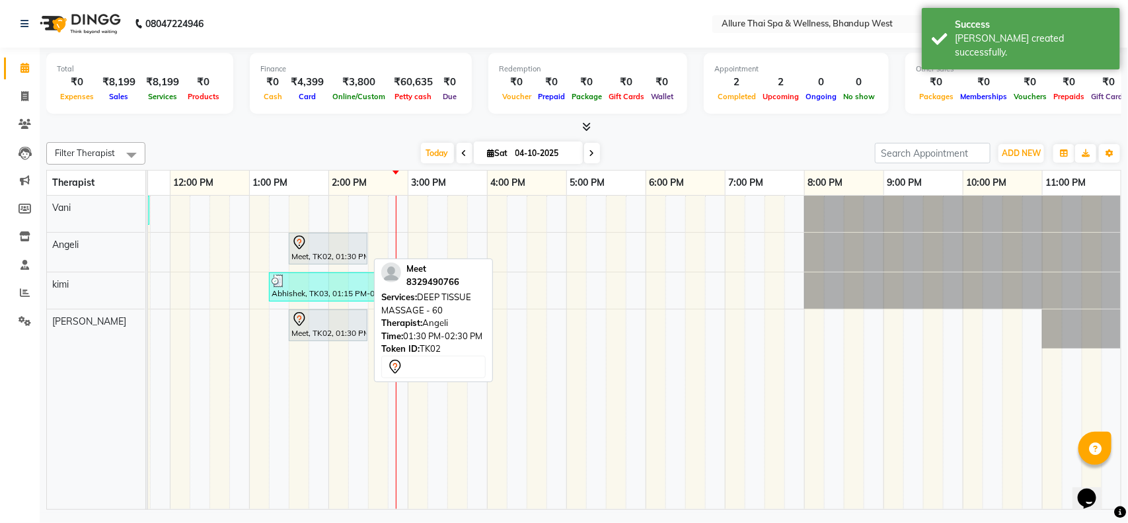
click at [342, 253] on div "Meet, TK02, 01:30 PM-02:30 PM, DEEP TISSUE MASSAGE - 60" at bounding box center [328, 249] width 76 height 28
select select "7"
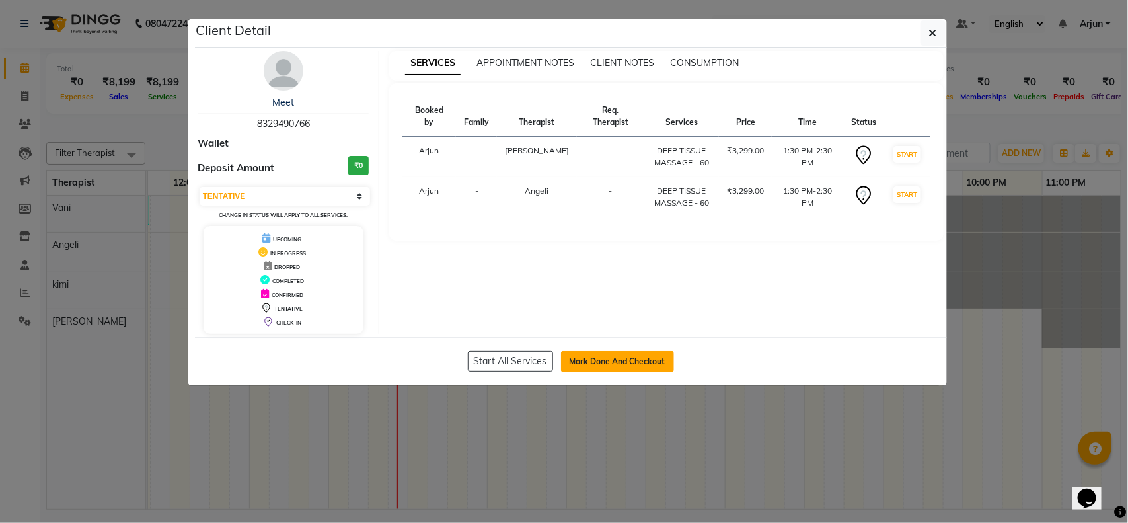
click at [641, 358] on button "Mark Done And Checkout" at bounding box center [617, 361] width 113 height 21
select select "8527"
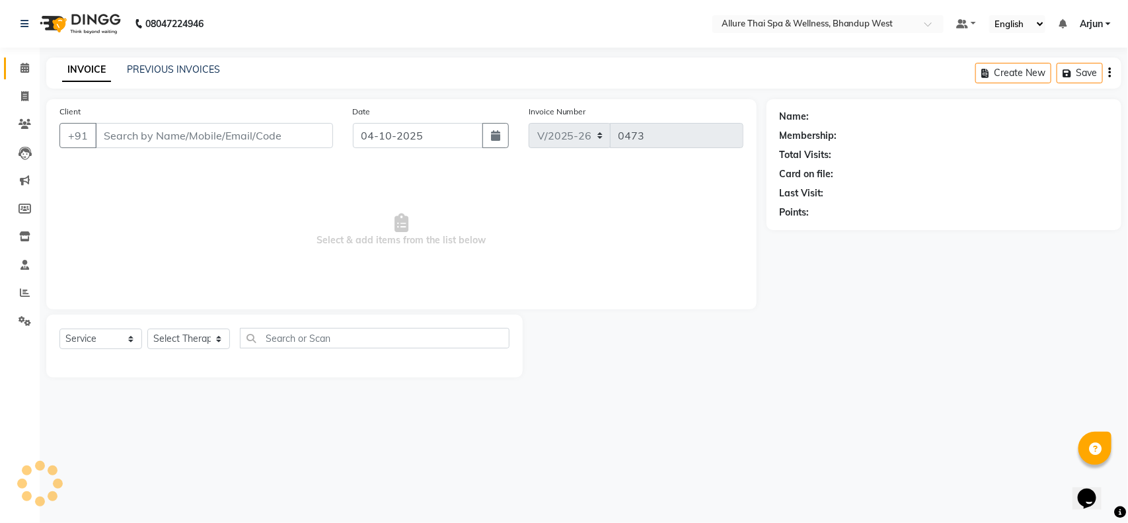
select select "package"
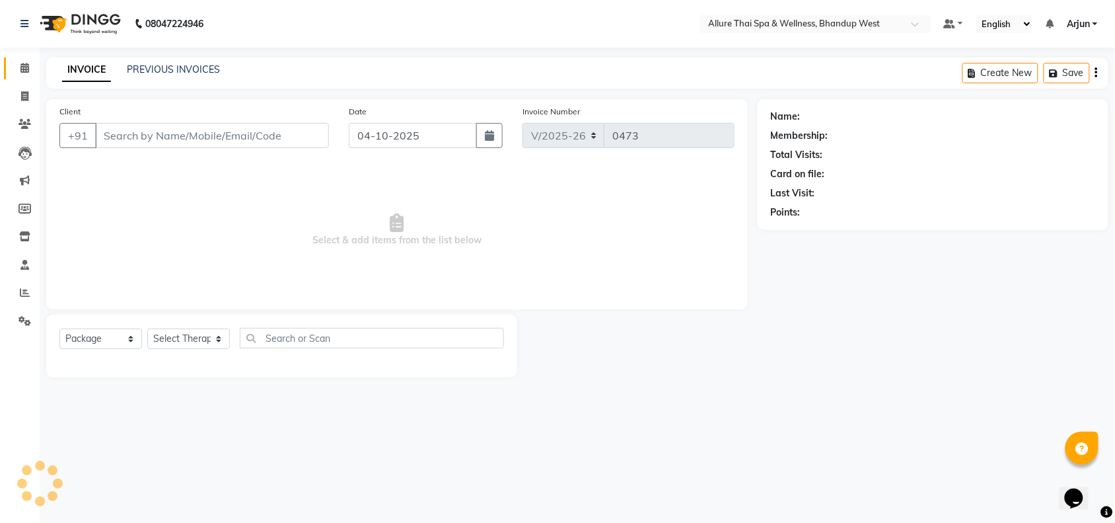
type input "8329490766"
select select "89385"
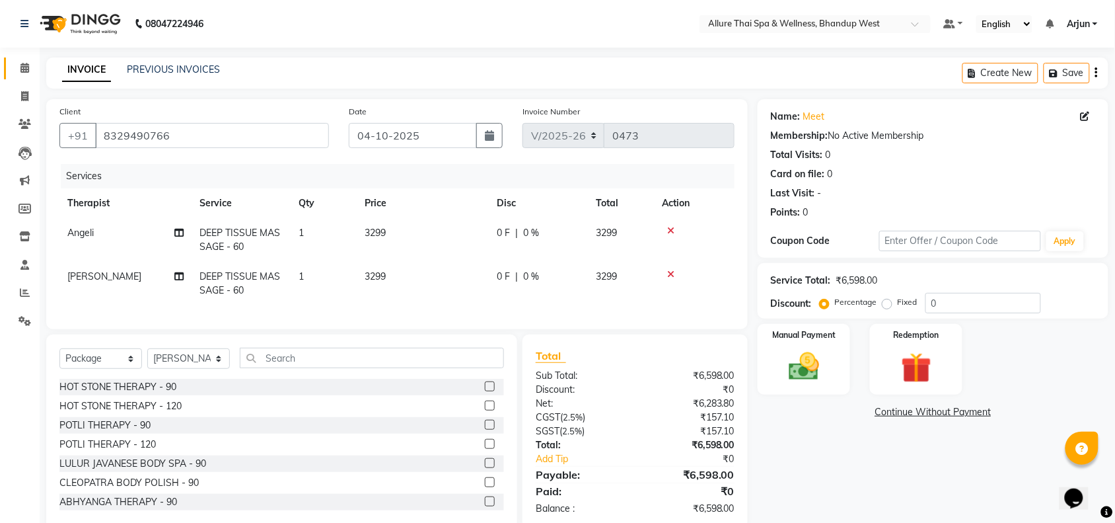
scroll to position [38, 0]
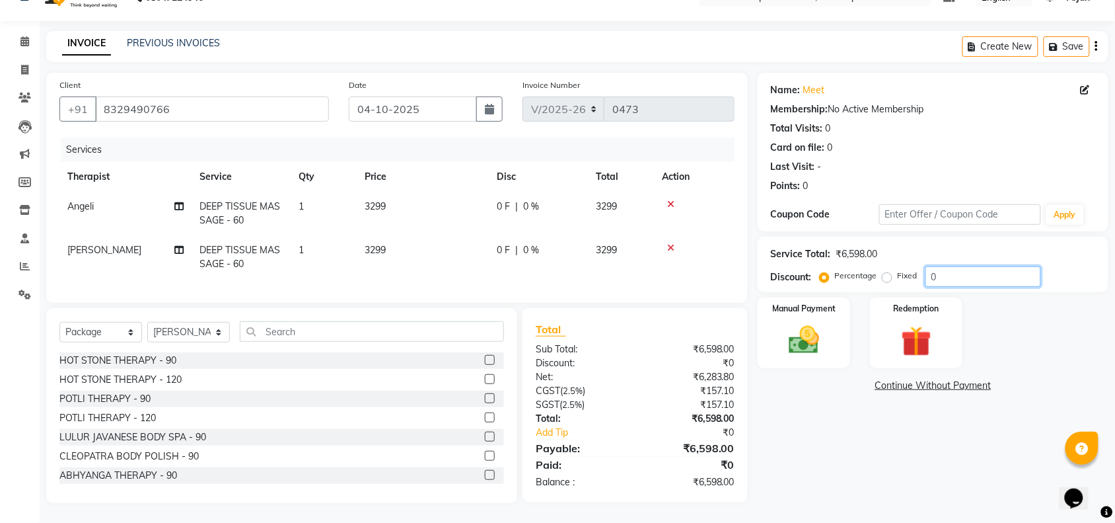
click at [950, 266] on input "0" at bounding box center [984, 276] width 116 height 20
click at [898, 270] on label "Fixed" at bounding box center [908, 276] width 20 height 12
click at [891, 271] on input "Fixed" at bounding box center [889, 275] width 9 height 9
radio input "true"
click at [969, 266] on input "0" at bounding box center [984, 276] width 116 height 20
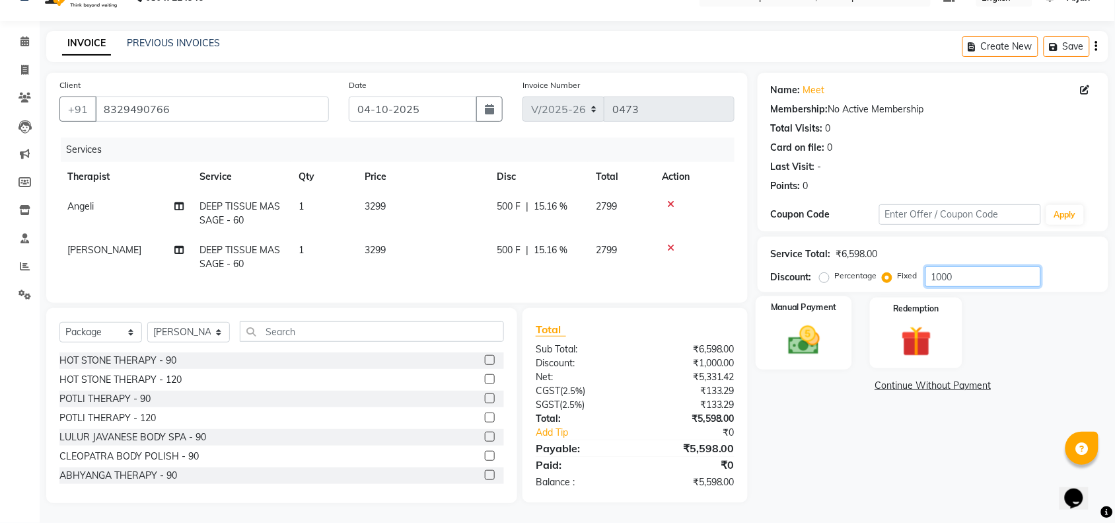
type input "1000"
click at [814, 328] on img at bounding box center [804, 340] width 52 height 36
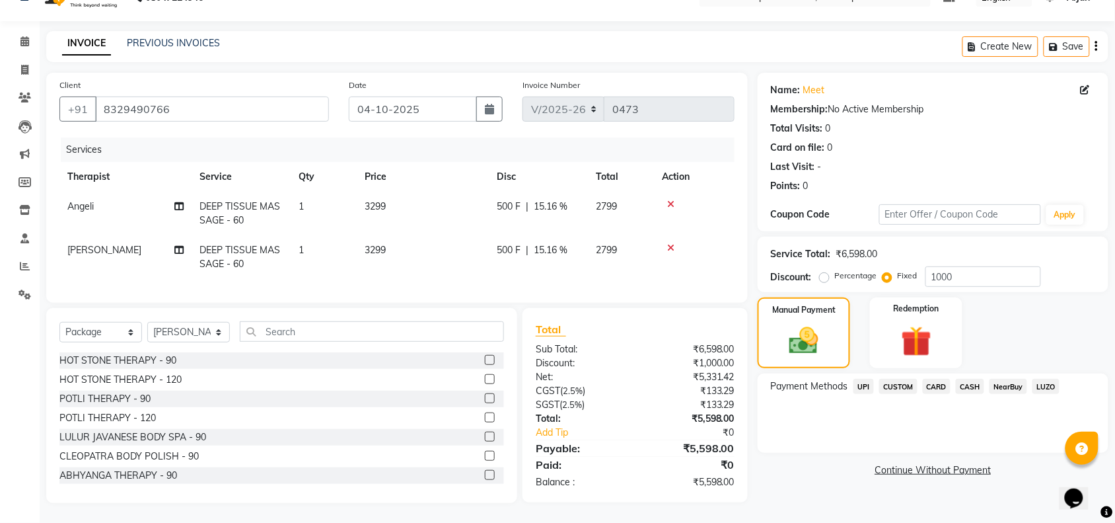
click at [976, 379] on span "CASH" at bounding box center [970, 386] width 28 height 15
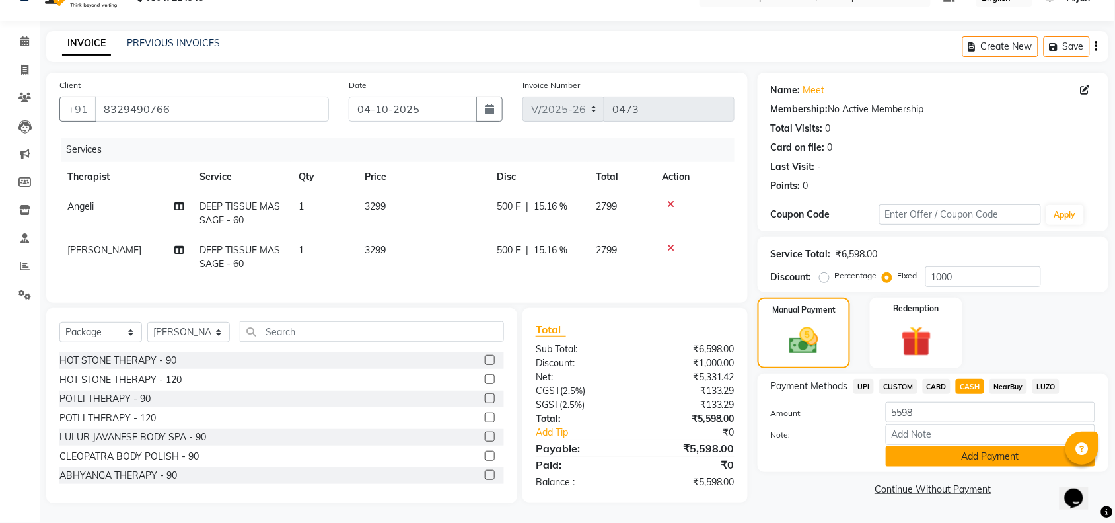
click at [926, 446] on button "Add Payment" at bounding box center [990, 456] width 209 height 20
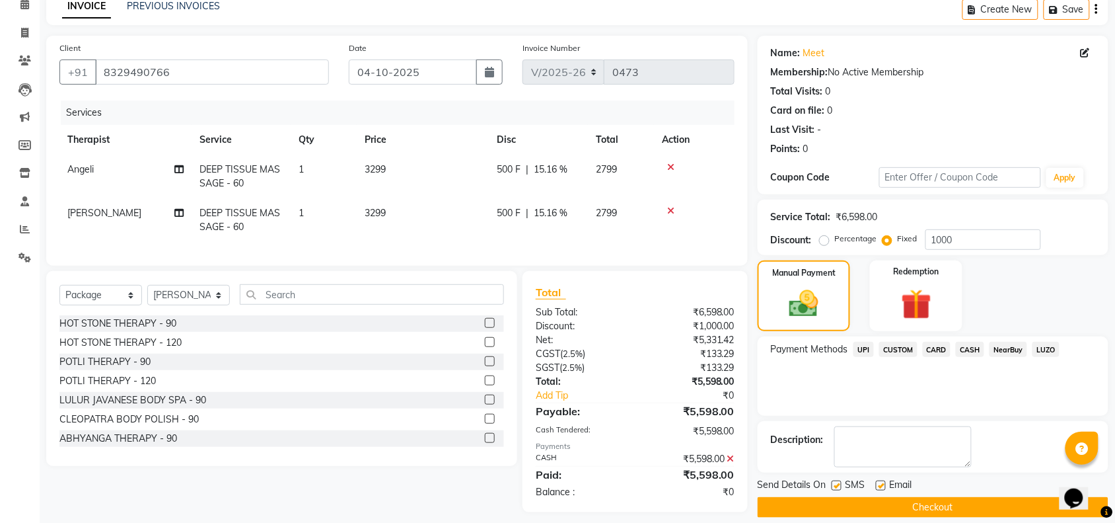
scroll to position [85, 0]
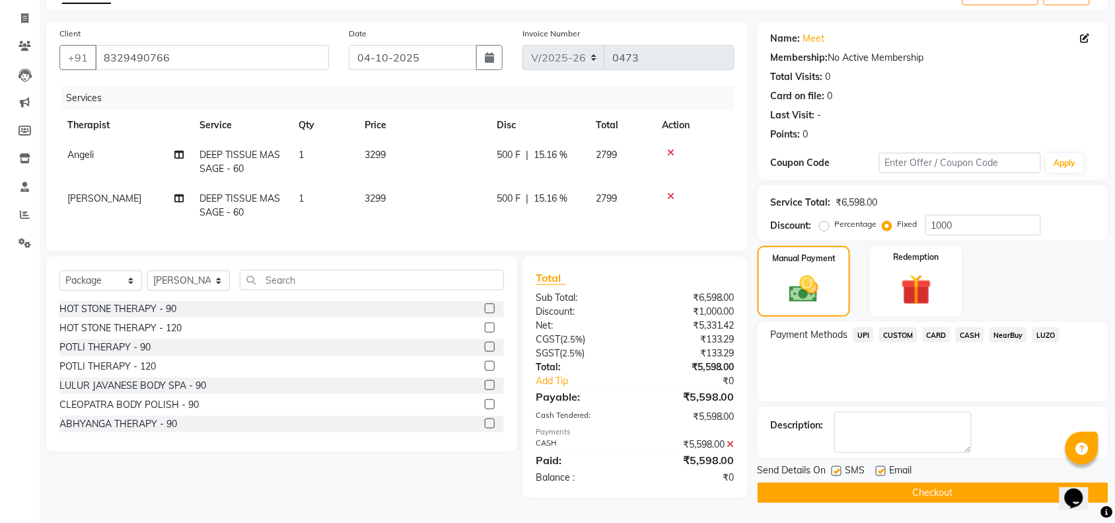
click at [836, 466] on label at bounding box center [837, 471] width 10 height 10
click at [836, 467] on input "checkbox" at bounding box center [836, 471] width 9 height 9
checkbox input "false"
click at [854, 483] on button "Checkout" at bounding box center [933, 492] width 351 height 20
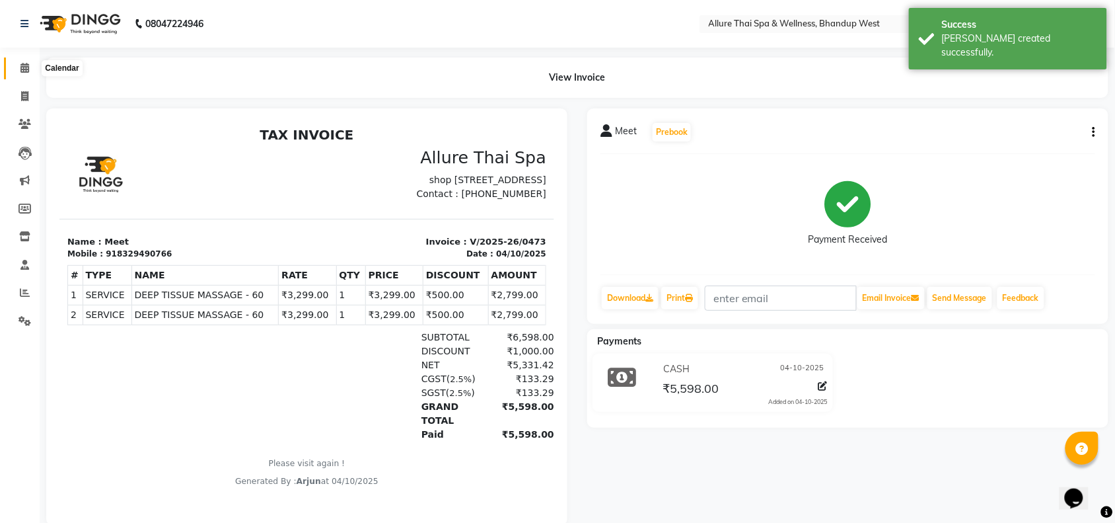
click at [27, 74] on span at bounding box center [24, 68] width 23 height 15
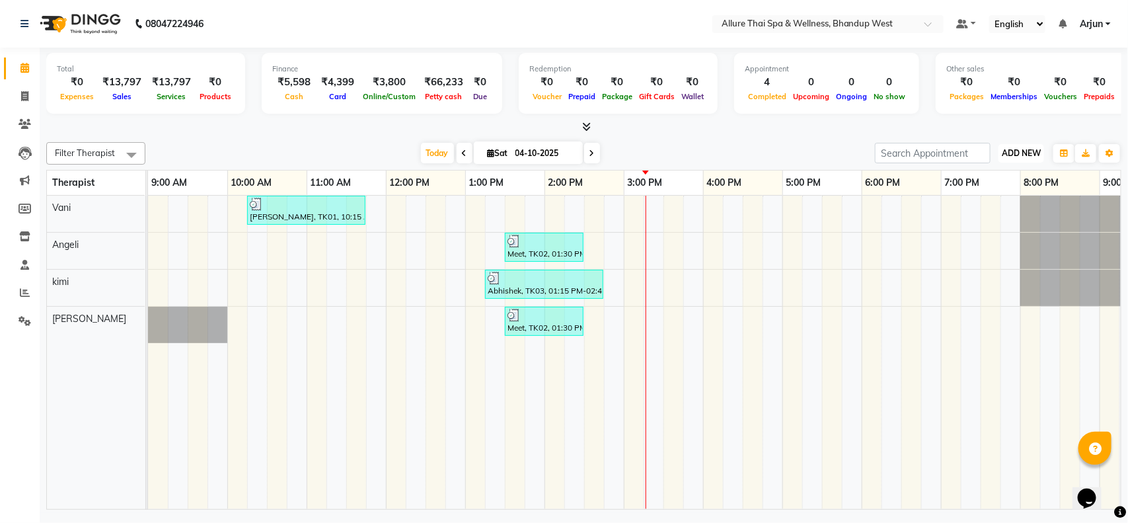
click at [1040, 146] on button "ADD NEW Toggle Dropdown" at bounding box center [1021, 153] width 46 height 18
click at [1022, 157] on span "ADD NEW" at bounding box center [1021, 153] width 39 height 10
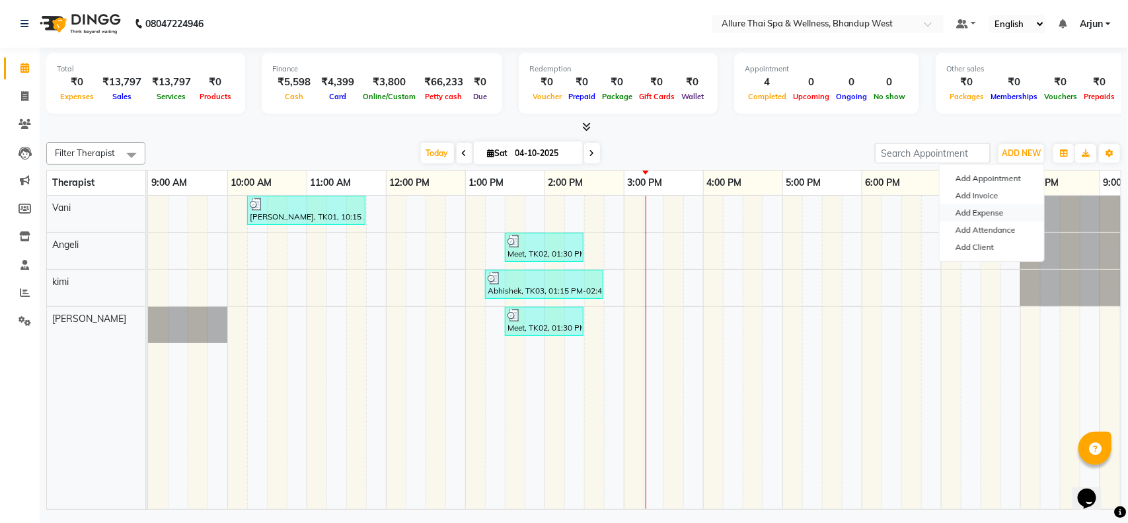
click at [982, 209] on link "Add Expense" at bounding box center [991, 212] width 104 height 17
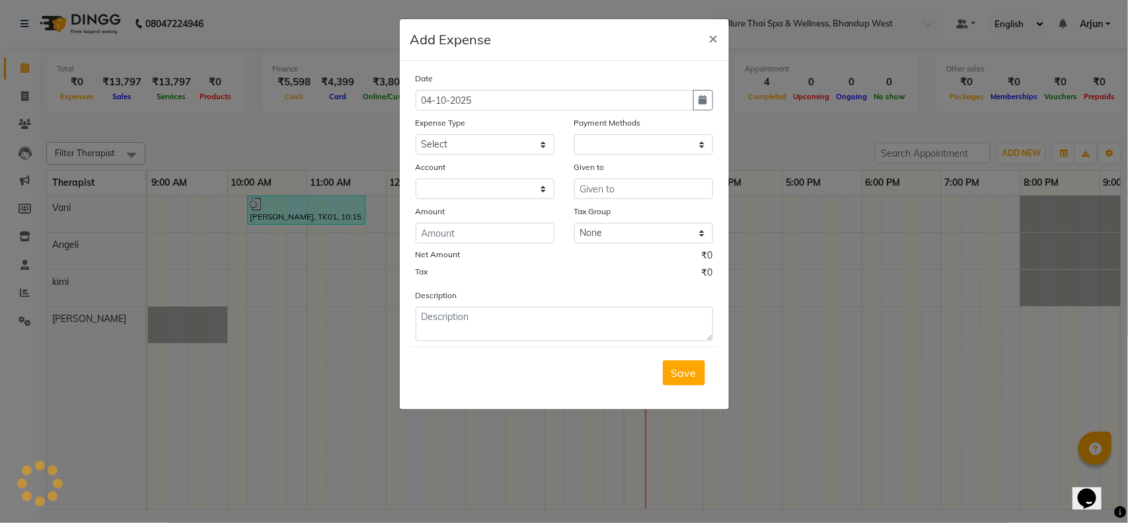
select select "1"
select select "7731"
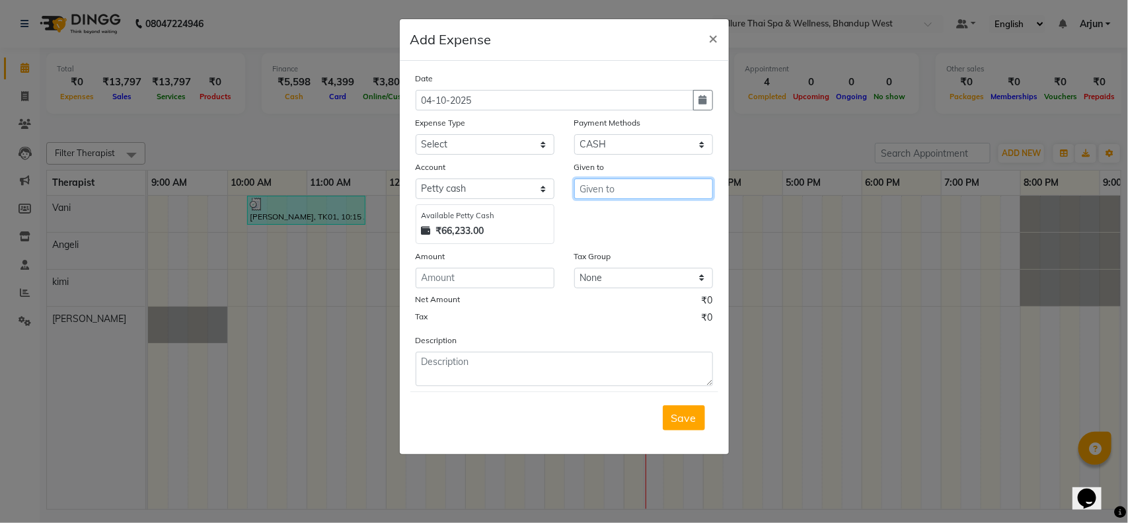
click at [641, 189] on input "text" at bounding box center [643, 188] width 139 height 20
type input "124477"
click at [460, 268] on input "number" at bounding box center [485, 278] width 139 height 20
type input "12477"
click at [626, 182] on input "124477" at bounding box center [643, 188] width 139 height 20
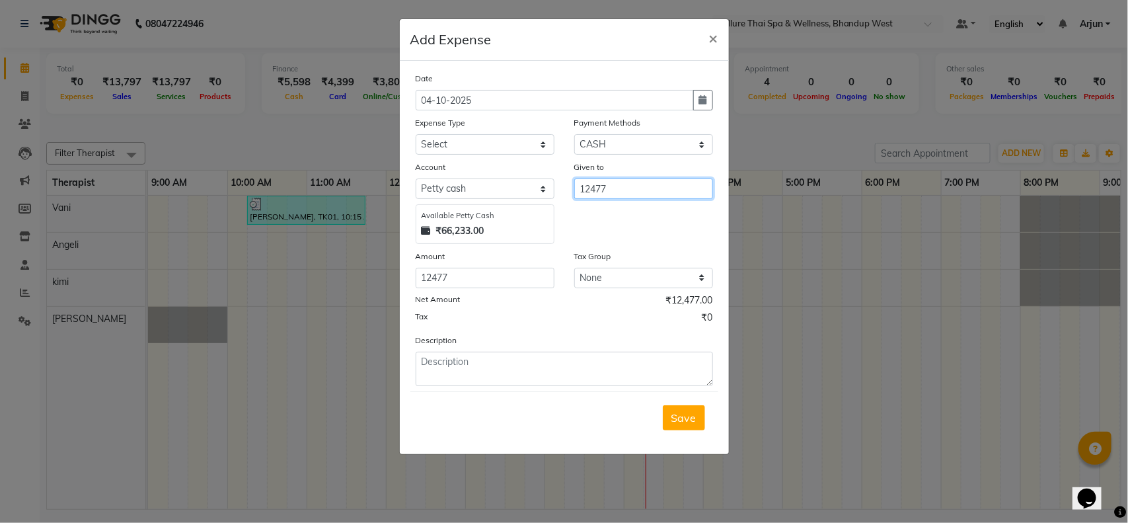
type input "12477"
click at [534, 147] on select "Select Advance Salary Advertising and Marketing Expenses Bank charges Car maint…" at bounding box center [485, 144] width 139 height 20
select select "21353"
click at [416, 134] on select "Select Advance Salary Advertising and Marketing Expenses Bank charges Car maint…" at bounding box center [485, 144] width 139 height 20
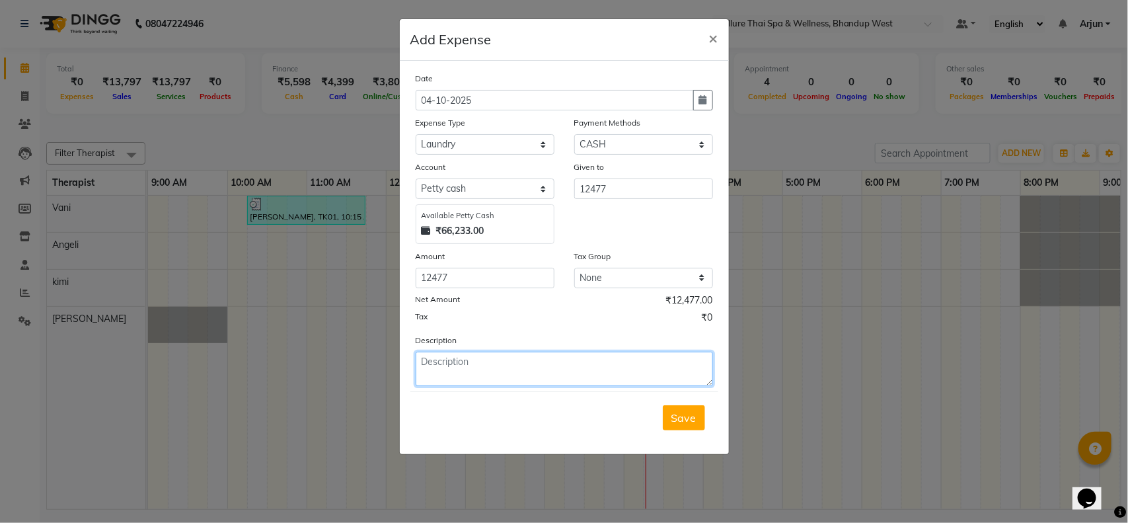
click at [529, 374] on textarea at bounding box center [564, 368] width 297 height 34
paste textarea "03 month bills (july to Septeber )"
click at [593, 365] on textarea "03 month bills (july to Septeber )" at bounding box center [564, 368] width 297 height 34
click at [418, 361] on textarea "03 month bills (july to Septeber )" at bounding box center [564, 368] width 297 height 34
click at [493, 361] on textarea "03-month bills (july to Septeber )" at bounding box center [564, 368] width 297 height 34
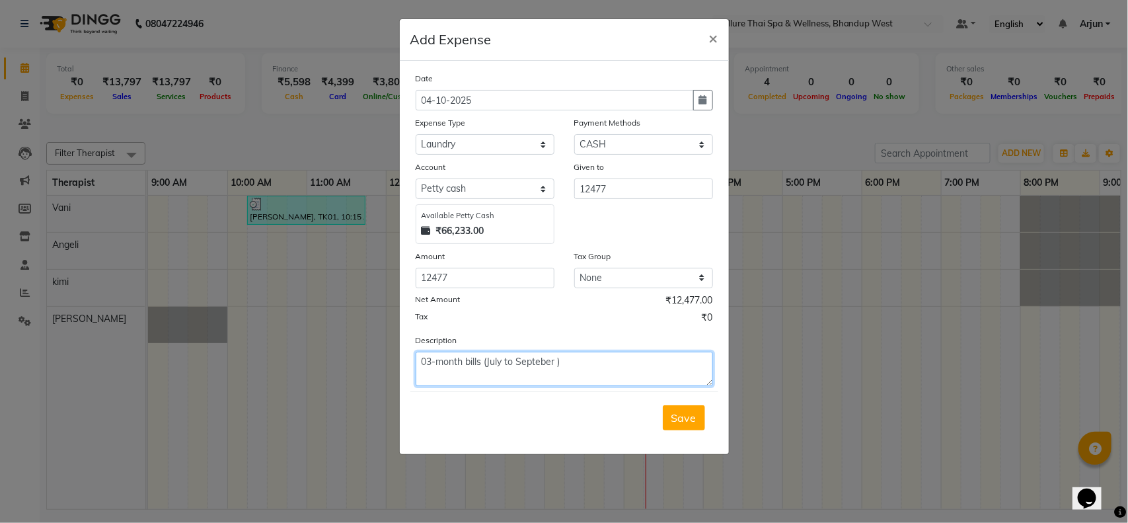
click at [519, 367] on textarea "03-month bills (July to Septeber )" at bounding box center [564, 368] width 297 height 34
drag, startPoint x: 570, startPoint y: 359, endPoint x: 408, endPoint y: 344, distance: 162.5
click at [408, 344] on div "Description 03-month bills (July to September)" at bounding box center [564, 359] width 317 height 53
click at [618, 360] on textarea "03-month bills (July to September)" at bounding box center [564, 368] width 297 height 34
click at [466, 360] on textarea "Femate Loundry 03-month bills (July to September)" at bounding box center [564, 368] width 297 height 34
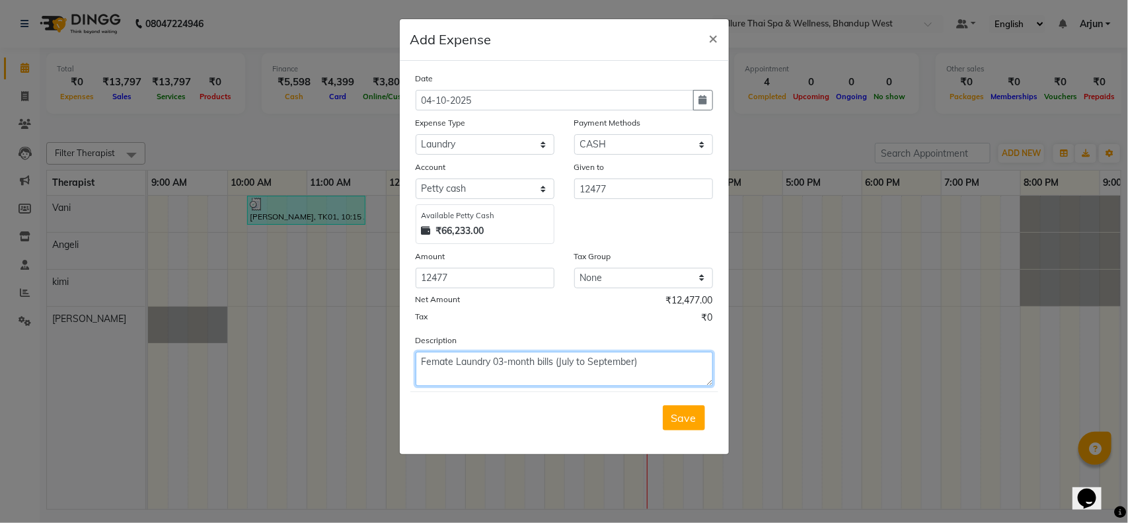
click at [425, 353] on textarea "Femate Laundry 03-month bills (July to September)" at bounding box center [564, 368] width 297 height 34
click at [424, 357] on textarea "Femate Laundry 03-month bills (July to September)" at bounding box center [564, 368] width 297 height 34
click at [438, 363] on textarea "Femate Laundry 03-month bills (July to September)" at bounding box center [564, 368] width 297 height 34
drag, startPoint x: 491, startPoint y: 360, endPoint x: 453, endPoint y: 359, distance: 37.7
click at [453, 359] on textarea "Femate Laundry 03-month bills (July to September)" at bounding box center [564, 368] width 297 height 34
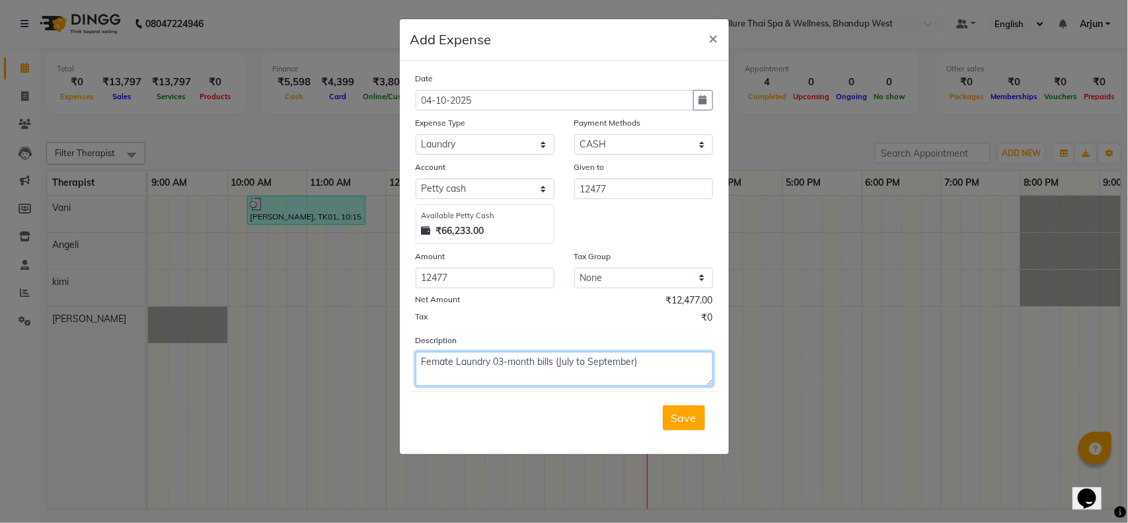
click at [453, 359] on textarea "Femate Laundry 03-month bills (July to September)" at bounding box center [564, 368] width 297 height 34
drag, startPoint x: 453, startPoint y: 359, endPoint x: 507, endPoint y: 360, distance: 54.2
click at [507, 360] on textarea "Femate Laundry 03-month bills (July to September)" at bounding box center [564, 368] width 297 height 34
type textarea "Femate Laundry 03-month bills (July to September)"
click at [440, 365] on textarea "Femate Laundry 03-month bills (July to September)" at bounding box center [564, 368] width 297 height 34
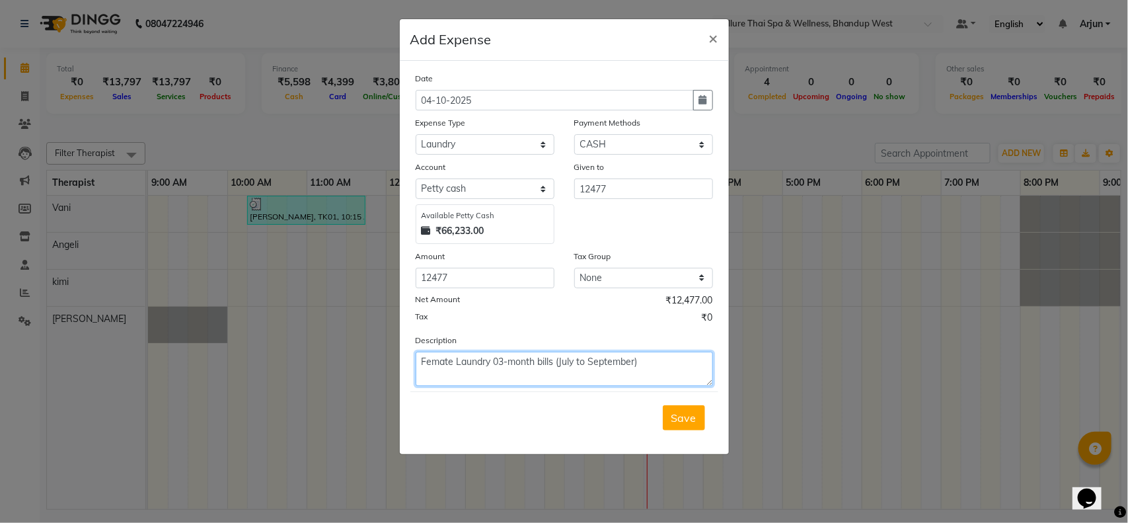
click at [492, 360] on textarea "Femate Laundry 03-month bills (July to September)" at bounding box center [564, 368] width 297 height 34
click at [692, 421] on span "Save" at bounding box center [683, 417] width 25 height 13
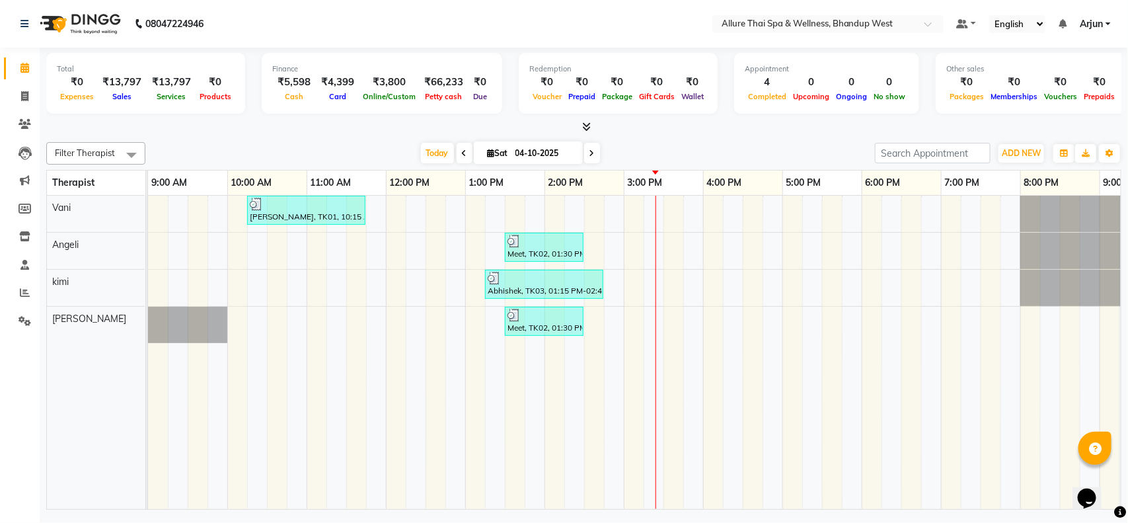
click at [756, 254] on div "[PERSON_NAME], TK01, 10:15 AM-11:45 AM, BALINESE MASSAGE - 90 Meet, TK02, 01:30…" at bounding box center [742, 352] width 1189 height 313
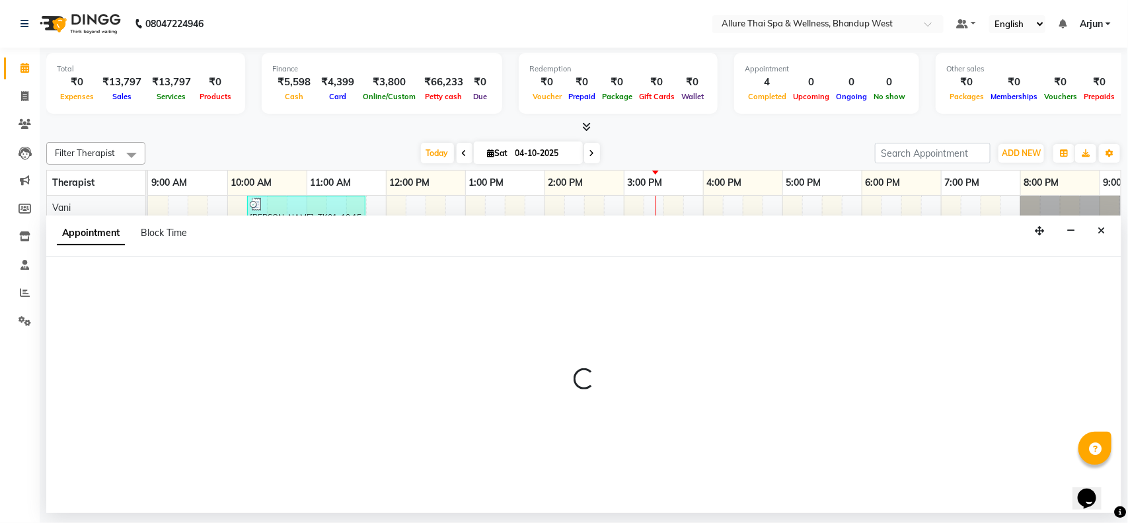
select select "84287"
select select "990"
select select "tentative"
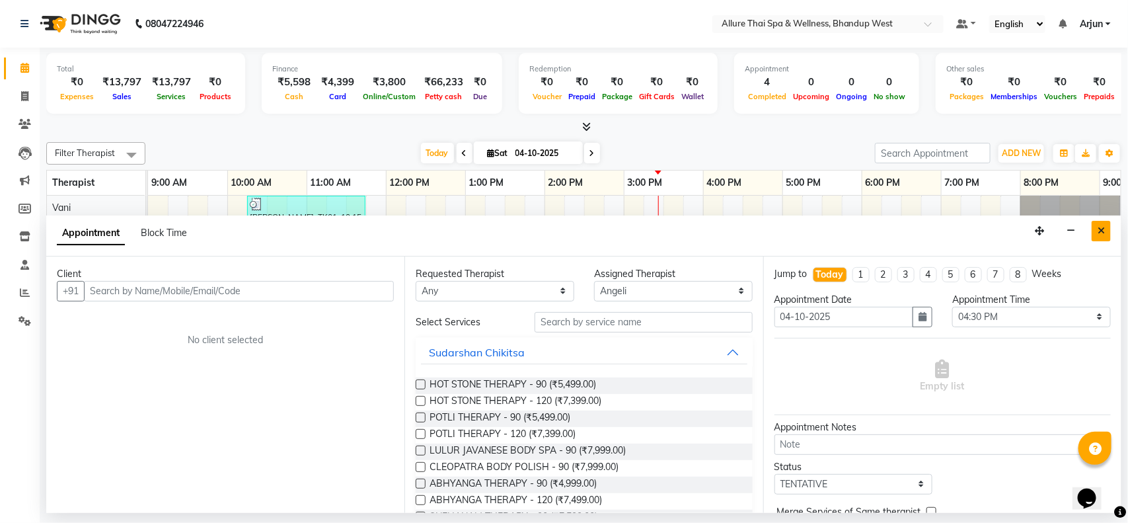
click at [1104, 227] on icon "Close" at bounding box center [1100, 230] width 7 height 9
